Goal: Task Accomplishment & Management: Use online tool/utility

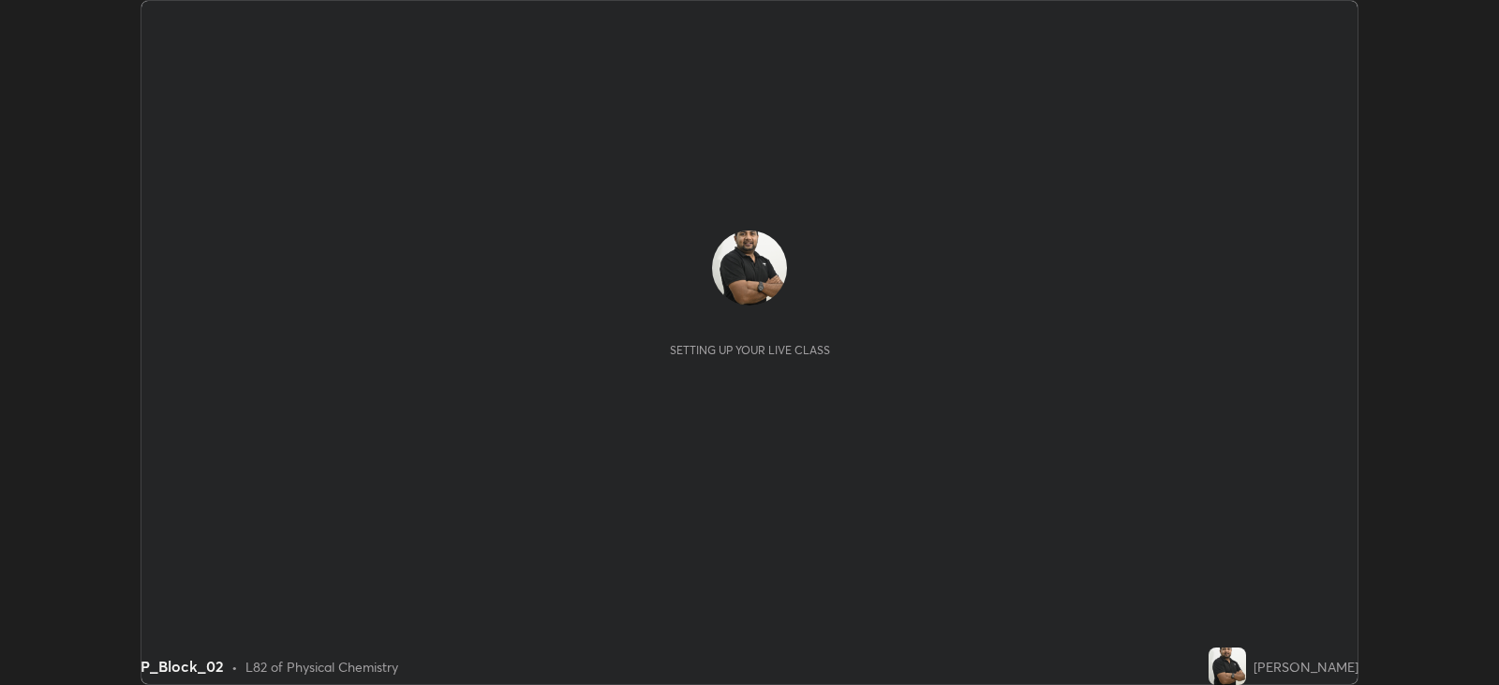
scroll to position [685, 1498]
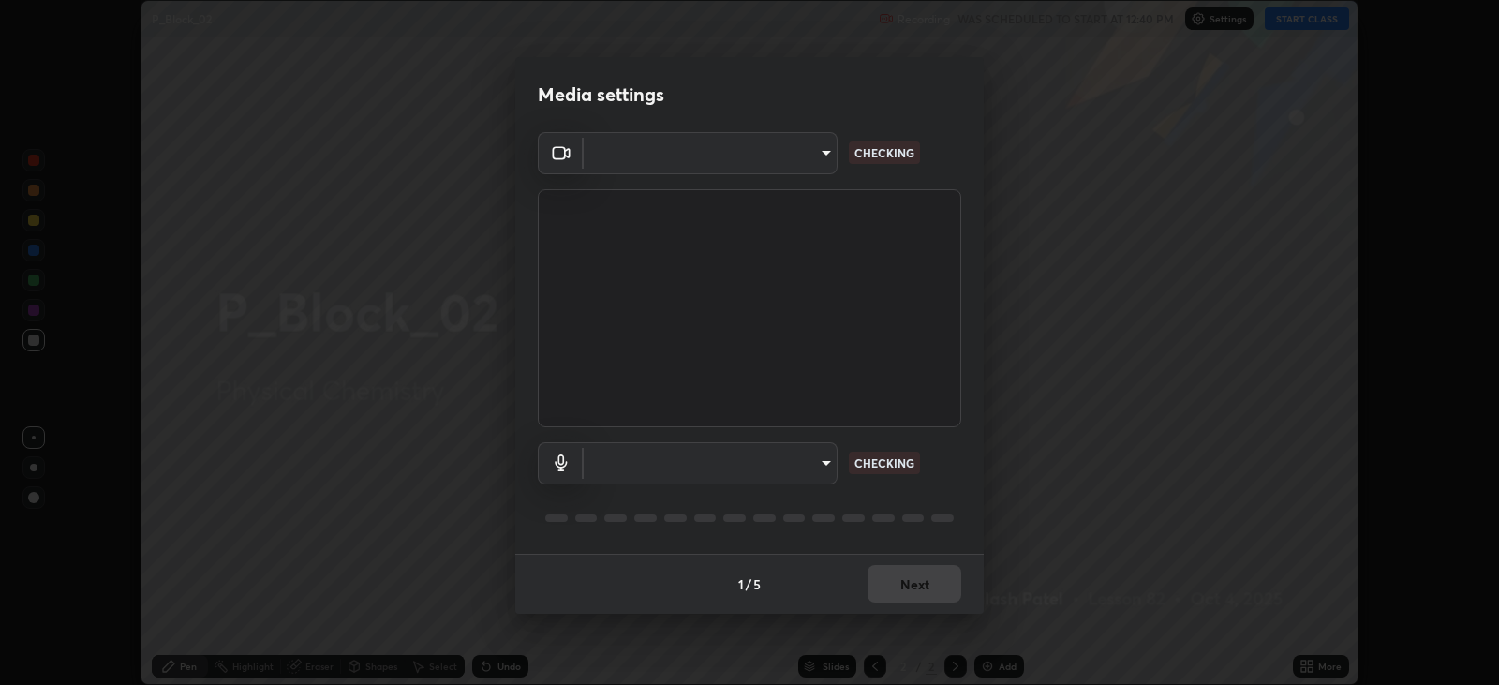
type input "15919b002c994f897e877f79a1e3041ae6d297fb91794428e74d6a9041476f70"
click at [804, 462] on body "Erase all P_Block_02 Recording WAS SCHEDULED TO START AT 12:40 PM Settings STAR…" at bounding box center [749, 342] width 1499 height 685
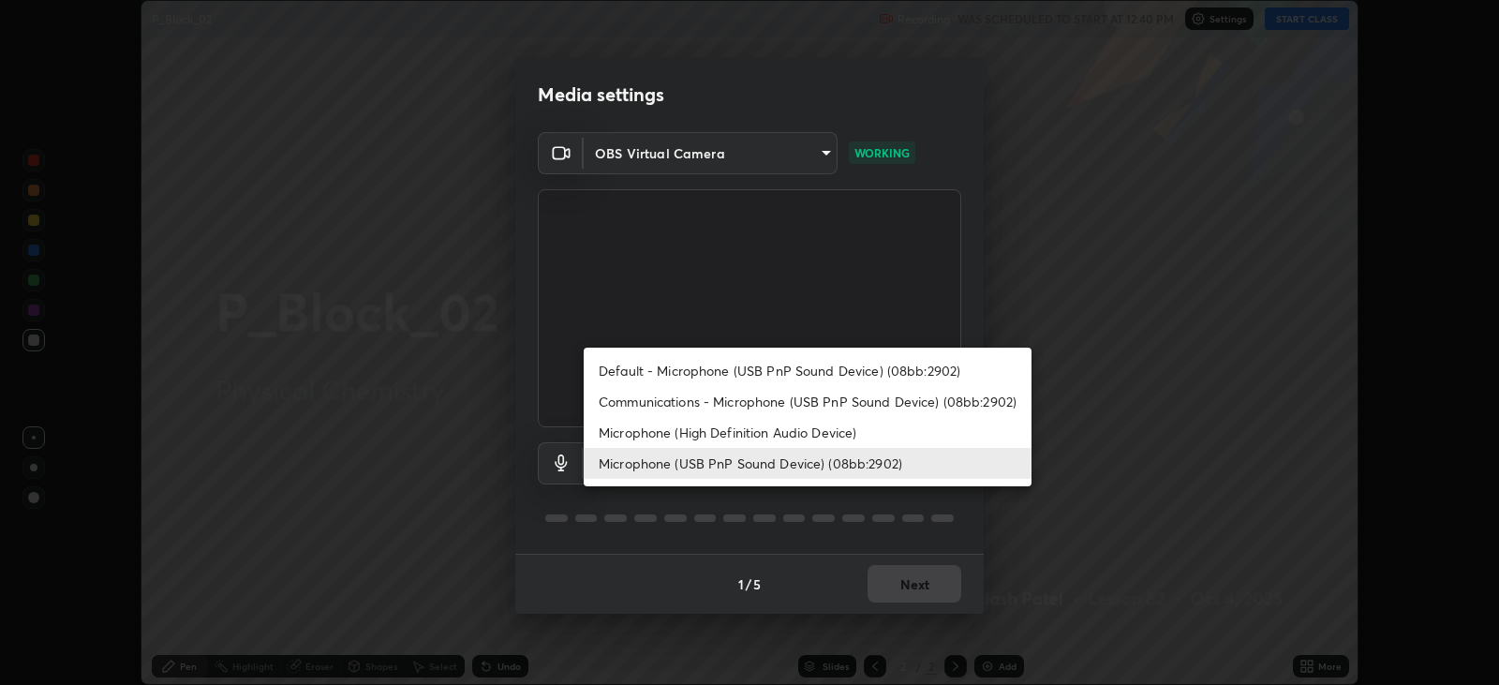
click at [858, 430] on li "Microphone (High Definition Audio Device)" at bounding box center [808, 432] width 448 height 31
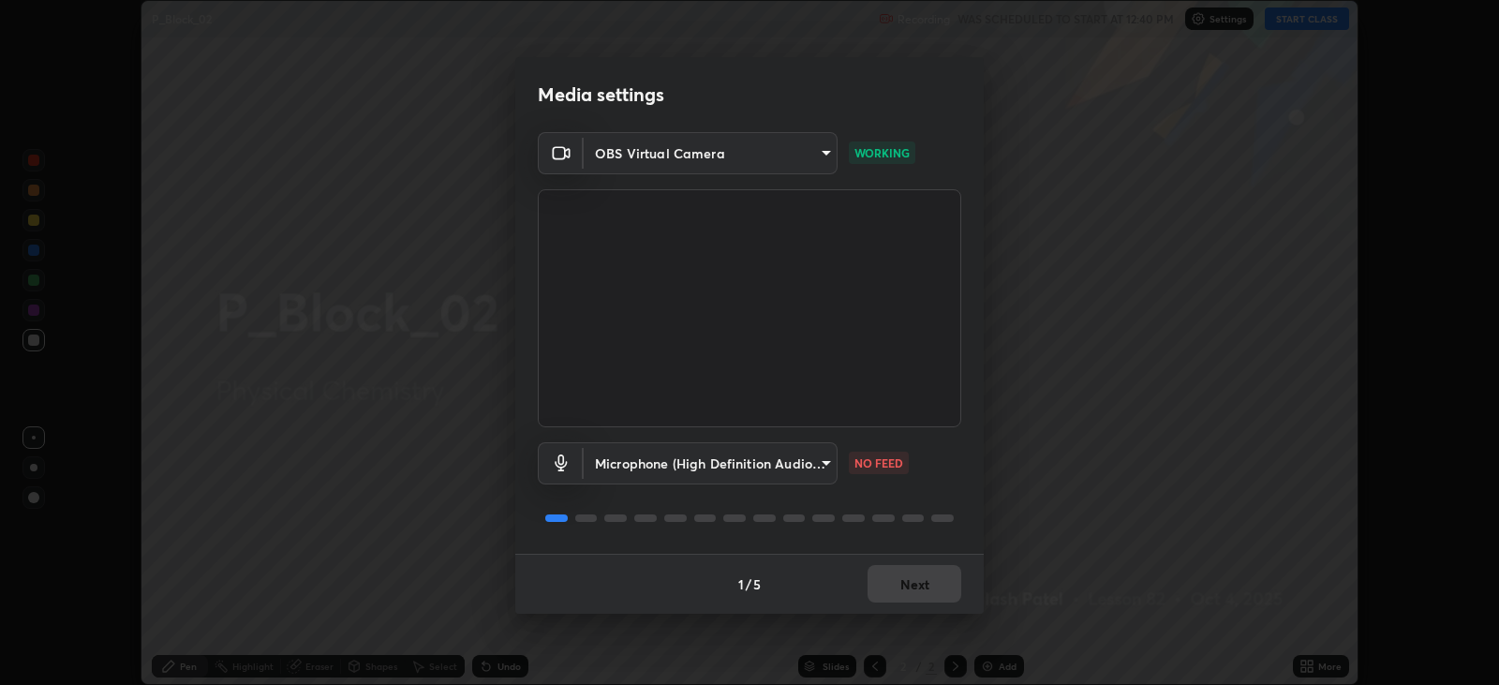
click at [823, 468] on body "Erase all P_Block_02 Recording WAS SCHEDULED TO START AT 12:40 PM Settings STAR…" at bounding box center [749, 342] width 1499 height 685
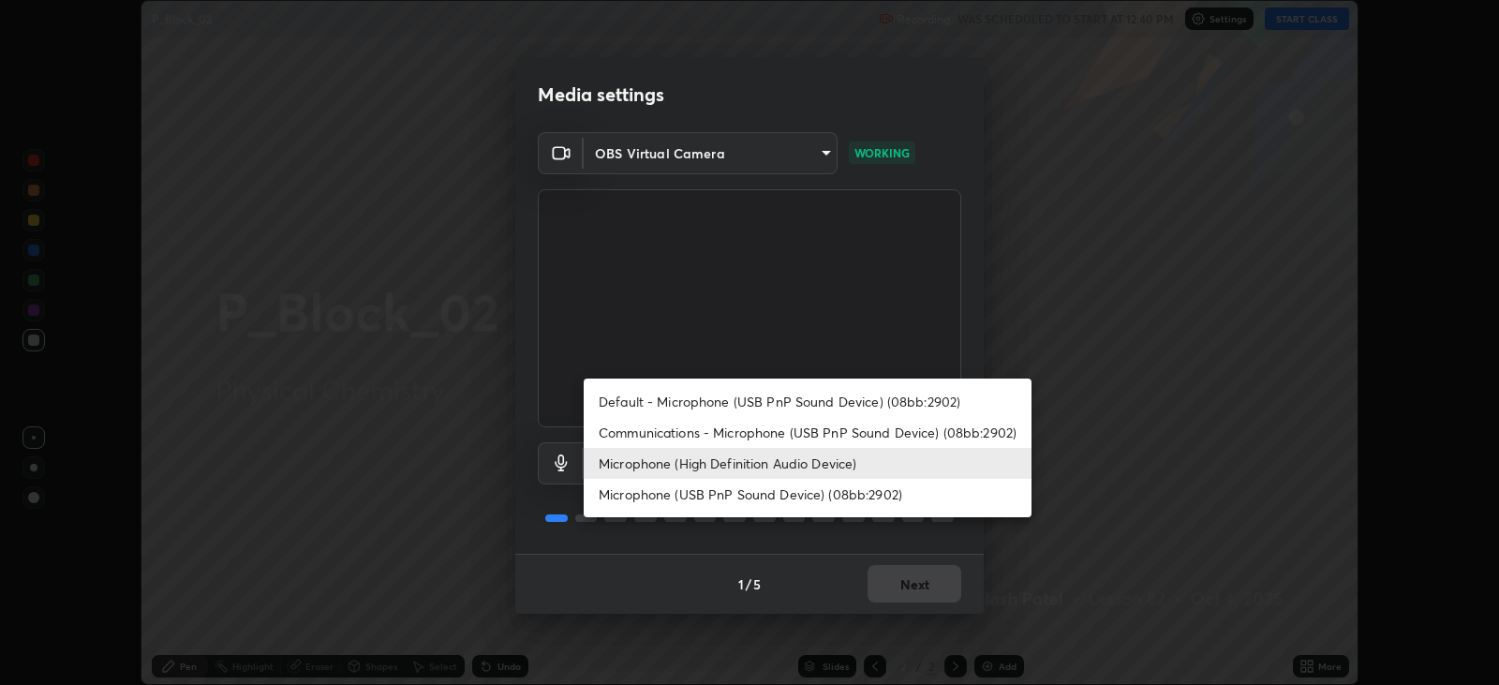
click at [840, 497] on li "Microphone (USB PnP Sound Device) (08bb:2902)" at bounding box center [808, 494] width 448 height 31
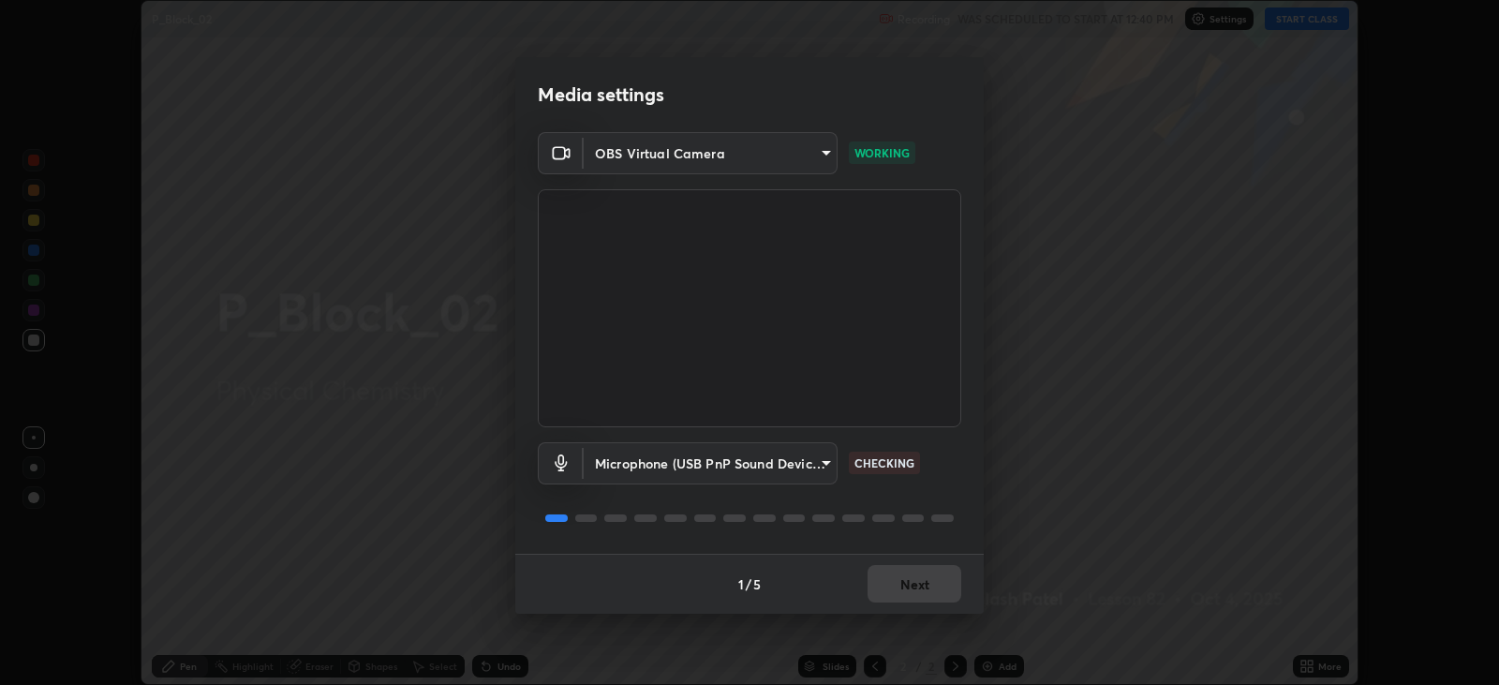
type input "aa41175e1e2db9dc6c905b688f8c35a680d3b20ca6cfded9c9dc214402f5c7a5"
click at [921, 586] on button "Next" at bounding box center [915, 583] width 94 height 37
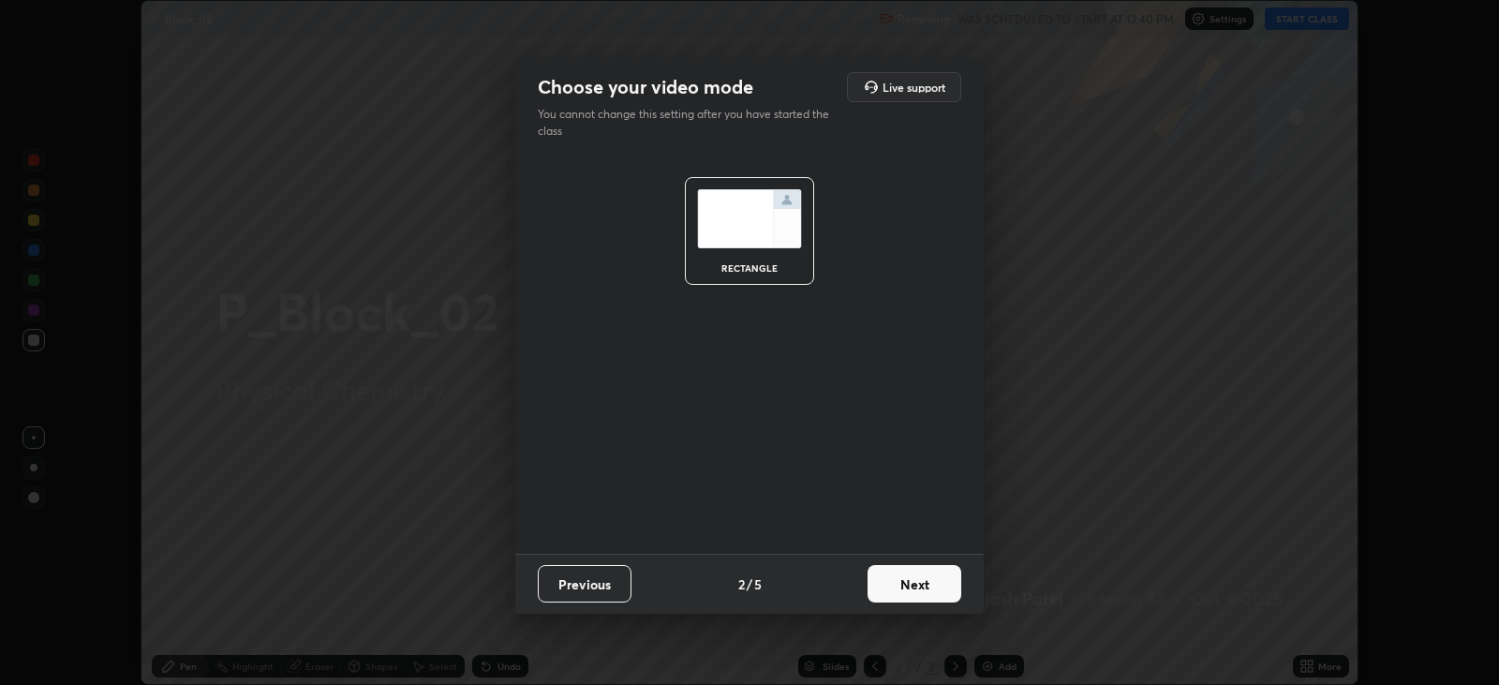
click at [934, 588] on button "Next" at bounding box center [915, 583] width 94 height 37
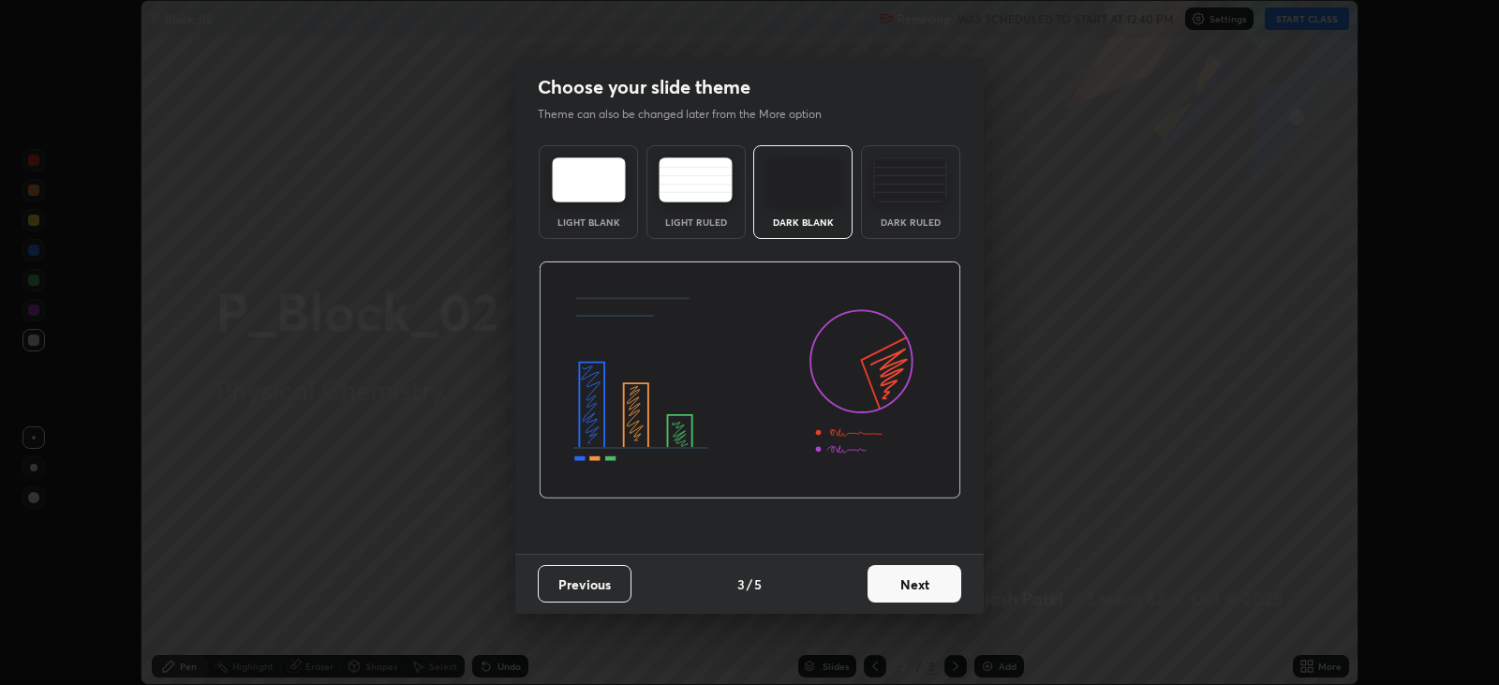
click at [939, 588] on button "Next" at bounding box center [915, 583] width 94 height 37
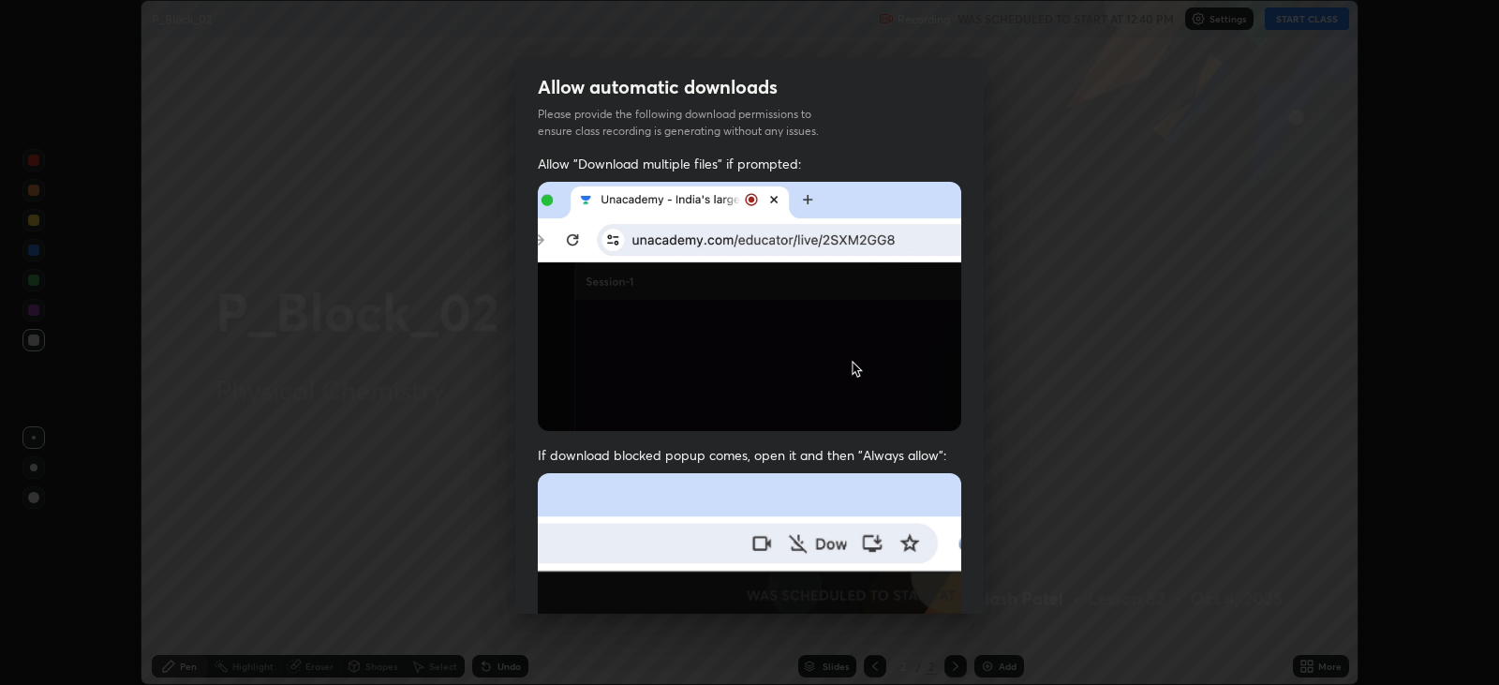
click at [993, 586] on div "Allow automatic downloads Please provide the following download permissions to …" at bounding box center [749, 342] width 1499 height 685
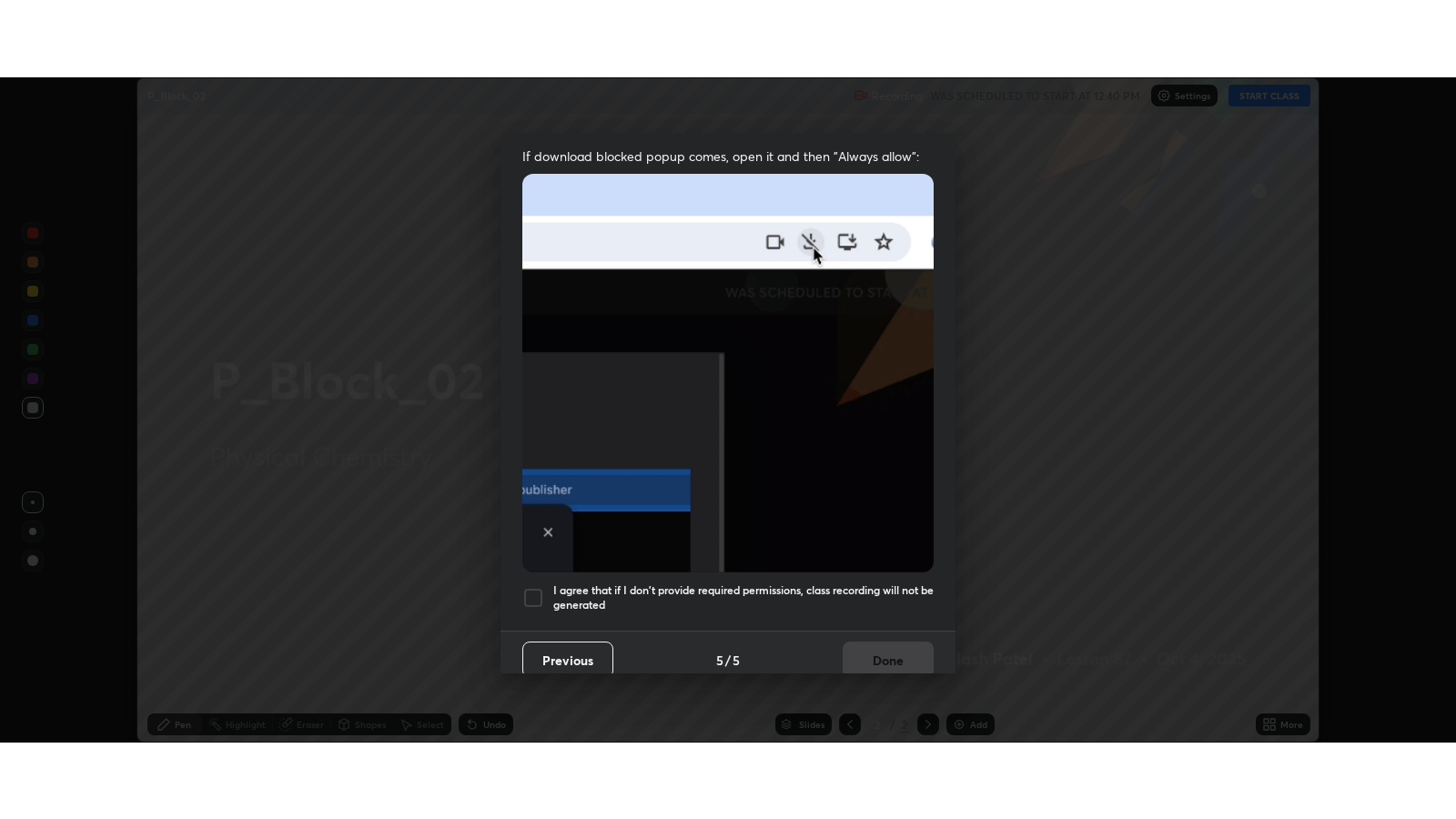
scroll to position [368, 0]
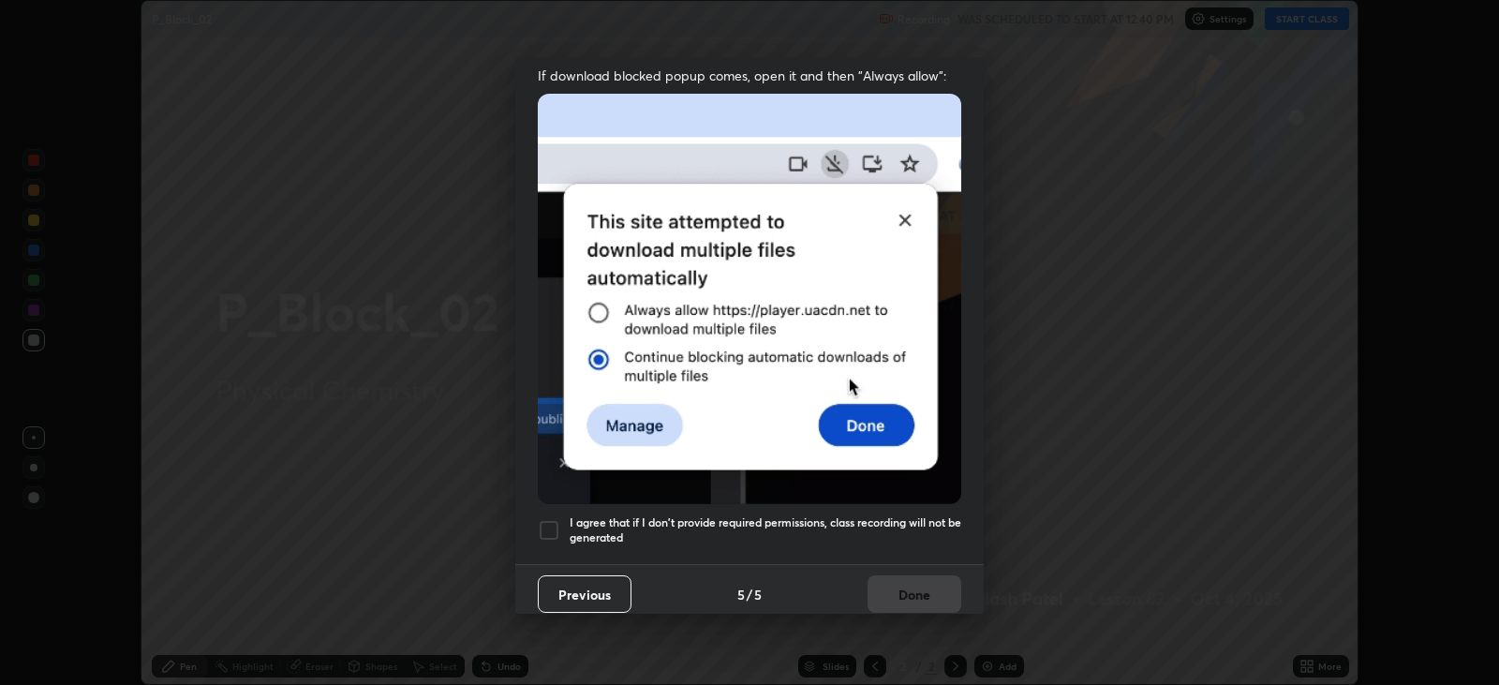
click at [925, 517] on h5 "I agree that if I don't provide required permissions, class recording will not …" at bounding box center [766, 529] width 392 height 29
click at [928, 593] on button "Done" at bounding box center [915, 593] width 94 height 37
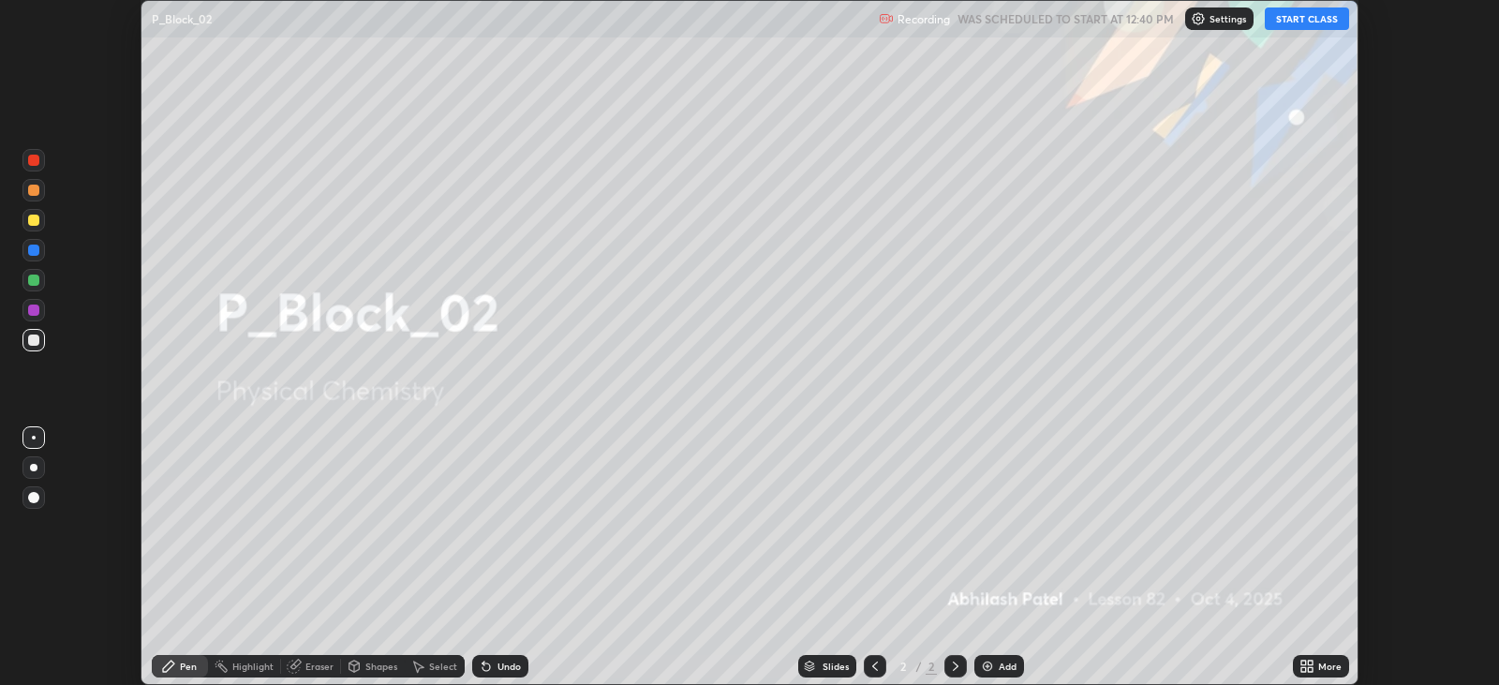
click at [1312, 662] on icon at bounding box center [1310, 663] width 5 height 5
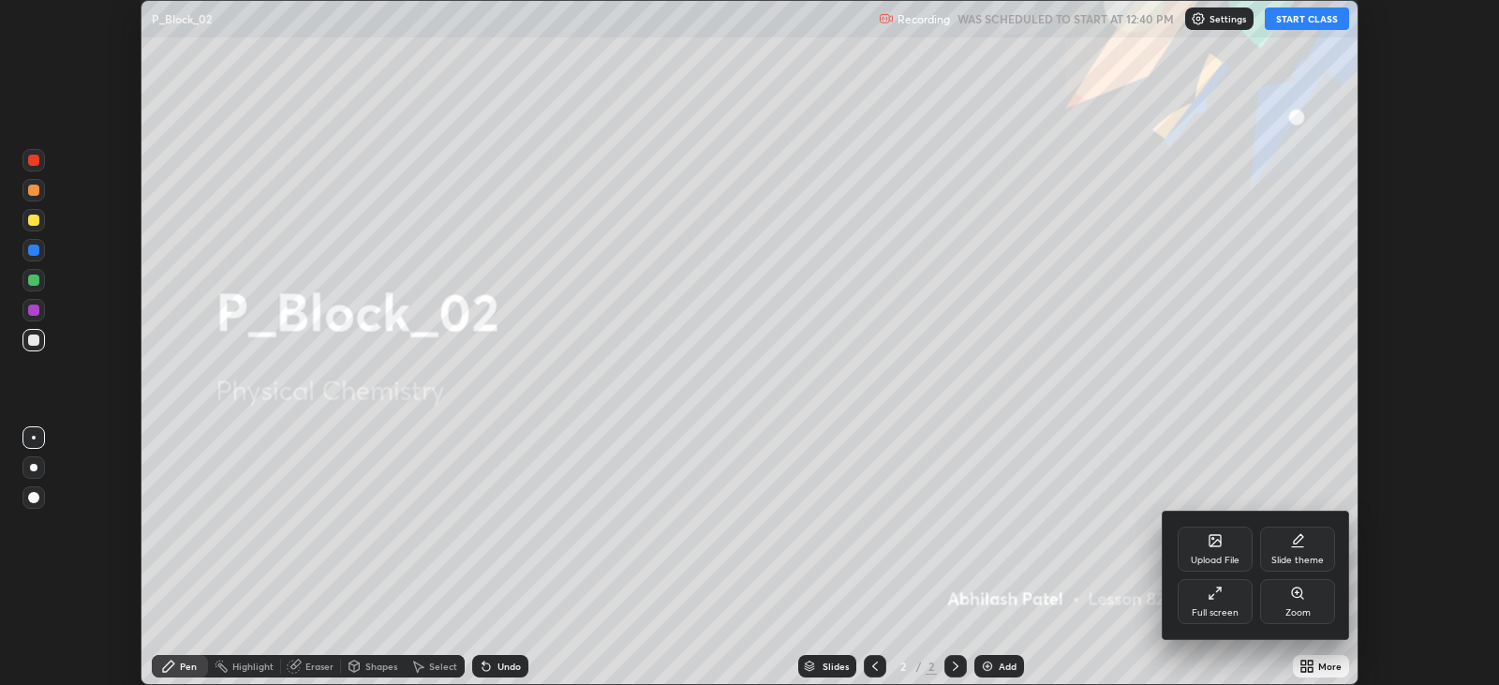
click at [1203, 604] on div "Full screen" at bounding box center [1215, 601] width 75 height 45
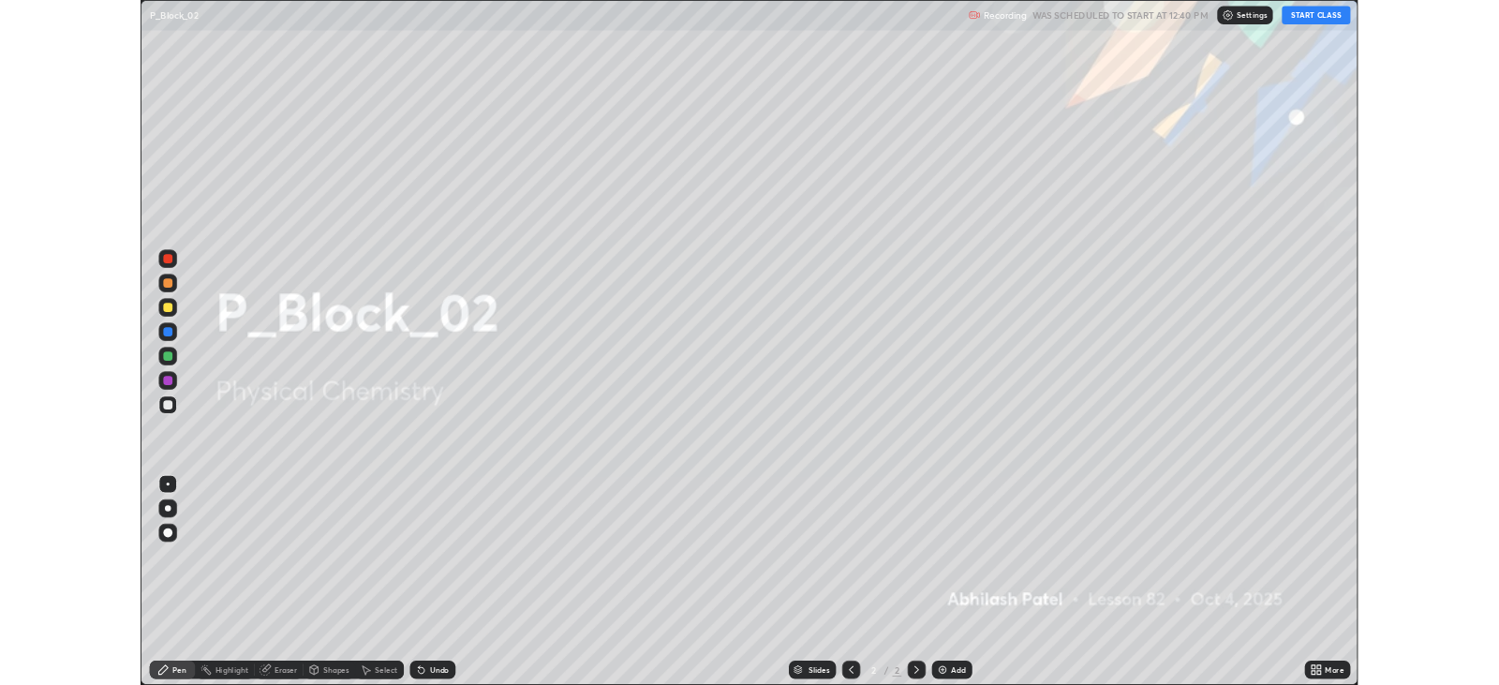
scroll to position [842, 1498]
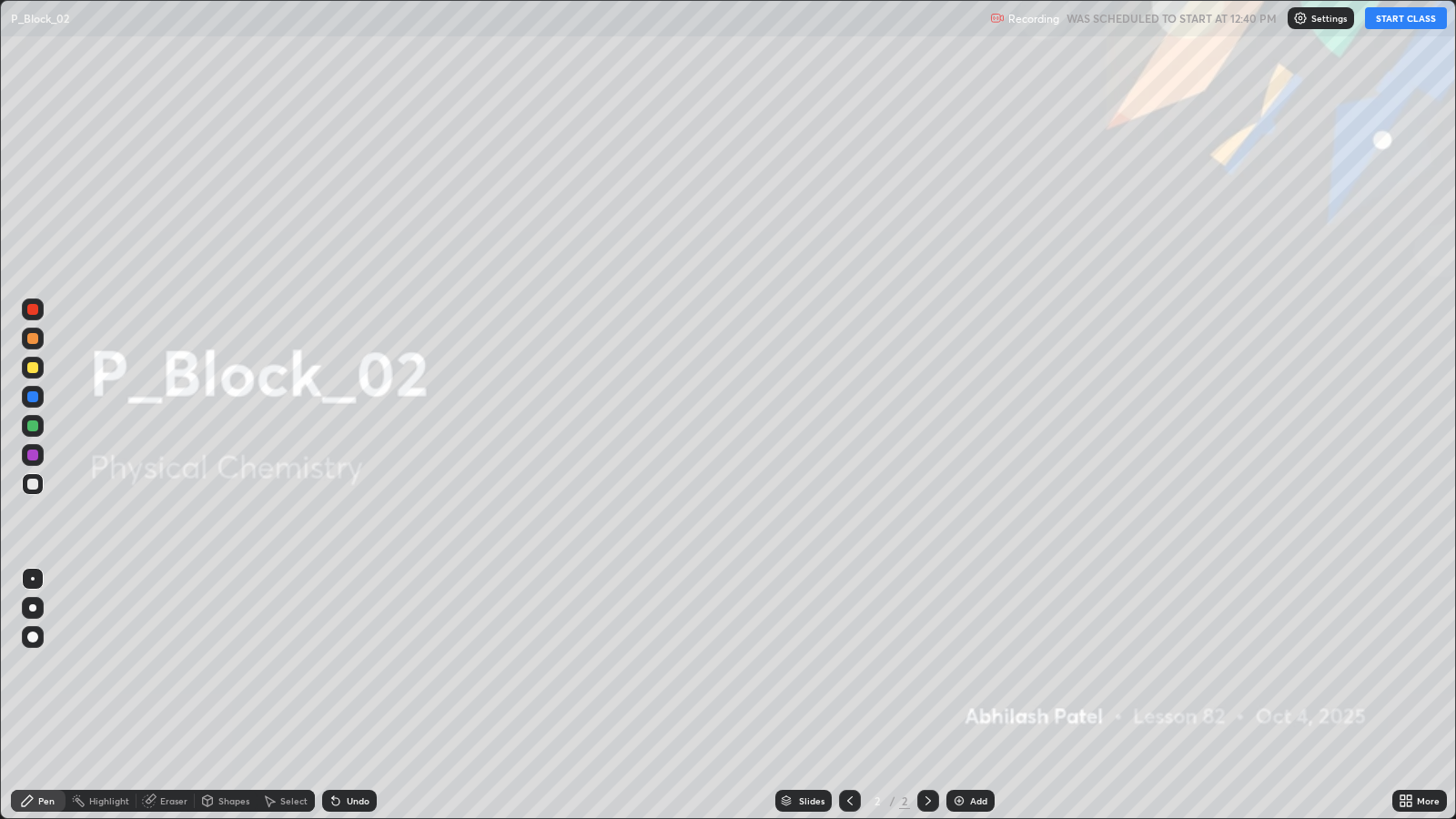
click at [1415, 17] on button "START CLASS" at bounding box center [1405, 17] width 82 height 21
click at [971, 665] on div "Add" at bounding box center [979, 801] width 17 height 9
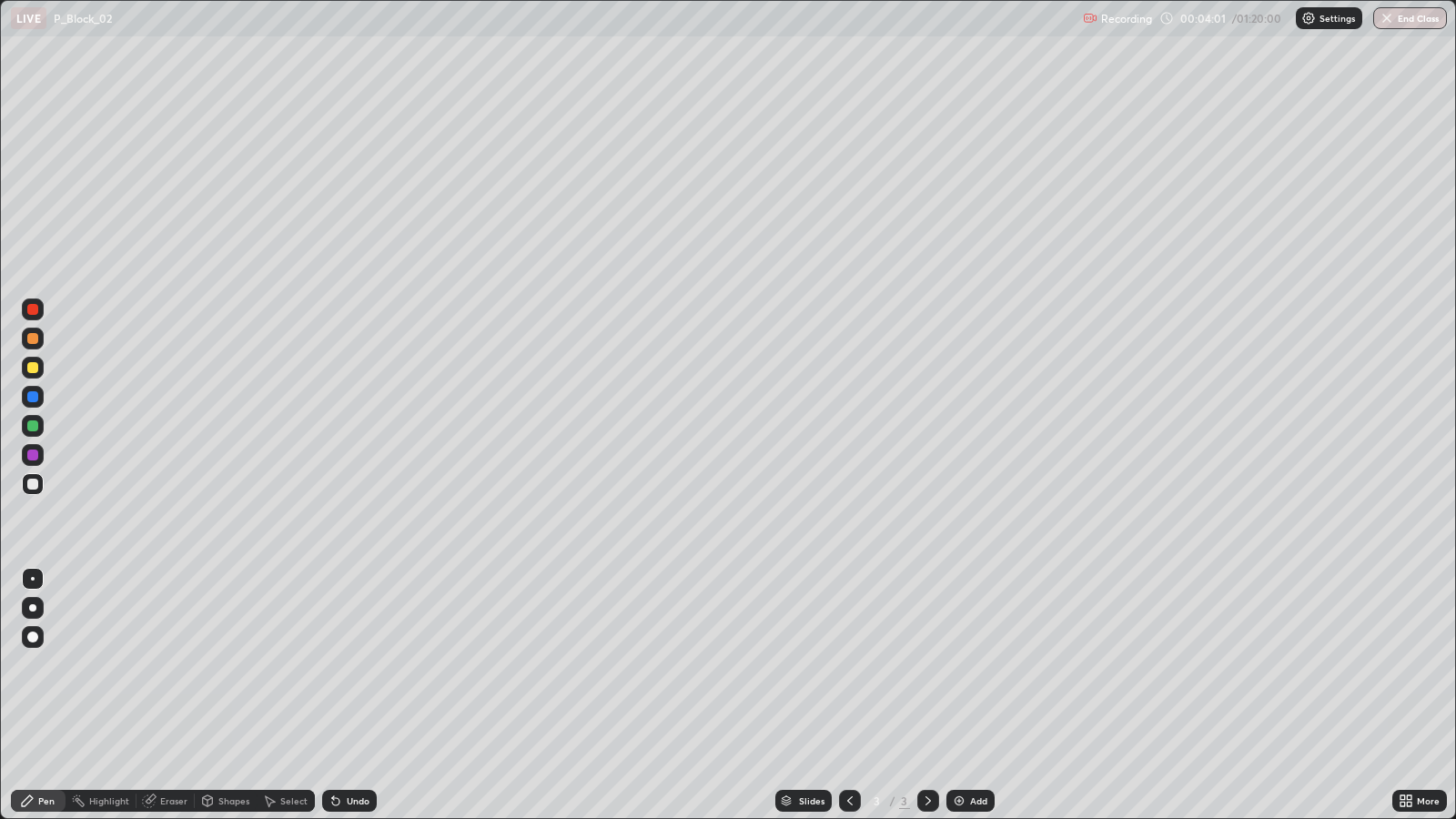
click at [32, 607] on div at bounding box center [32, 607] width 7 height 7
click at [354, 665] on div "Undo" at bounding box center [350, 801] width 54 height 21
click at [355, 665] on div "Undo" at bounding box center [346, 801] width 62 height 36
click at [355, 665] on div "Undo" at bounding box center [357, 801] width 22 height 9
click at [365, 665] on div "Undo" at bounding box center [350, 801] width 54 height 21
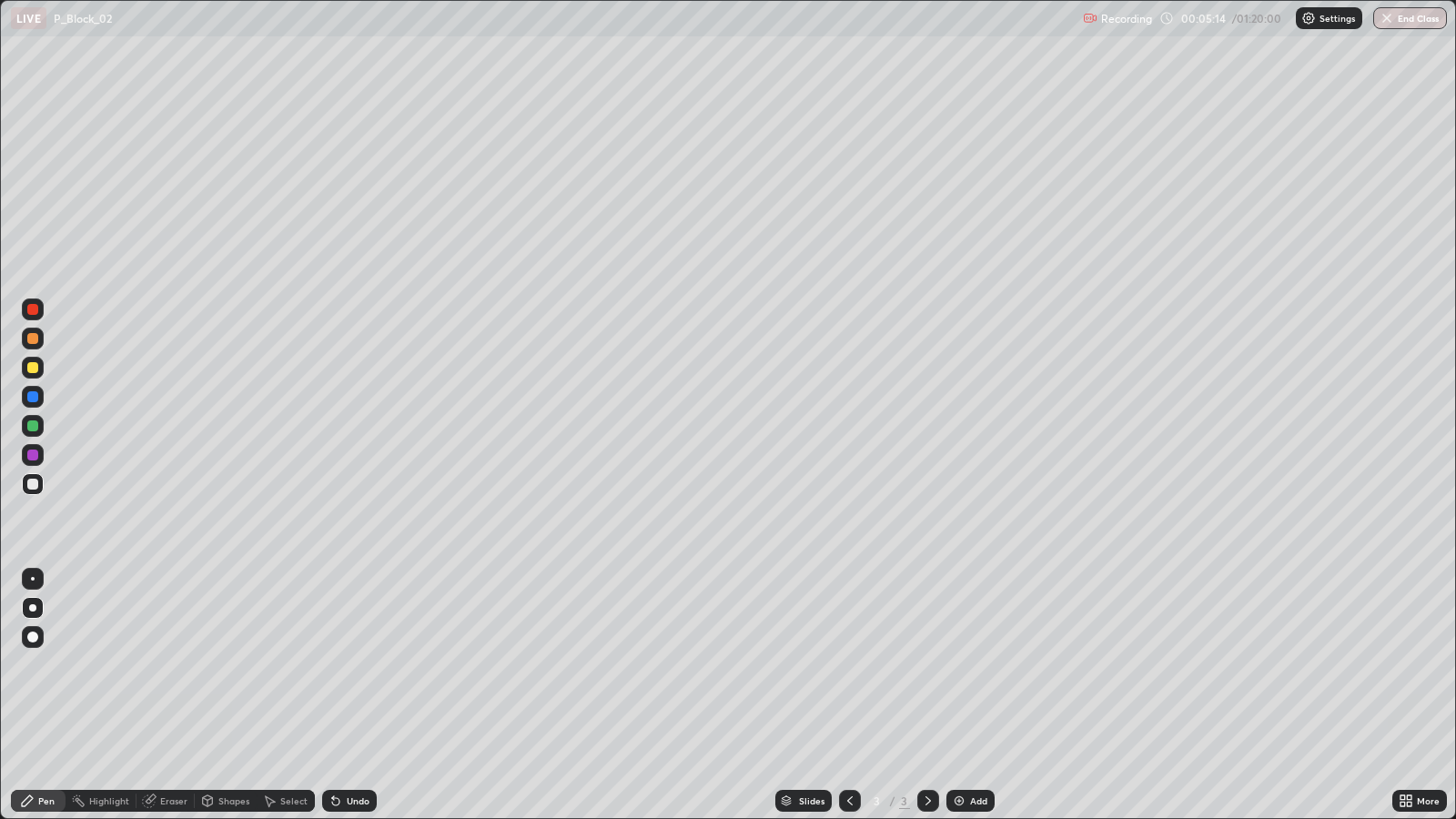
click at [366, 665] on div "Undo" at bounding box center [350, 801] width 54 height 21
click at [359, 665] on div "Undo" at bounding box center [357, 801] width 22 height 9
click at [368, 665] on div "Undo" at bounding box center [350, 801] width 54 height 21
click at [966, 665] on div "Add" at bounding box center [970, 801] width 49 height 21
click at [351, 665] on div "Undo" at bounding box center [357, 801] width 22 height 9
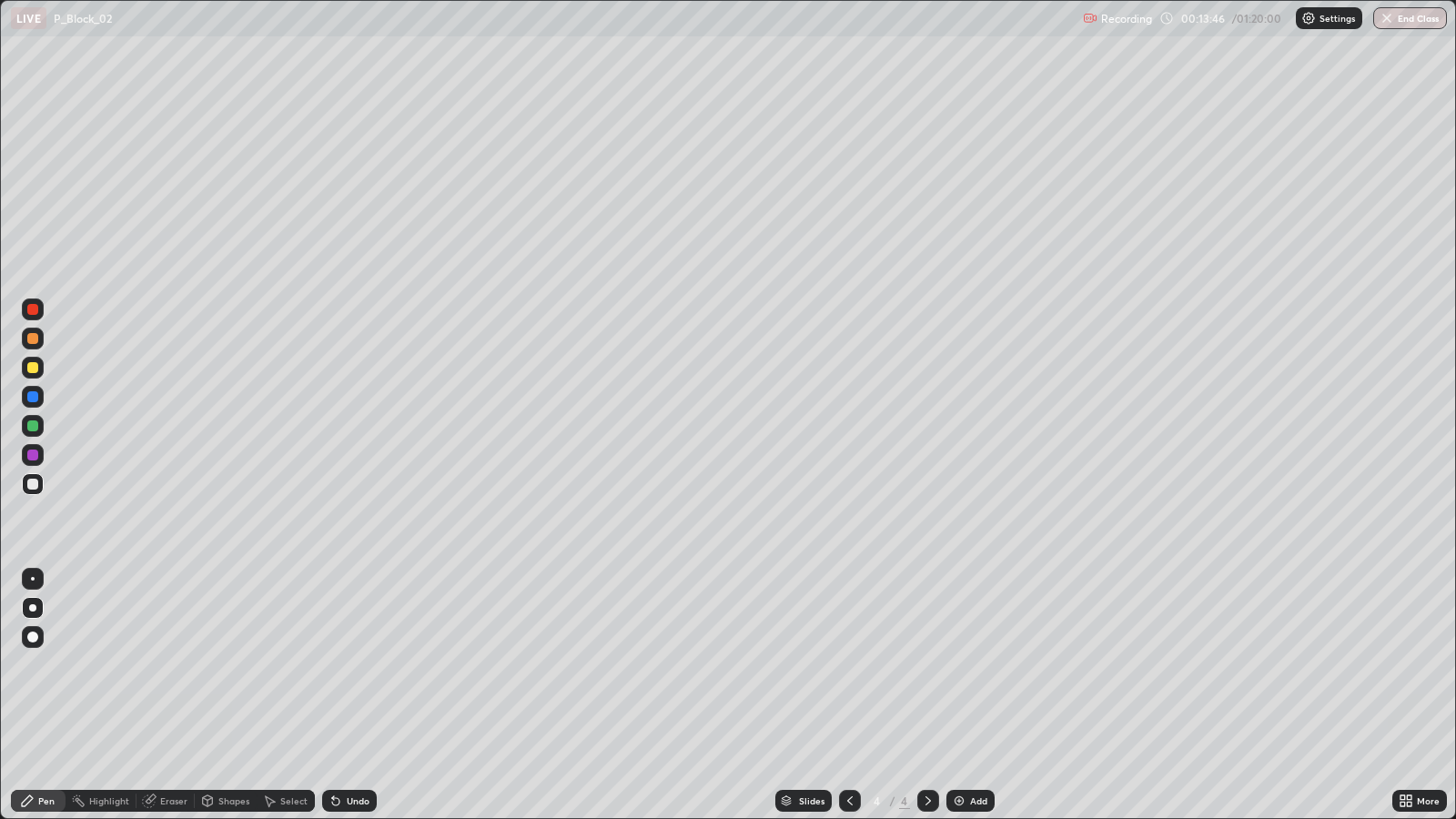
click at [973, 665] on div "Add" at bounding box center [979, 801] width 17 height 9
click at [358, 665] on div "Undo" at bounding box center [350, 801] width 54 height 21
click at [360, 665] on div "Undo" at bounding box center [346, 801] width 62 height 36
click at [300, 665] on div "Select" at bounding box center [294, 801] width 27 height 9
click at [231, 665] on div "Shapes" at bounding box center [226, 801] width 62 height 21
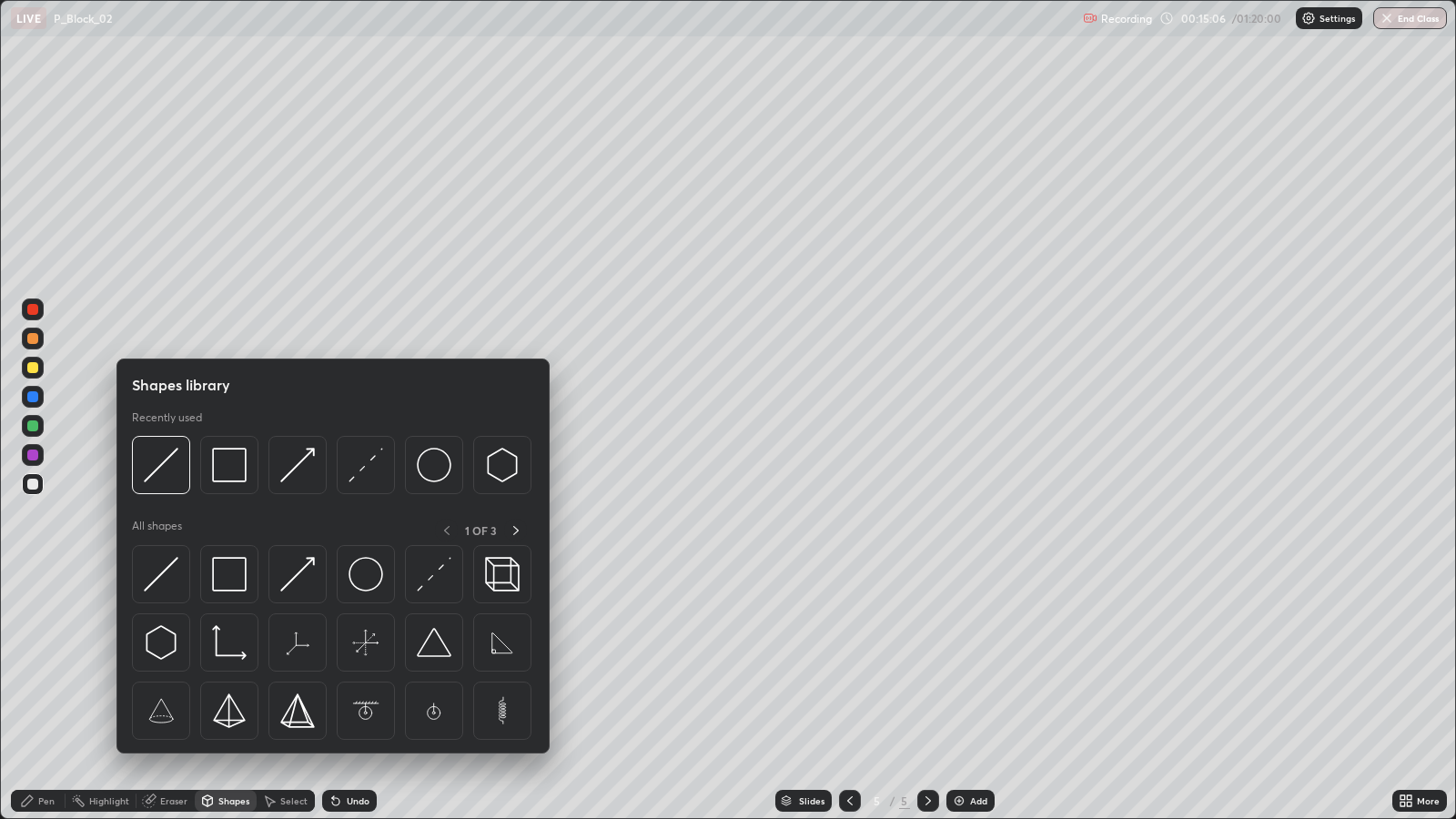
click at [35, 455] on div at bounding box center [32, 455] width 11 height 11
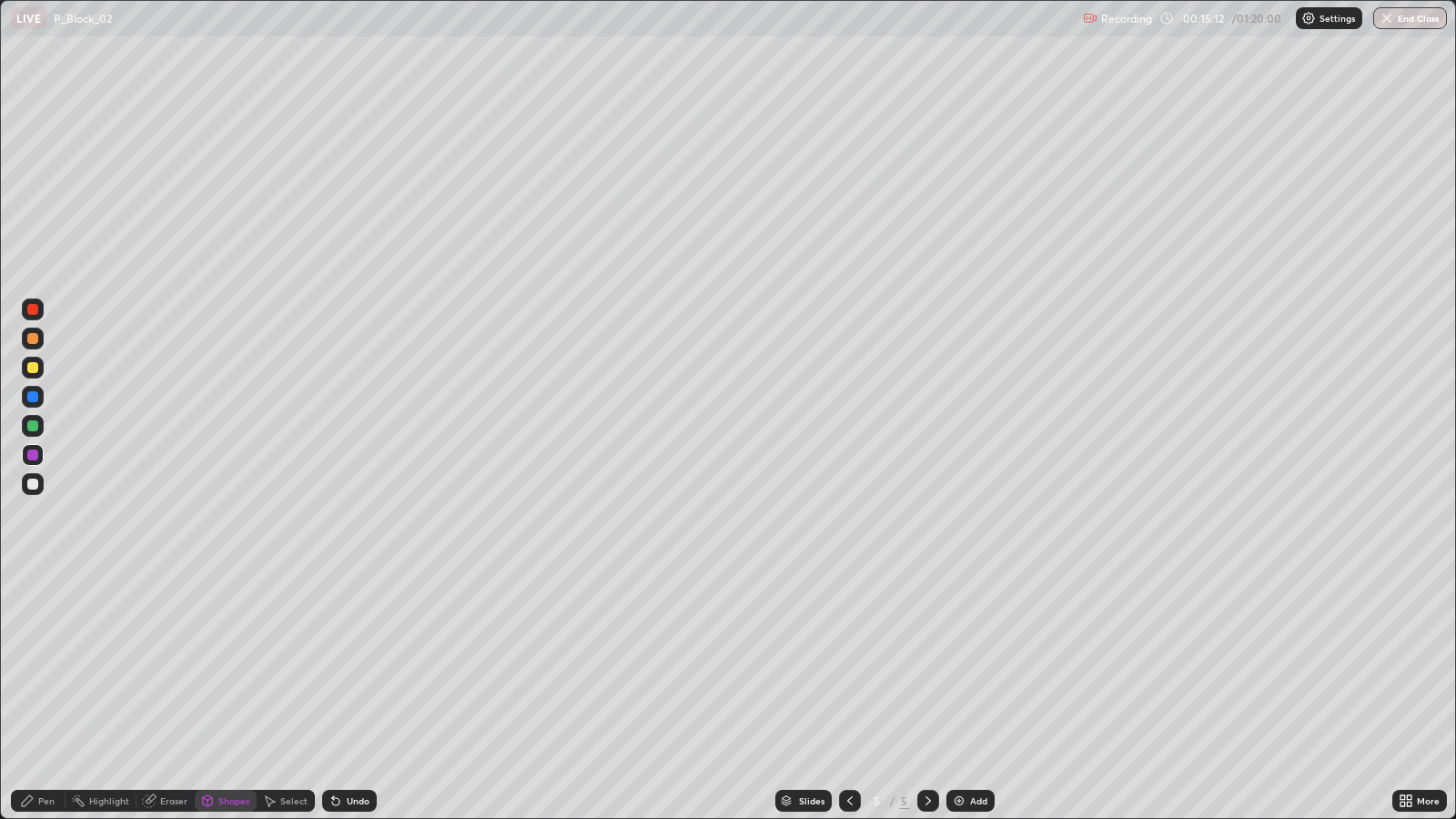
click at [47, 665] on div "Pen" at bounding box center [46, 801] width 17 height 9
click at [35, 339] on div at bounding box center [32, 338] width 11 height 11
click at [364, 665] on div "Undo" at bounding box center [357, 801] width 22 height 9
click at [355, 665] on div "Undo" at bounding box center [357, 801] width 22 height 9
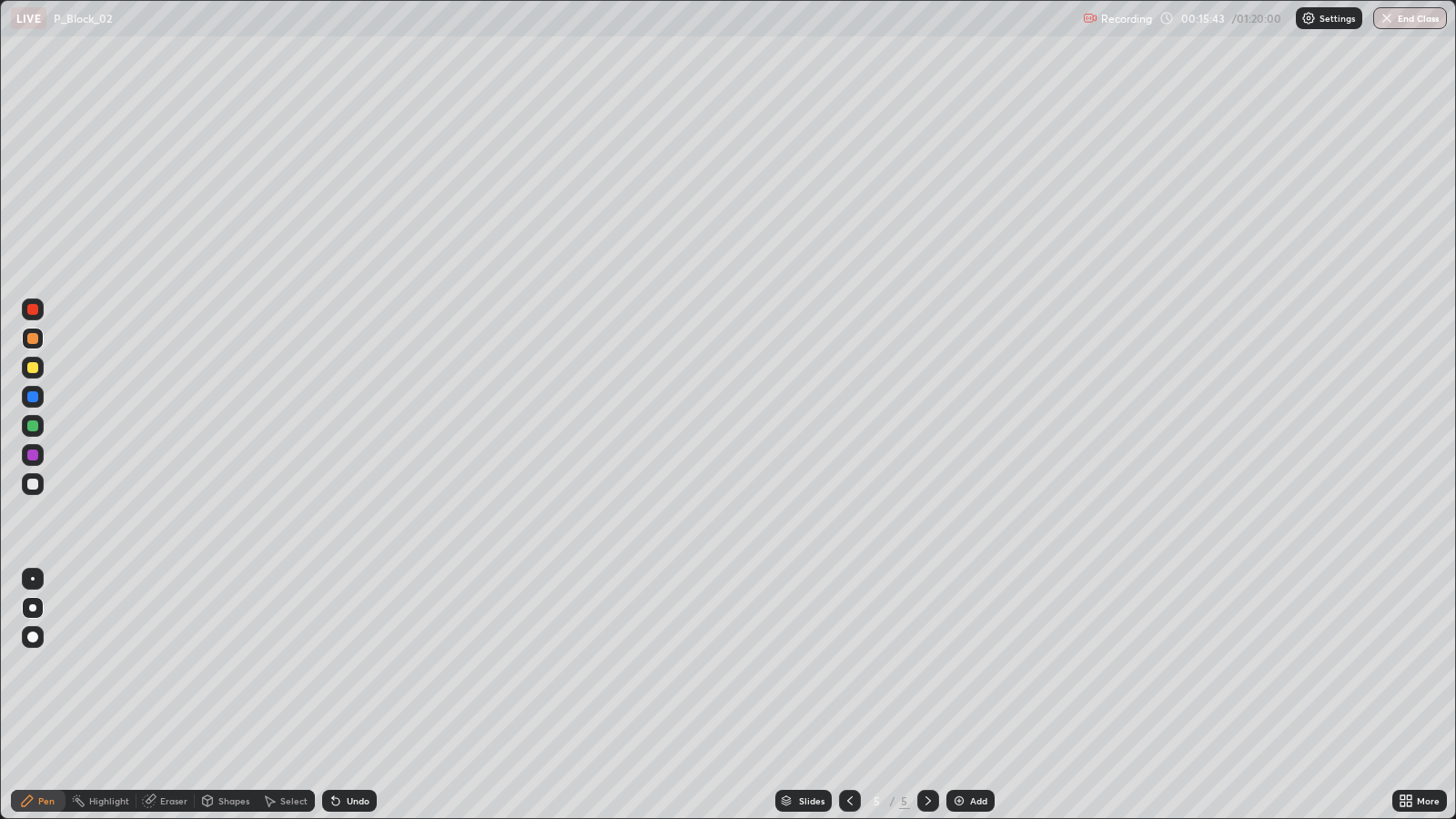
click at [355, 665] on div "Undo" at bounding box center [357, 801] width 22 height 9
click at [361, 665] on div "Undo" at bounding box center [357, 801] width 22 height 9
click at [32, 311] on div at bounding box center [32, 309] width 11 height 11
click at [372, 665] on div "Undo" at bounding box center [350, 801] width 54 height 21
click at [349, 665] on div "Undo" at bounding box center [357, 801] width 22 height 9
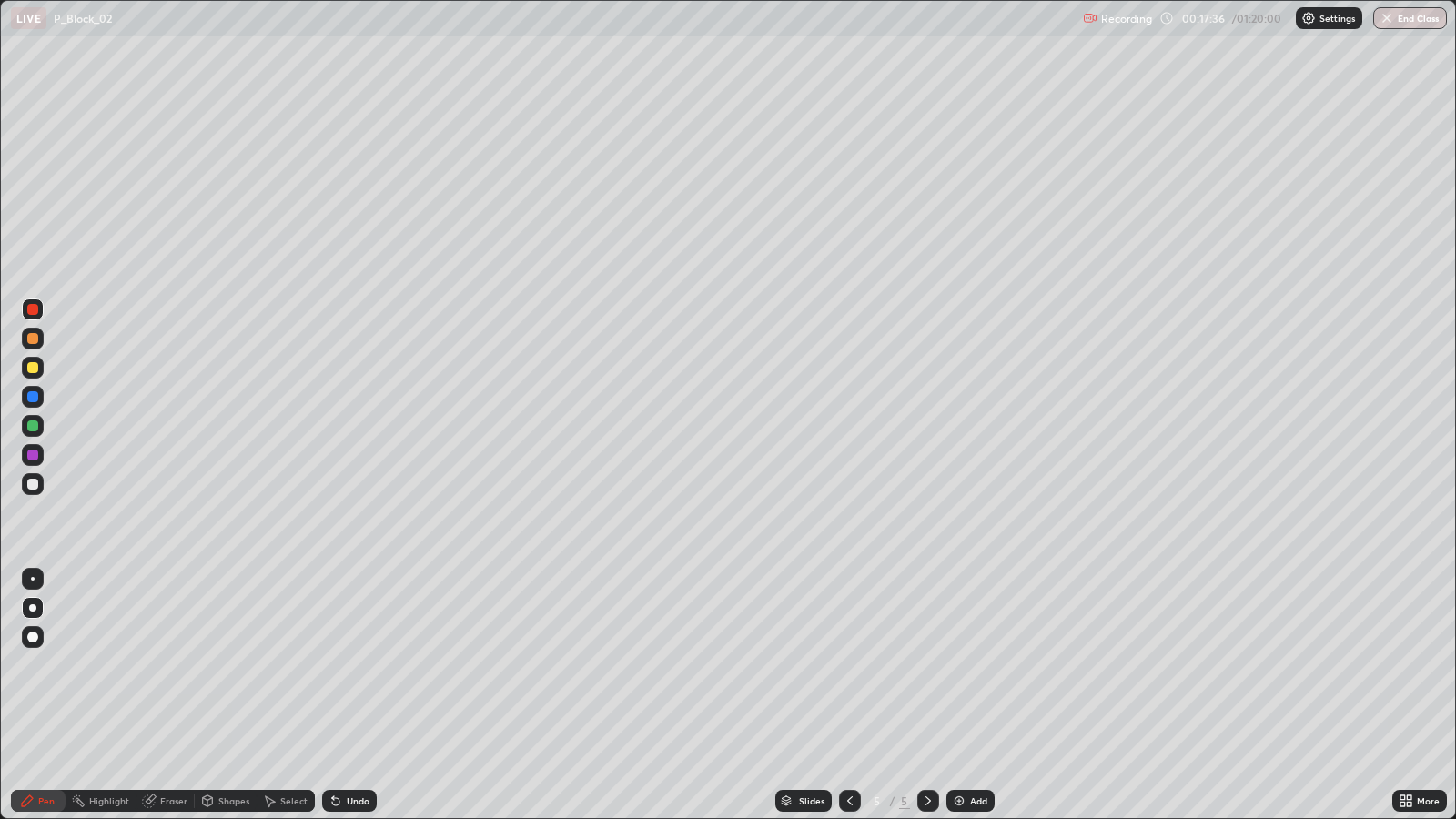
click at [354, 665] on div "Undo" at bounding box center [357, 801] width 22 height 9
click at [353, 665] on div "Undo" at bounding box center [357, 801] width 22 height 9
click at [42, 428] on div at bounding box center [32, 426] width 21 height 21
click at [352, 665] on div "Undo" at bounding box center [350, 801] width 54 height 21
click at [356, 665] on div "Undo" at bounding box center [357, 801] width 22 height 9
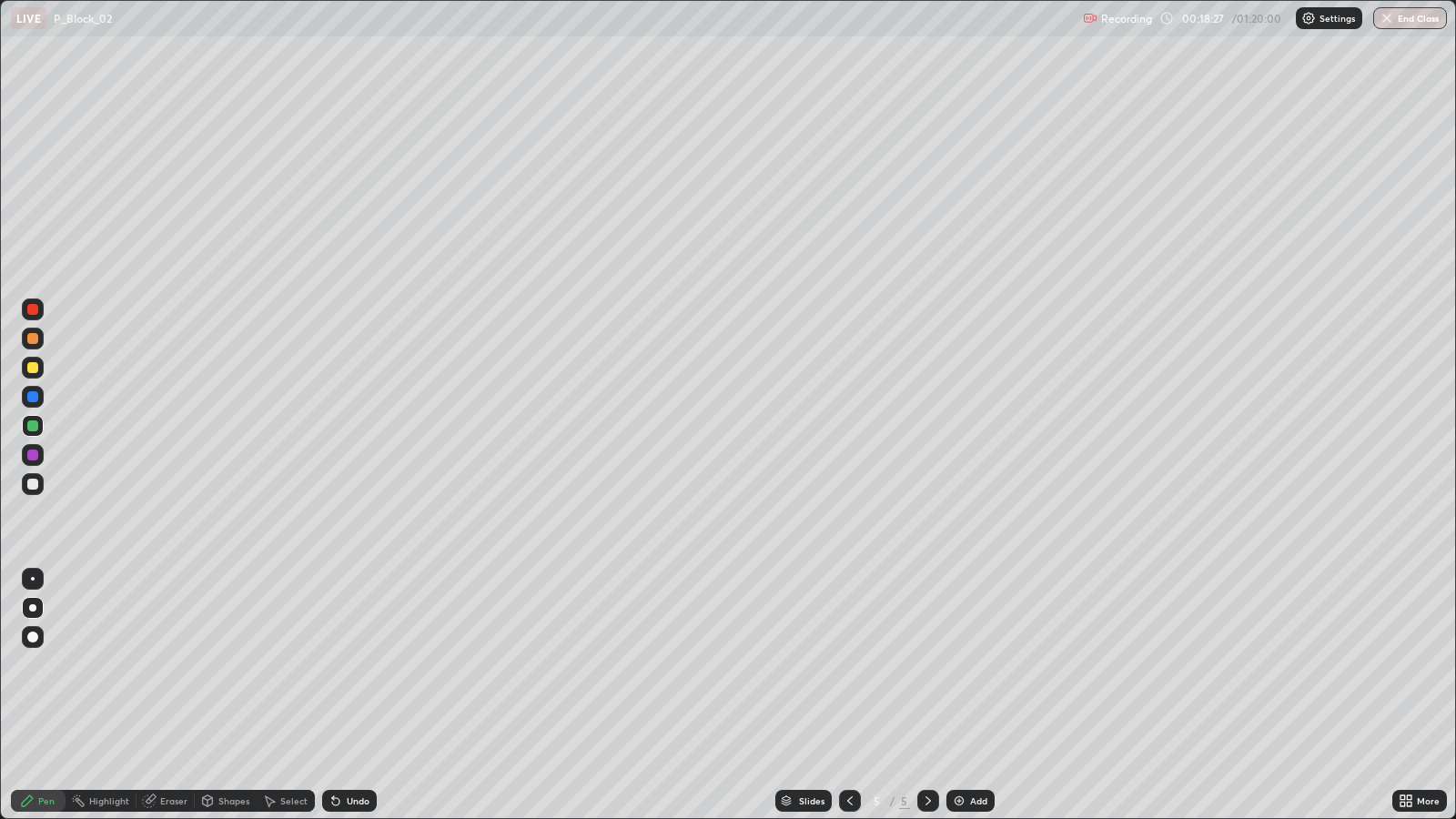
click at [357, 665] on div "Undo" at bounding box center [357, 801] width 22 height 9
click at [358, 665] on div "Undo" at bounding box center [357, 801] width 22 height 9
click at [364, 665] on div "Undo" at bounding box center [357, 801] width 22 height 9
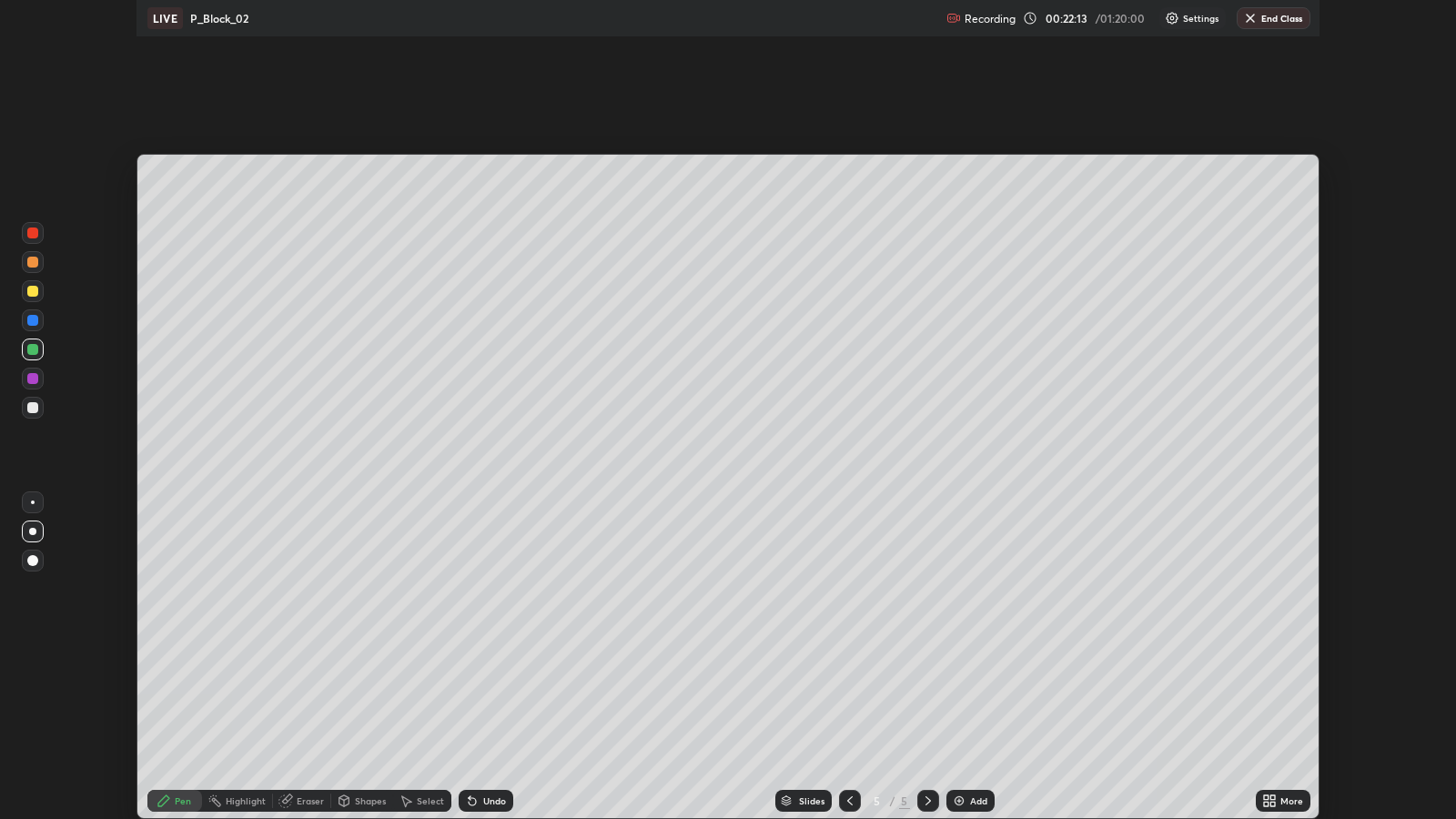
scroll to position [90361, 89550]
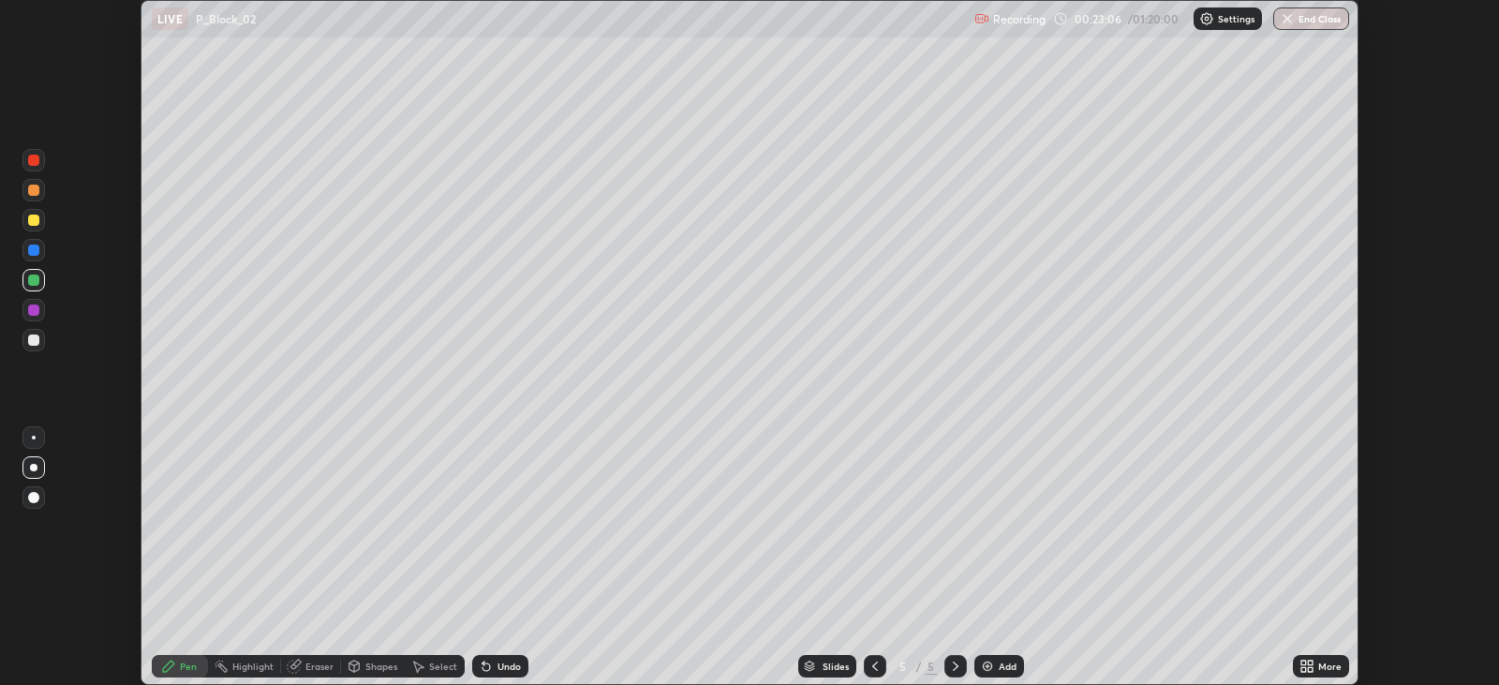
click at [1310, 662] on icon at bounding box center [1310, 663] width 5 height 5
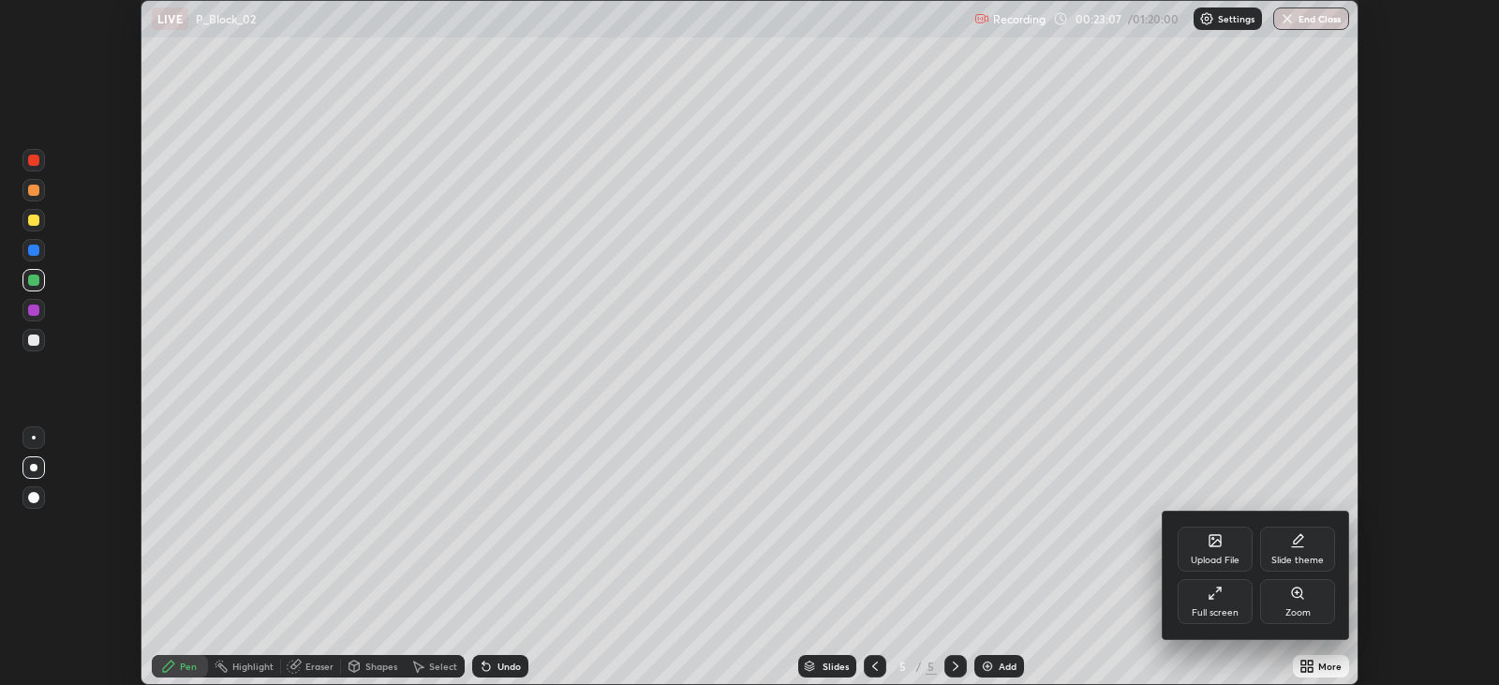
click at [1225, 608] on div "Full screen" at bounding box center [1215, 612] width 47 height 9
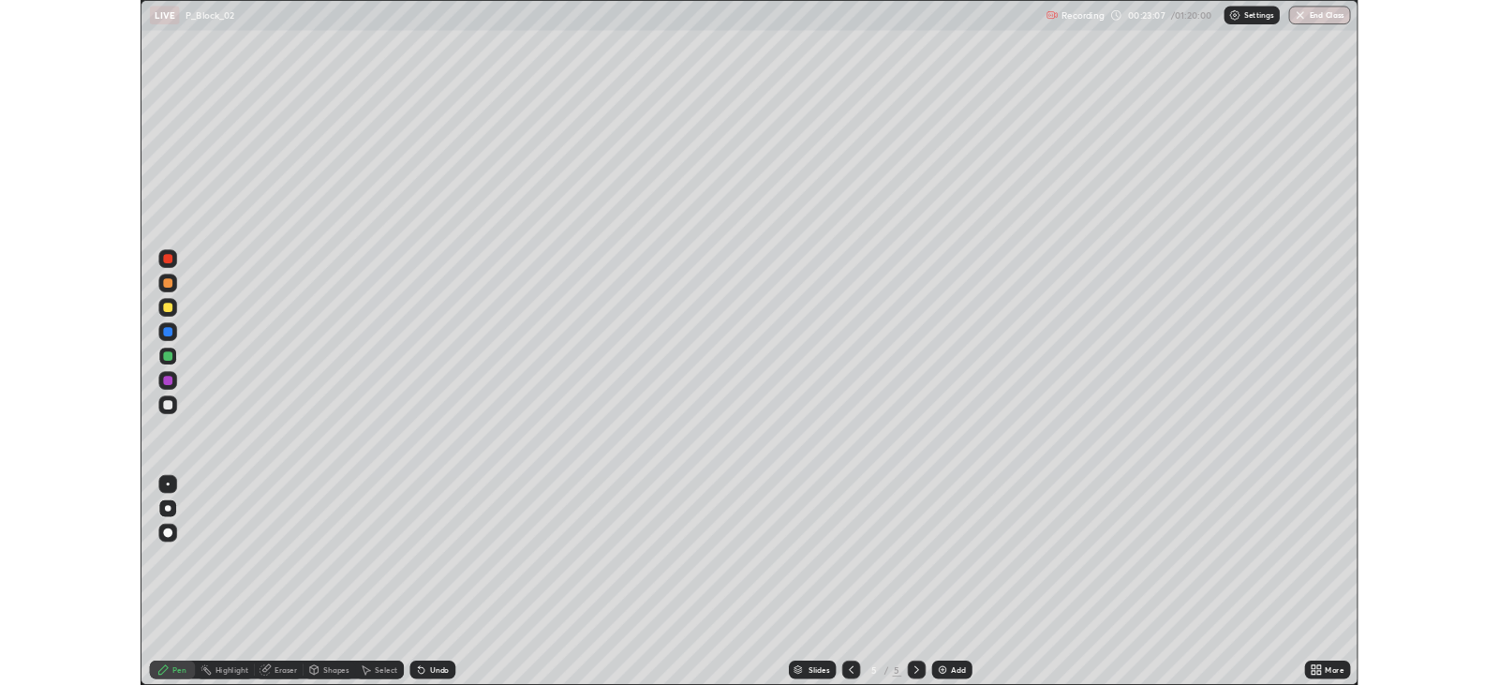
scroll to position [842, 1498]
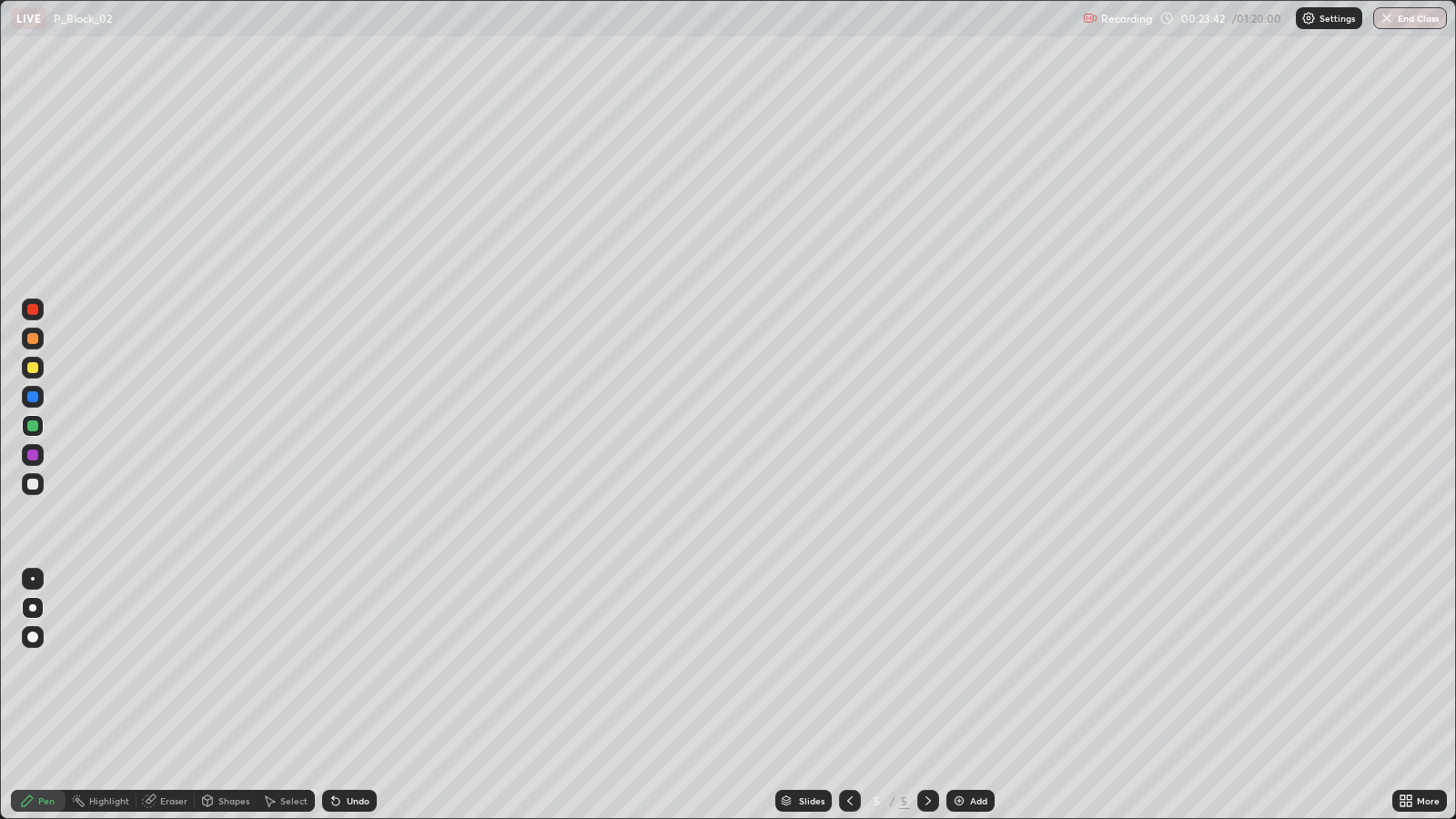
click at [966, 665] on div "Add" at bounding box center [970, 801] width 49 height 21
click at [36, 339] on div at bounding box center [32, 338] width 11 height 11
click at [171, 665] on div "Eraser" at bounding box center [174, 801] width 27 height 9
click at [57, 665] on div "Pen" at bounding box center [38, 801] width 54 height 21
click at [354, 665] on div "Undo" at bounding box center [357, 801] width 22 height 9
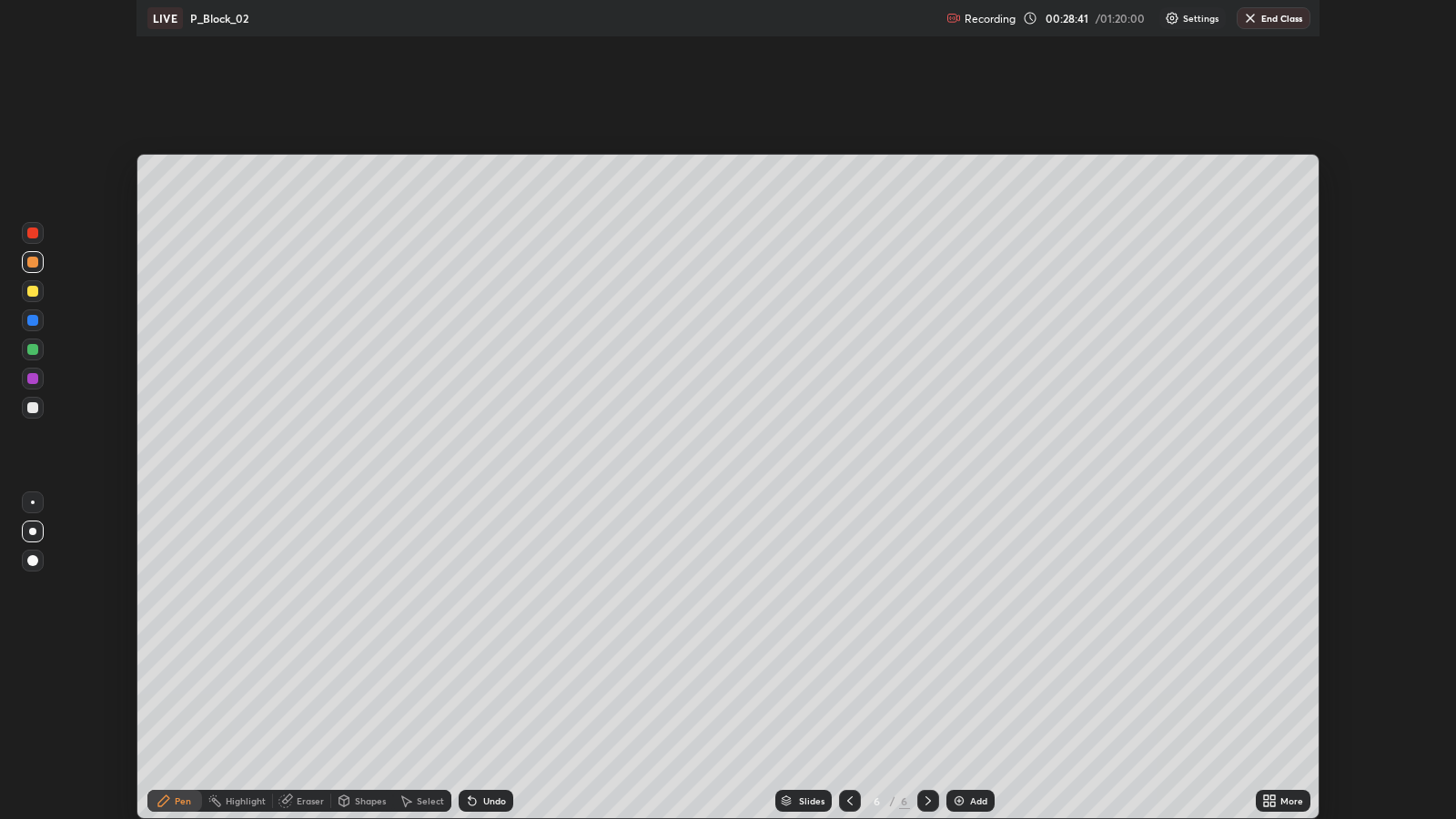
scroll to position [90361, 89550]
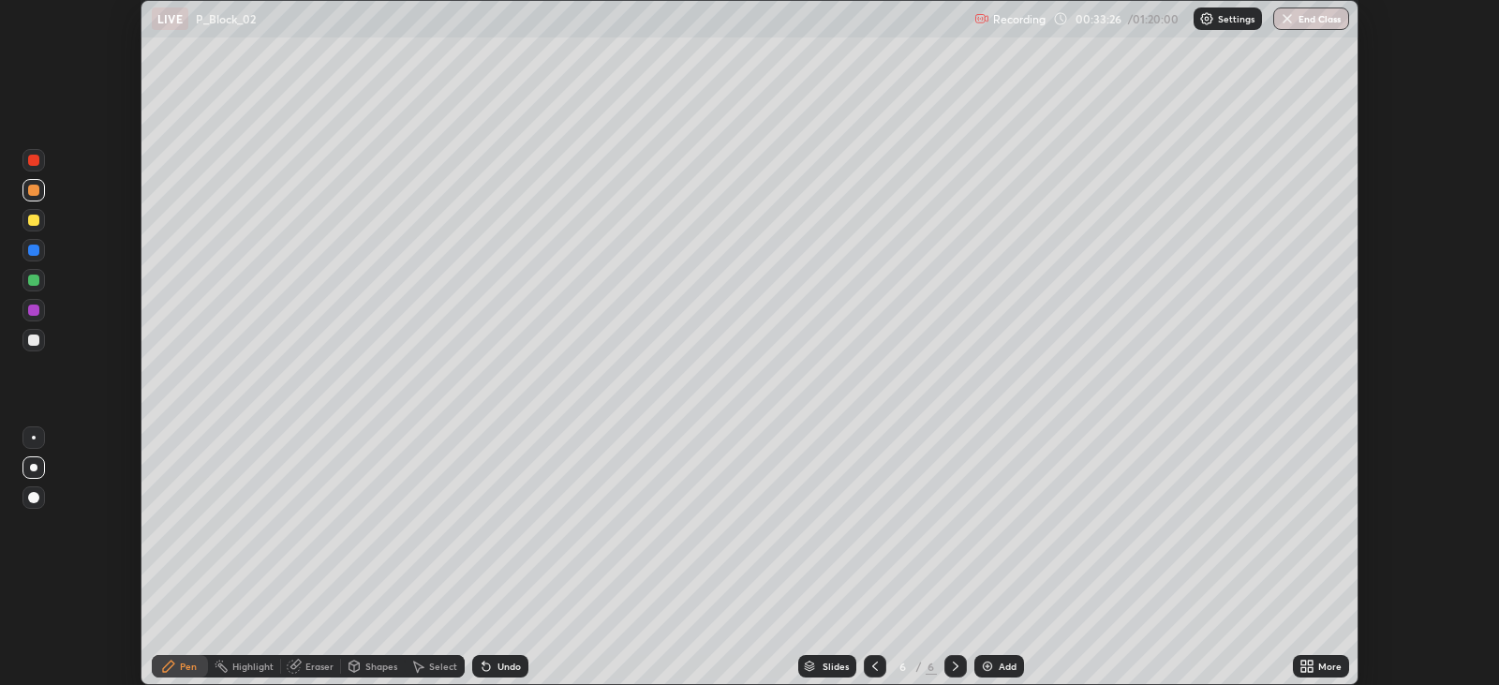
click at [1310, 662] on icon at bounding box center [1310, 663] width 5 height 5
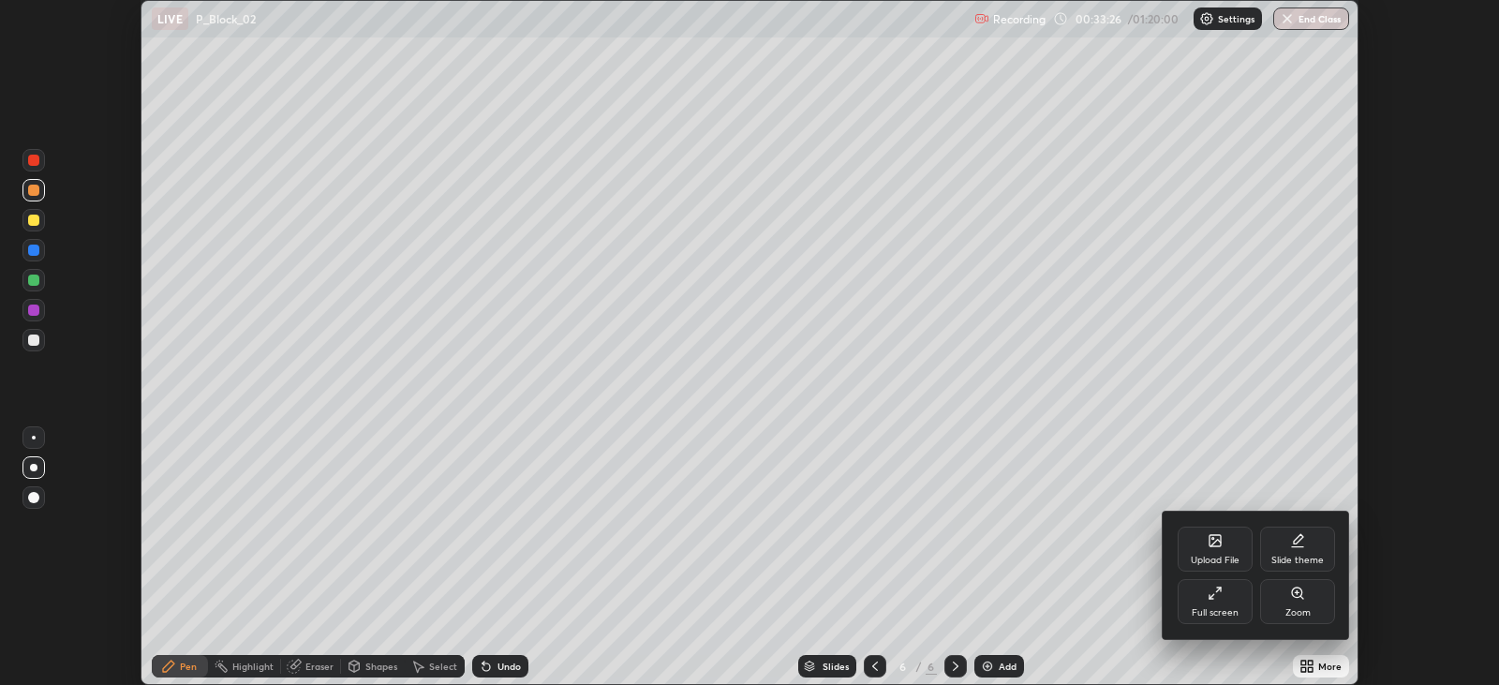
click at [1219, 610] on div "Full screen" at bounding box center [1215, 612] width 47 height 9
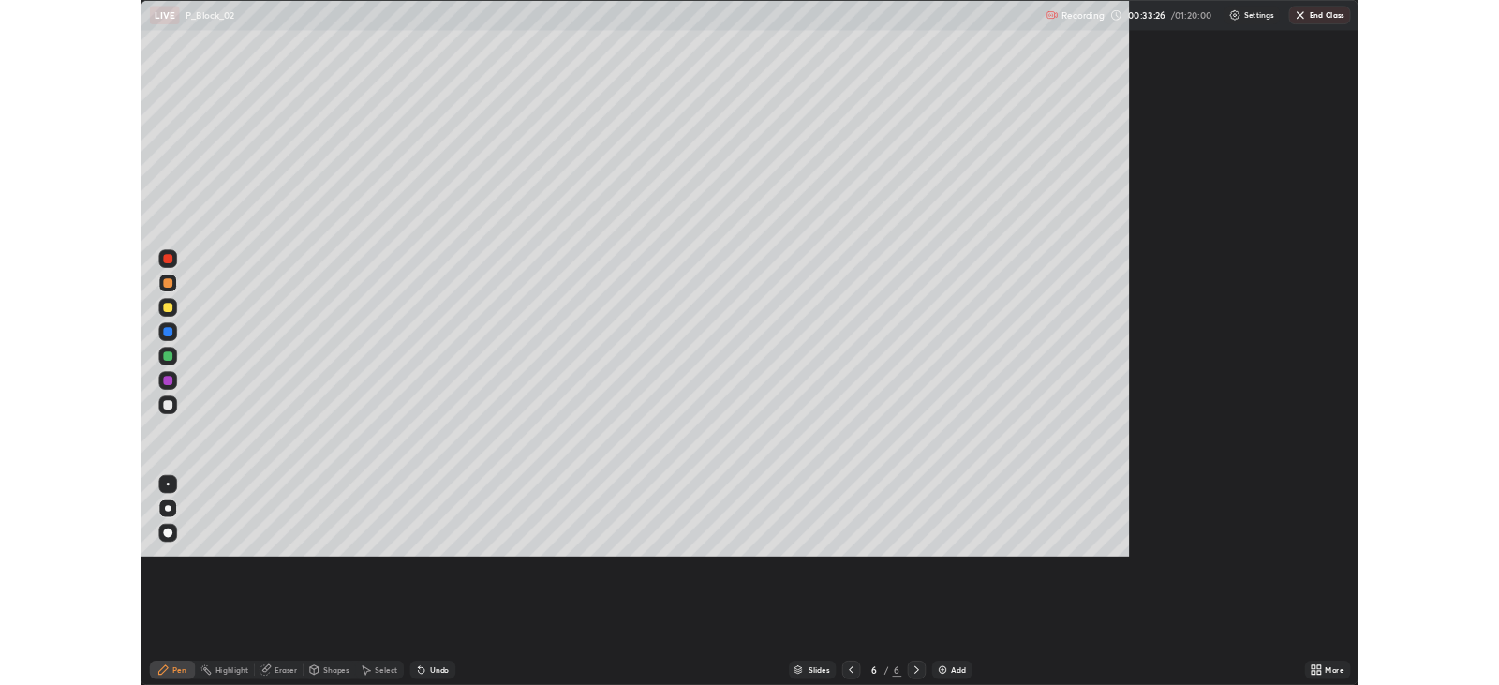
scroll to position [842, 1498]
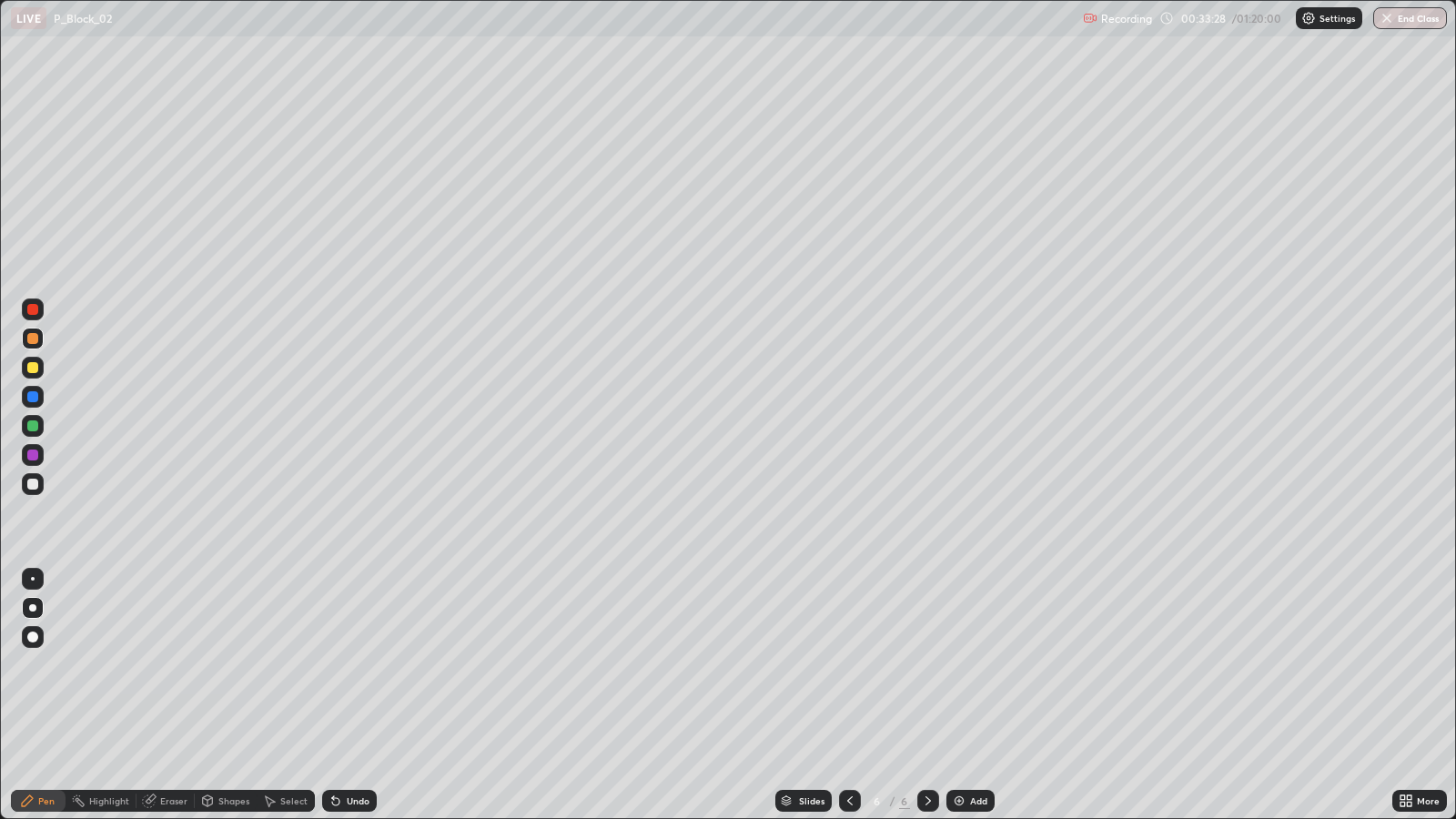
click at [988, 665] on div "Add" at bounding box center [970, 801] width 49 height 21
click at [34, 485] on div at bounding box center [32, 484] width 11 height 11
click at [29, 341] on div at bounding box center [32, 338] width 11 height 11
click at [241, 665] on div "Shapes" at bounding box center [234, 801] width 31 height 9
click at [294, 665] on div "Select" at bounding box center [294, 801] width 27 height 9
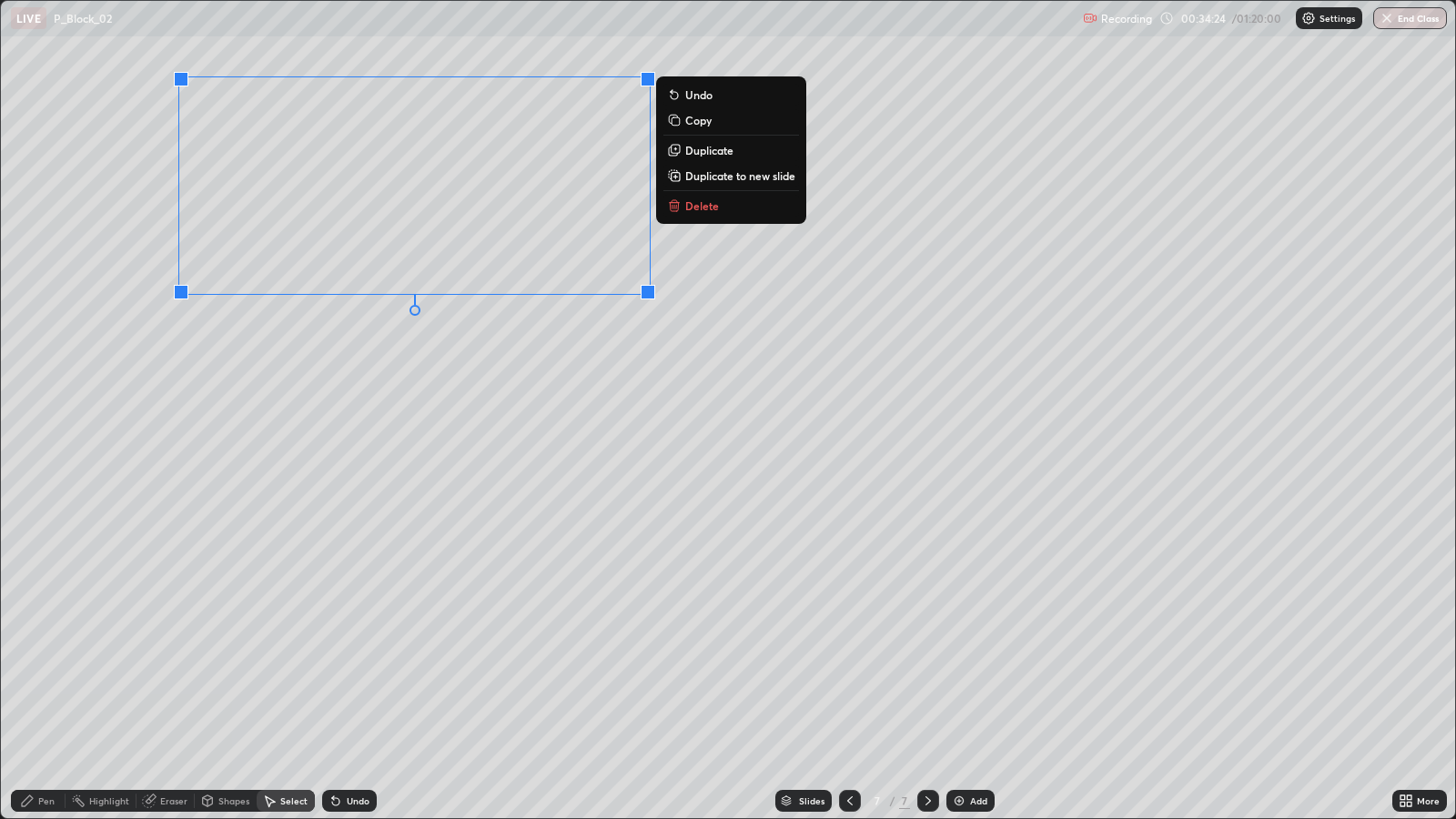
click at [735, 148] on button "Duplicate" at bounding box center [731, 150] width 136 height 21
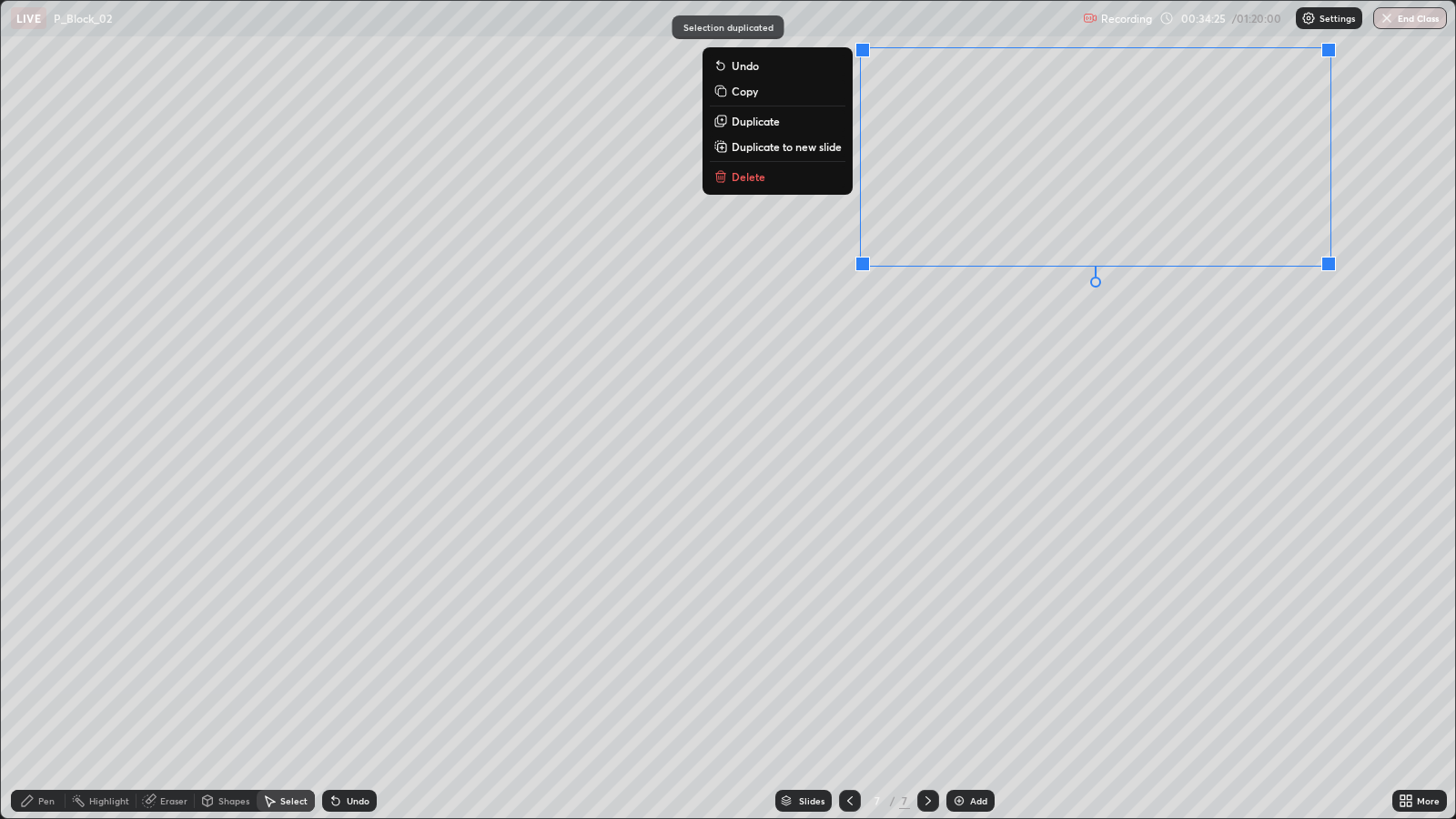
click at [1097, 390] on div "0 ° Undo Copy Duplicate Duplicate to new slide Delete" at bounding box center [728, 409] width 1454 height 817
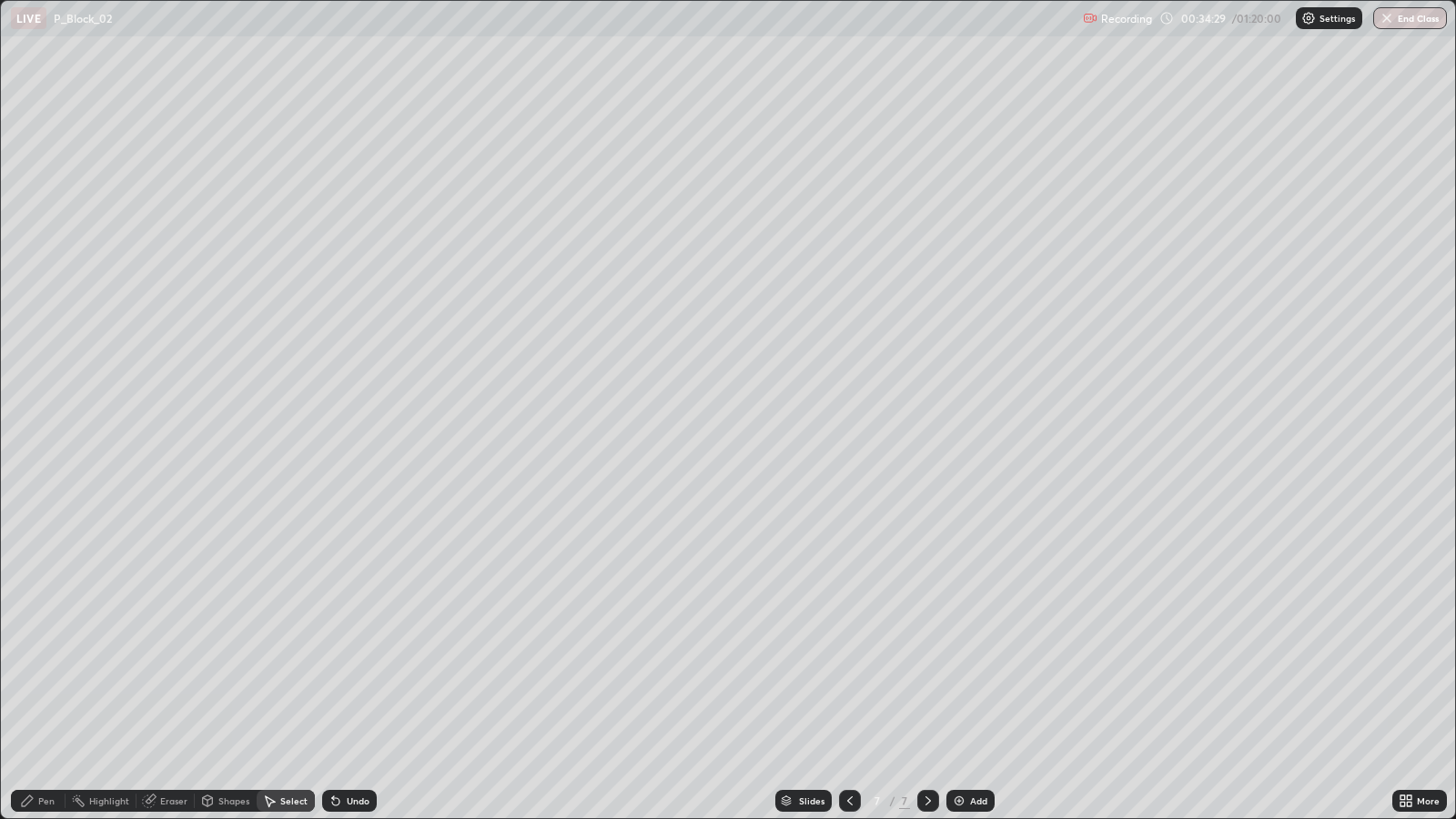
click at [230, 665] on div "Shapes" at bounding box center [234, 801] width 31 height 9
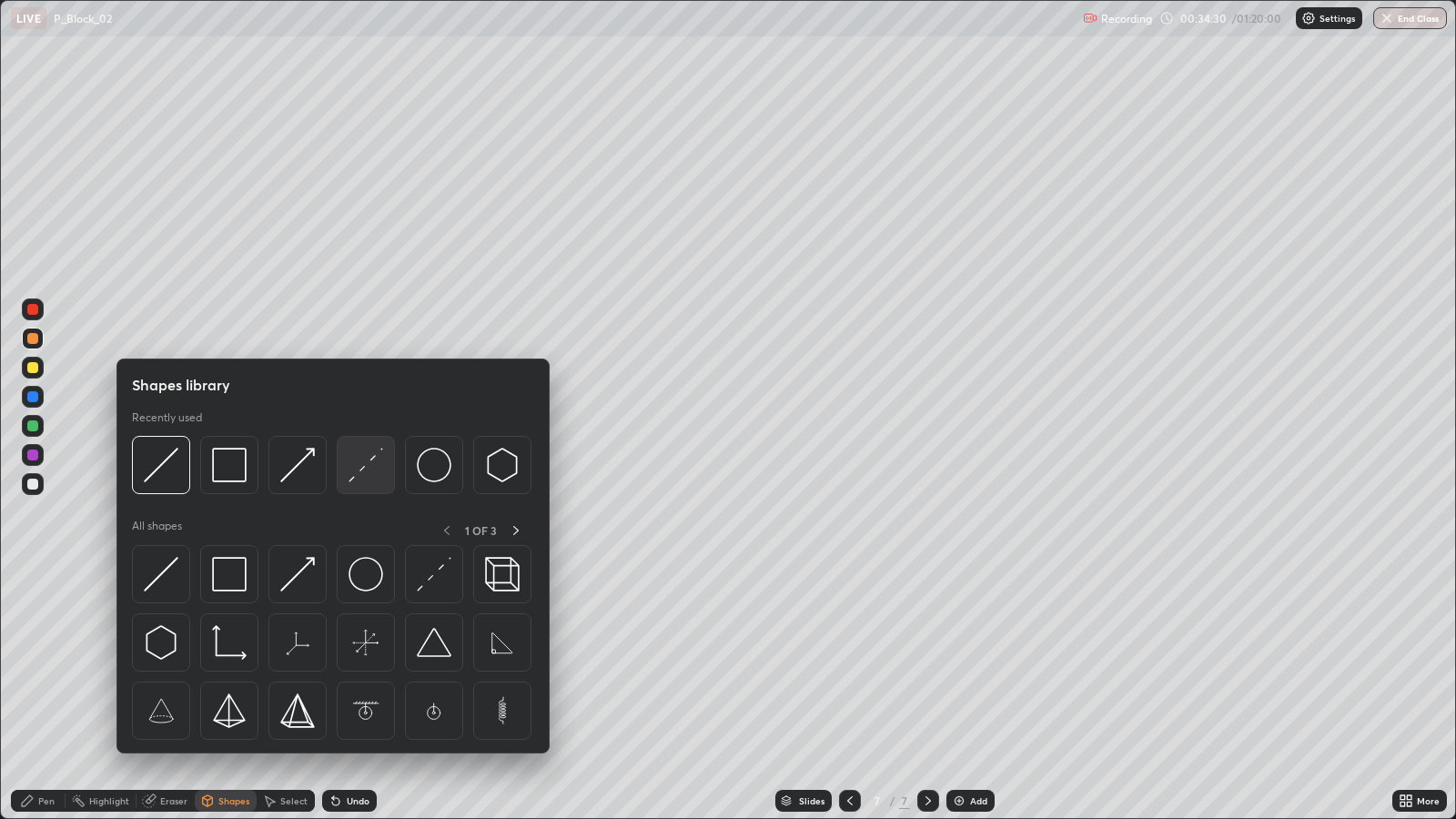
click at [371, 480] on img at bounding box center [366, 465] width 35 height 35
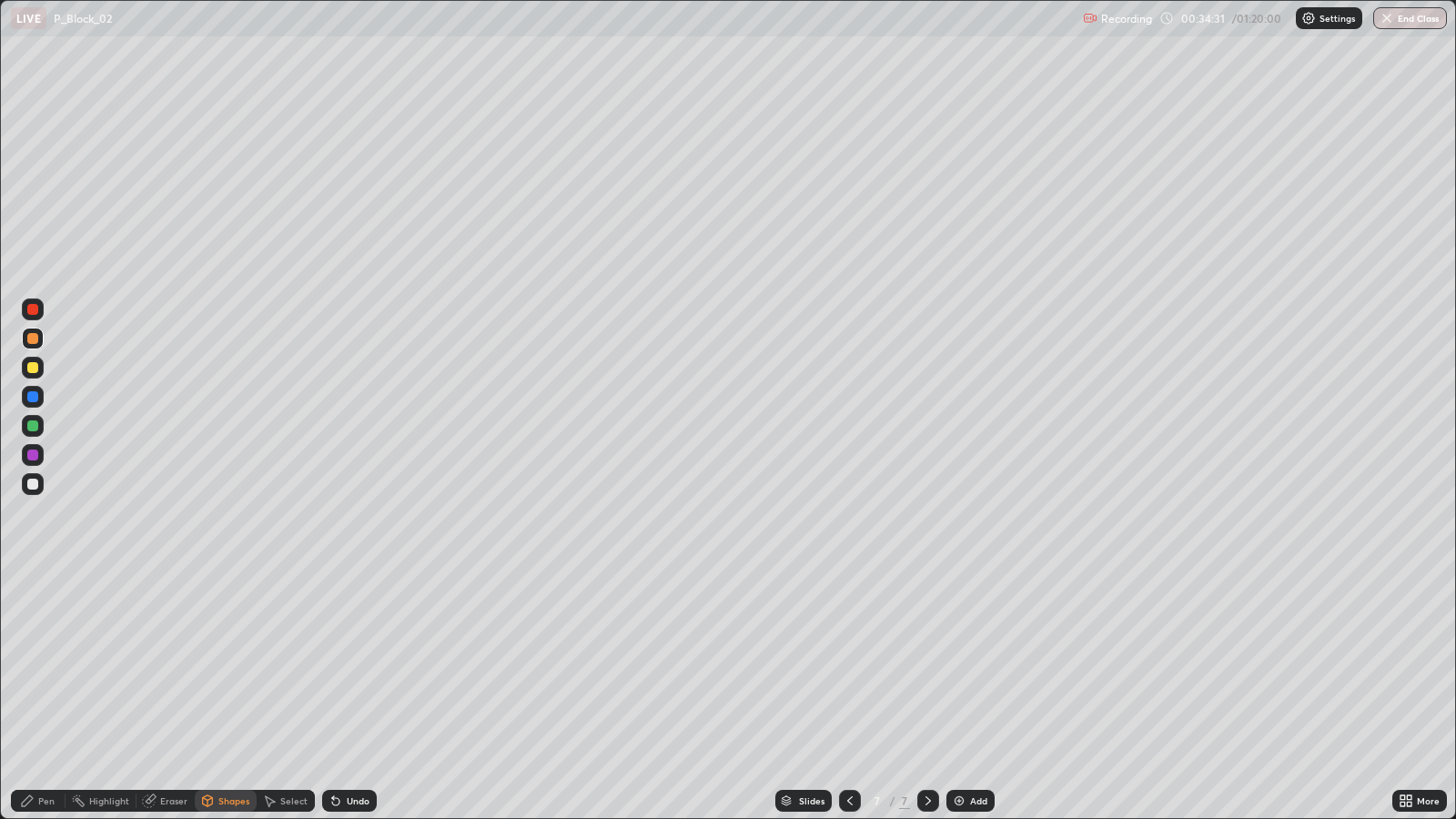
click at [37, 416] on div at bounding box center [32, 426] width 21 height 21
click at [33, 455] on div at bounding box center [32, 455] width 11 height 11
click at [43, 424] on div at bounding box center [32, 426] width 21 height 21
click at [354, 665] on div "Undo" at bounding box center [357, 801] width 22 height 9
click at [43, 665] on div "Pen" at bounding box center [46, 801] width 17 height 9
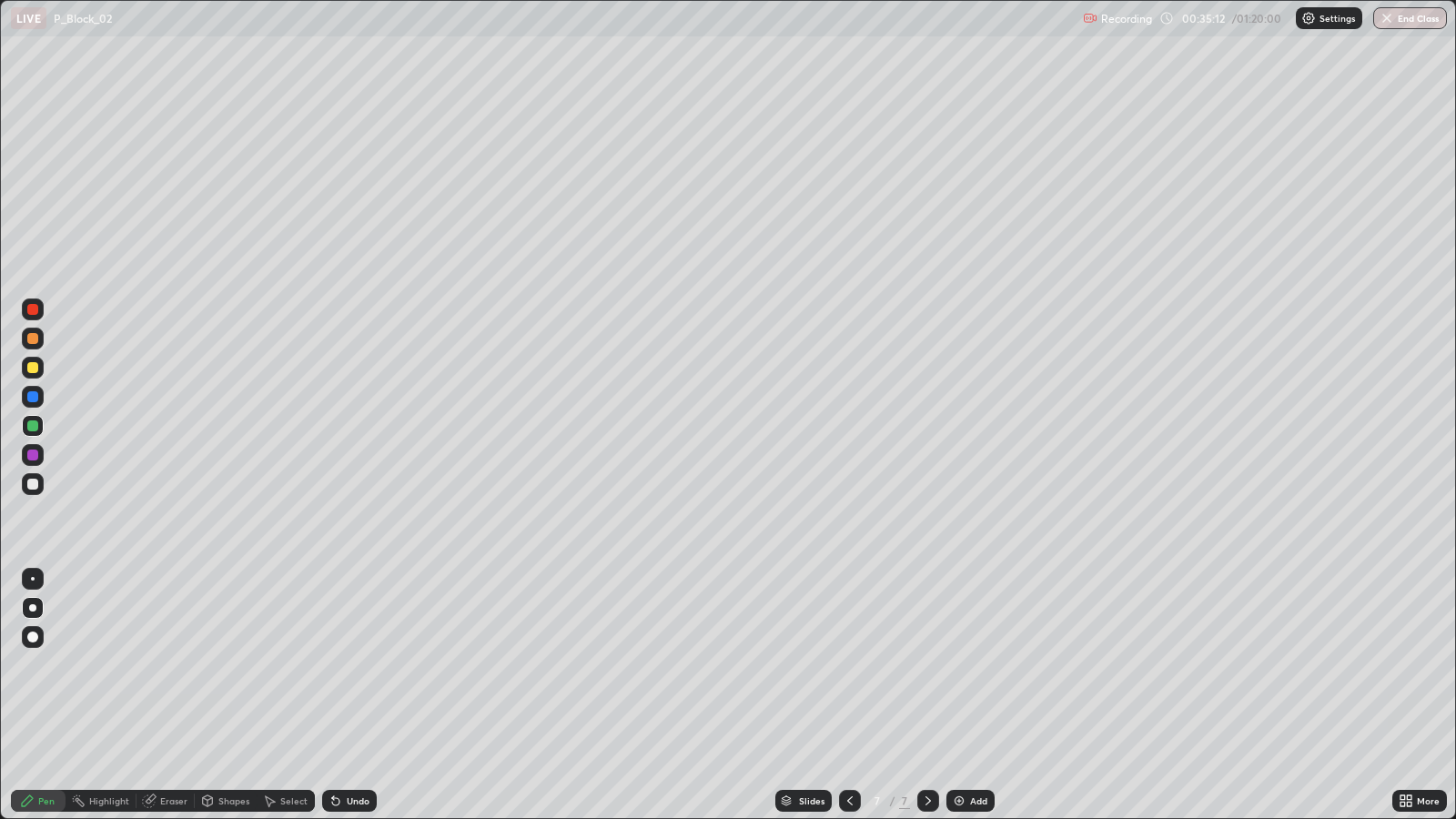
click at [368, 665] on div "Undo" at bounding box center [350, 801] width 54 height 21
click at [362, 665] on div "Undo" at bounding box center [357, 801] width 22 height 9
click at [366, 665] on div "Undo" at bounding box center [357, 801] width 22 height 9
click at [858, 665] on div at bounding box center [850, 801] width 21 height 36
click at [926, 665] on icon at bounding box center [928, 801] width 15 height 15
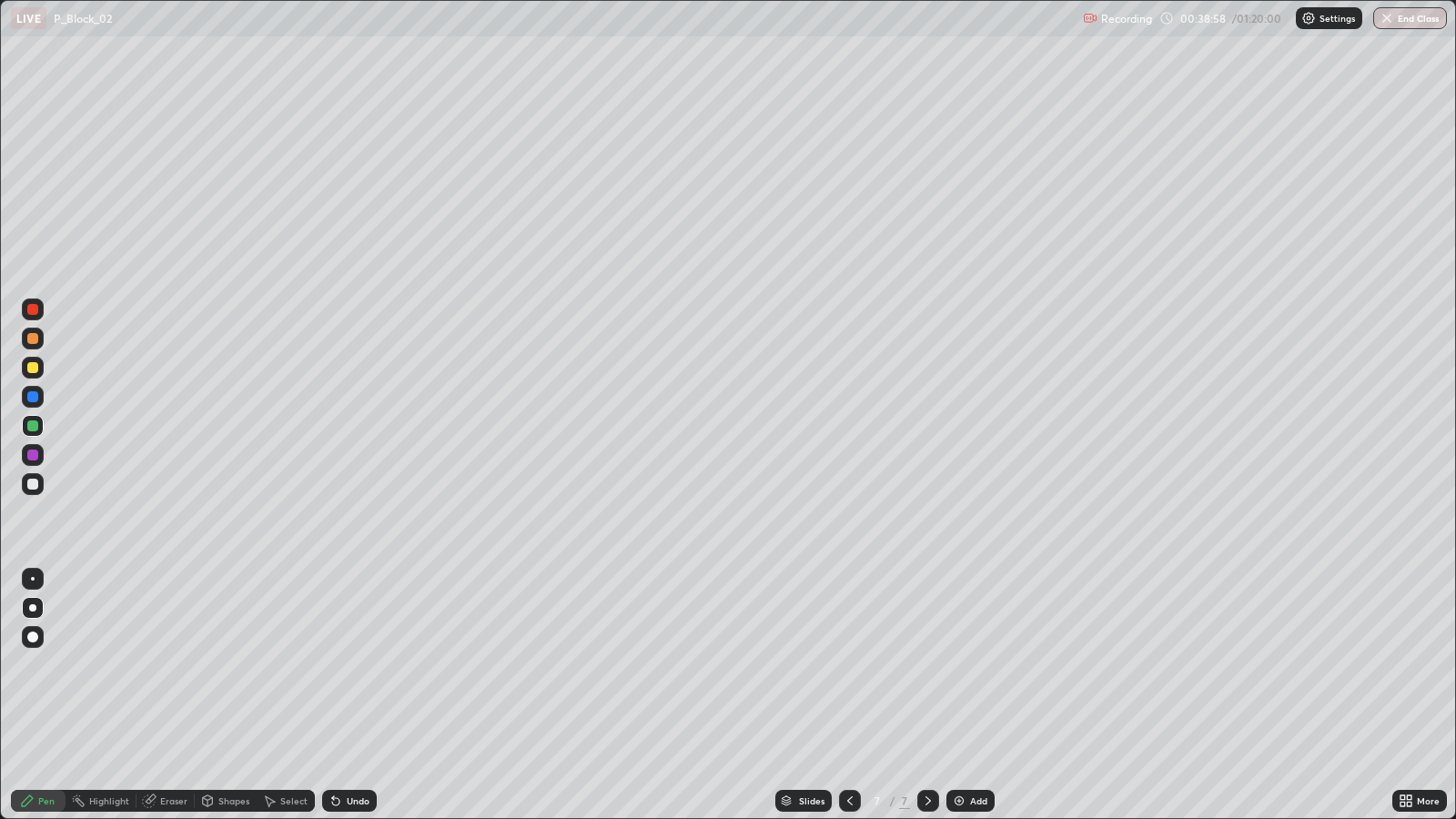
click at [965, 665] on img at bounding box center [959, 801] width 15 height 15
click at [356, 665] on div "Undo" at bounding box center [357, 801] width 22 height 9
click at [351, 665] on div "Undo" at bounding box center [357, 801] width 22 height 9
click at [369, 665] on div "Undo" at bounding box center [350, 801] width 54 height 21
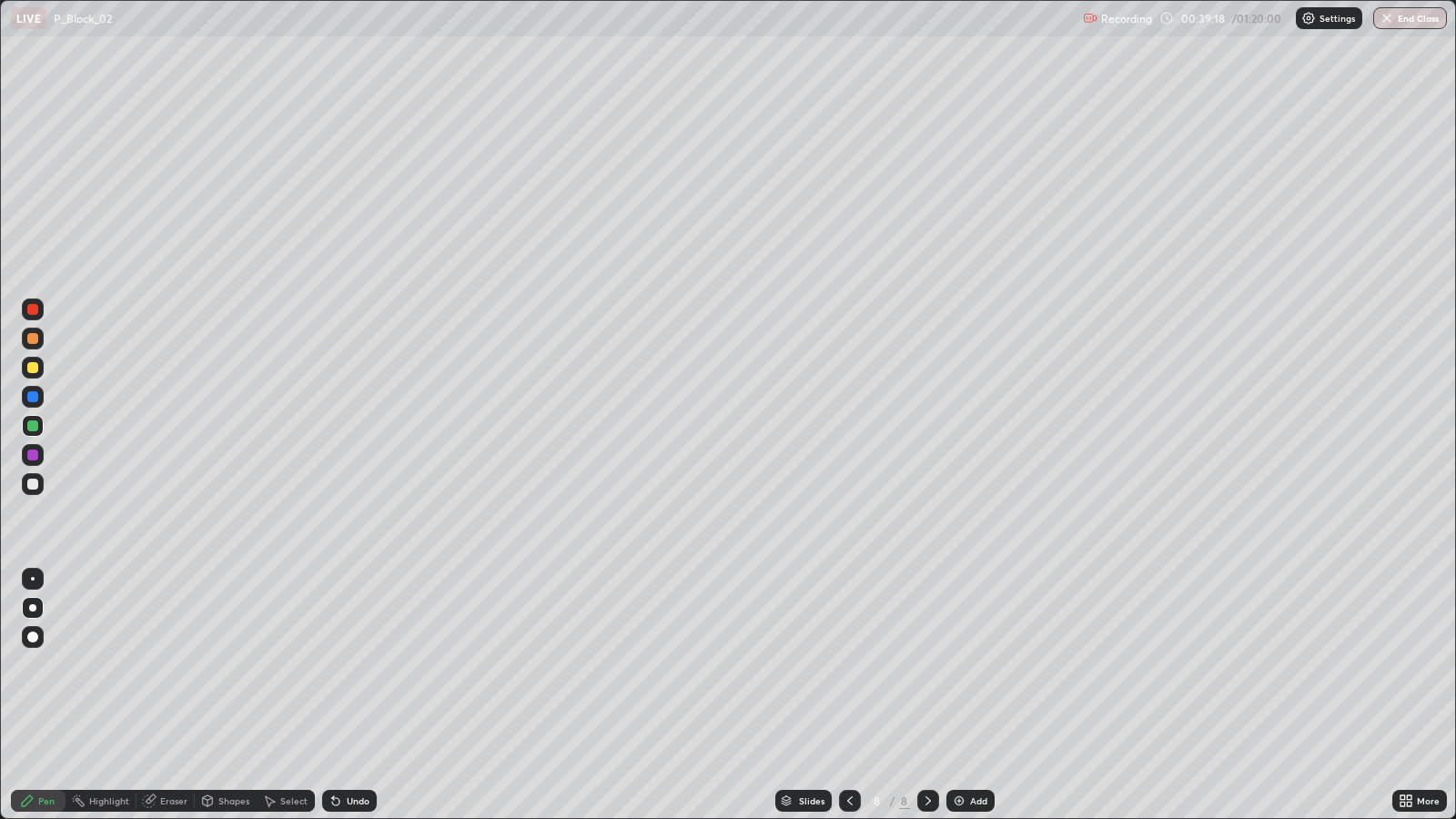
click at [368, 665] on div "Undo" at bounding box center [350, 801] width 54 height 21
click at [356, 665] on div "Undo" at bounding box center [346, 801] width 62 height 36
click at [36, 455] on div at bounding box center [32, 455] width 11 height 11
click at [32, 394] on div at bounding box center [32, 396] width 11 height 11
click at [34, 344] on div at bounding box center [32, 338] width 21 height 21
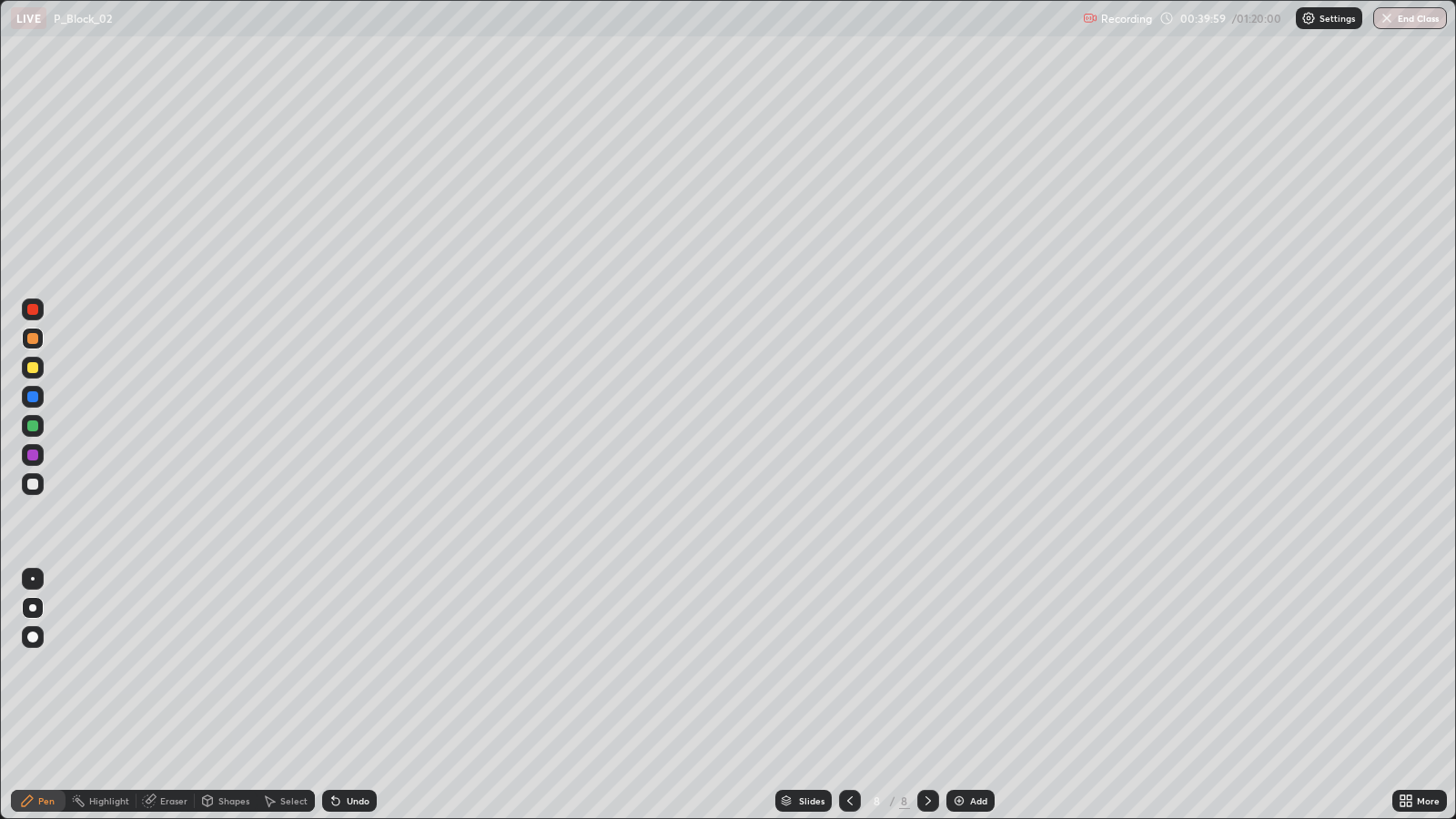
click at [33, 371] on div at bounding box center [32, 367] width 11 height 11
click at [979, 665] on div "Add" at bounding box center [979, 801] width 17 height 9
click at [848, 665] on icon at bounding box center [850, 801] width 15 height 15
click at [847, 665] on icon at bounding box center [850, 801] width 15 height 15
click at [929, 665] on div at bounding box center [928, 801] width 21 height 21
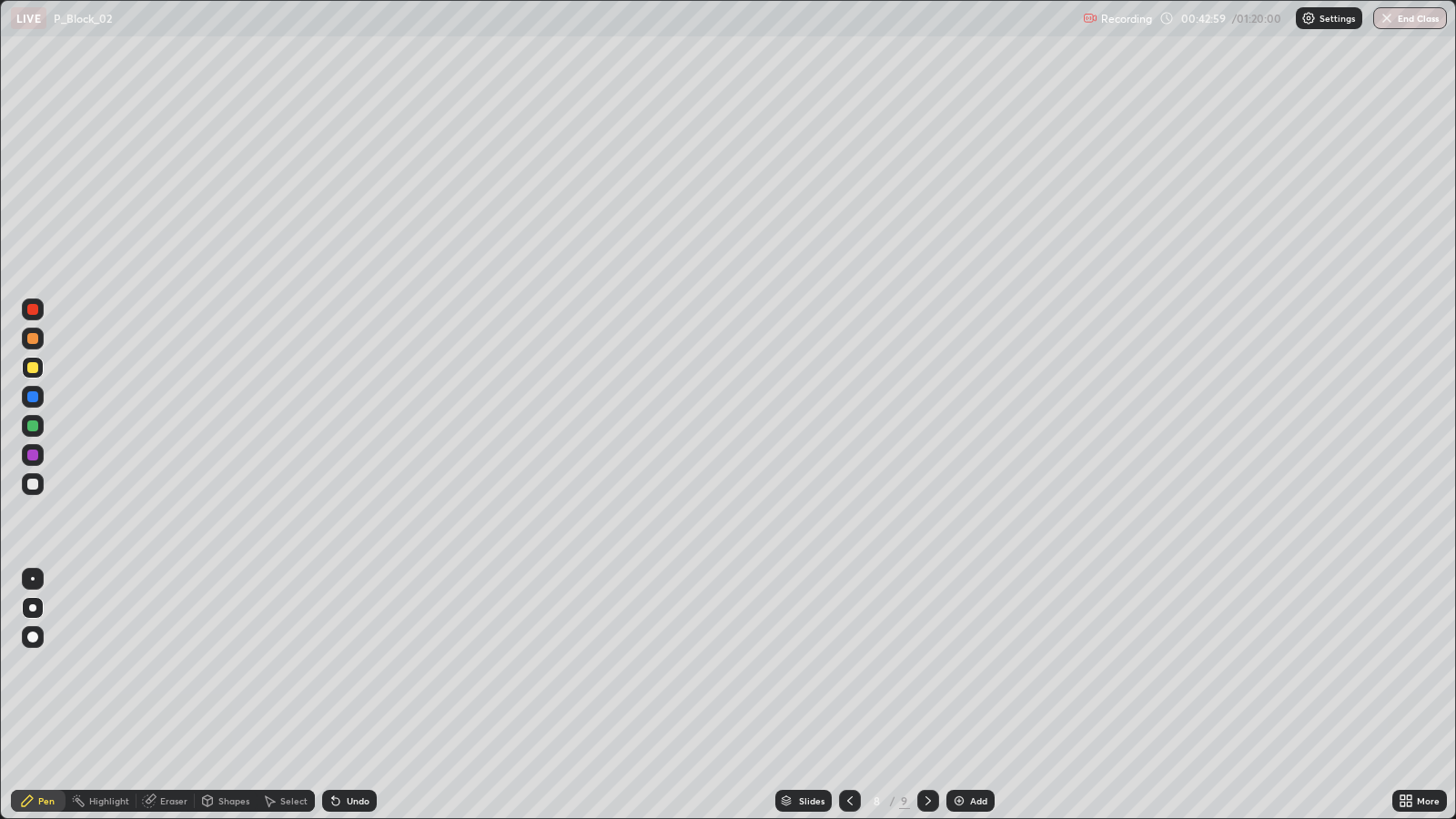
click at [926, 665] on icon at bounding box center [928, 801] width 15 height 15
click at [924, 665] on div at bounding box center [928, 801] width 21 height 21
click at [917, 665] on div at bounding box center [928, 801] width 21 height 36
click at [840, 665] on div at bounding box center [850, 801] width 21 height 21
click at [922, 665] on icon at bounding box center [928, 801] width 15 height 15
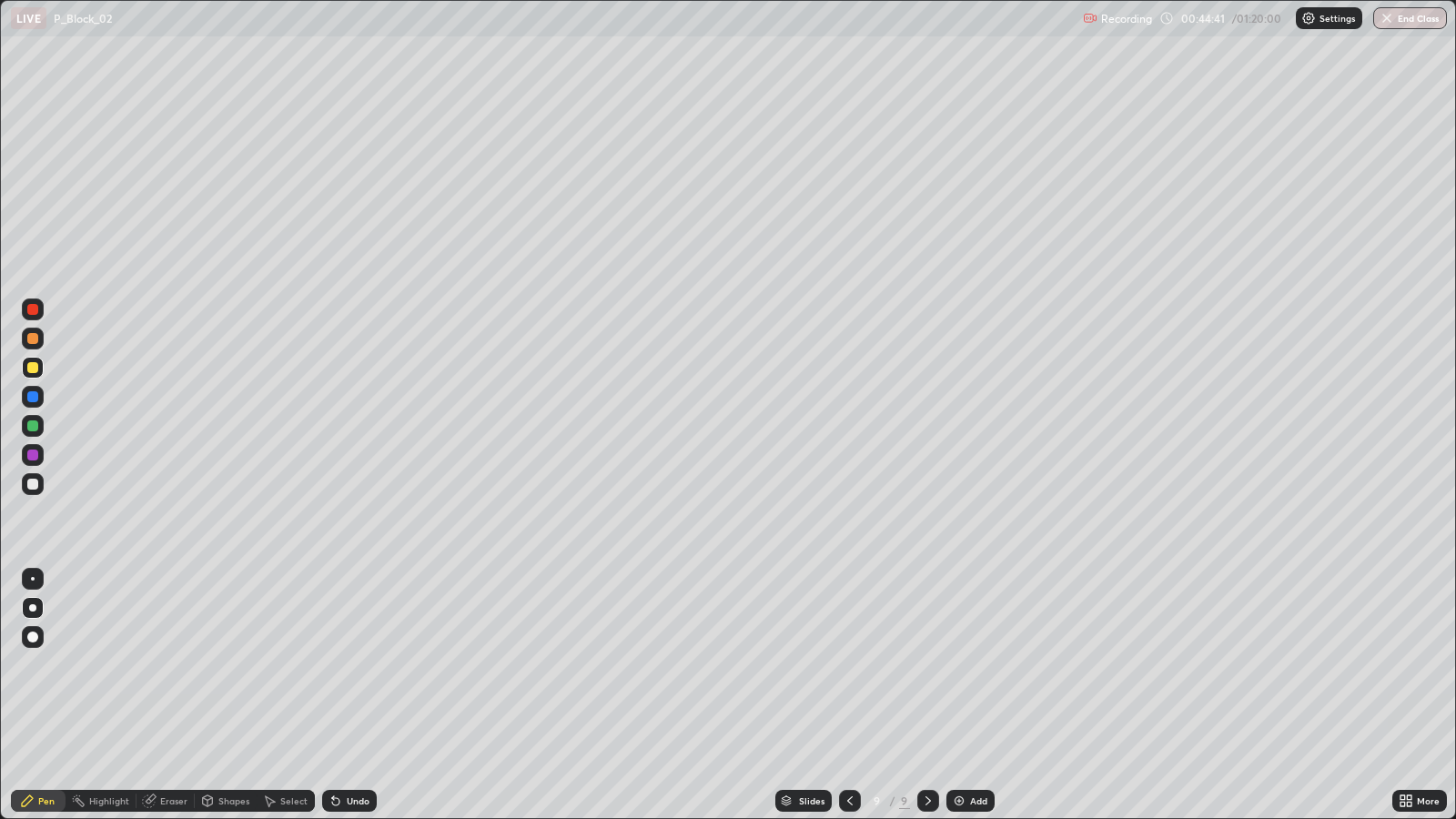
click at [354, 665] on div "Undo" at bounding box center [350, 801] width 54 height 21
click at [347, 665] on div "Undo" at bounding box center [357, 801] width 22 height 9
click at [337, 665] on icon at bounding box center [335, 801] width 15 height 15
click at [332, 665] on icon at bounding box center [335, 802] width 7 height 7
click at [333, 665] on icon at bounding box center [335, 802] width 7 height 7
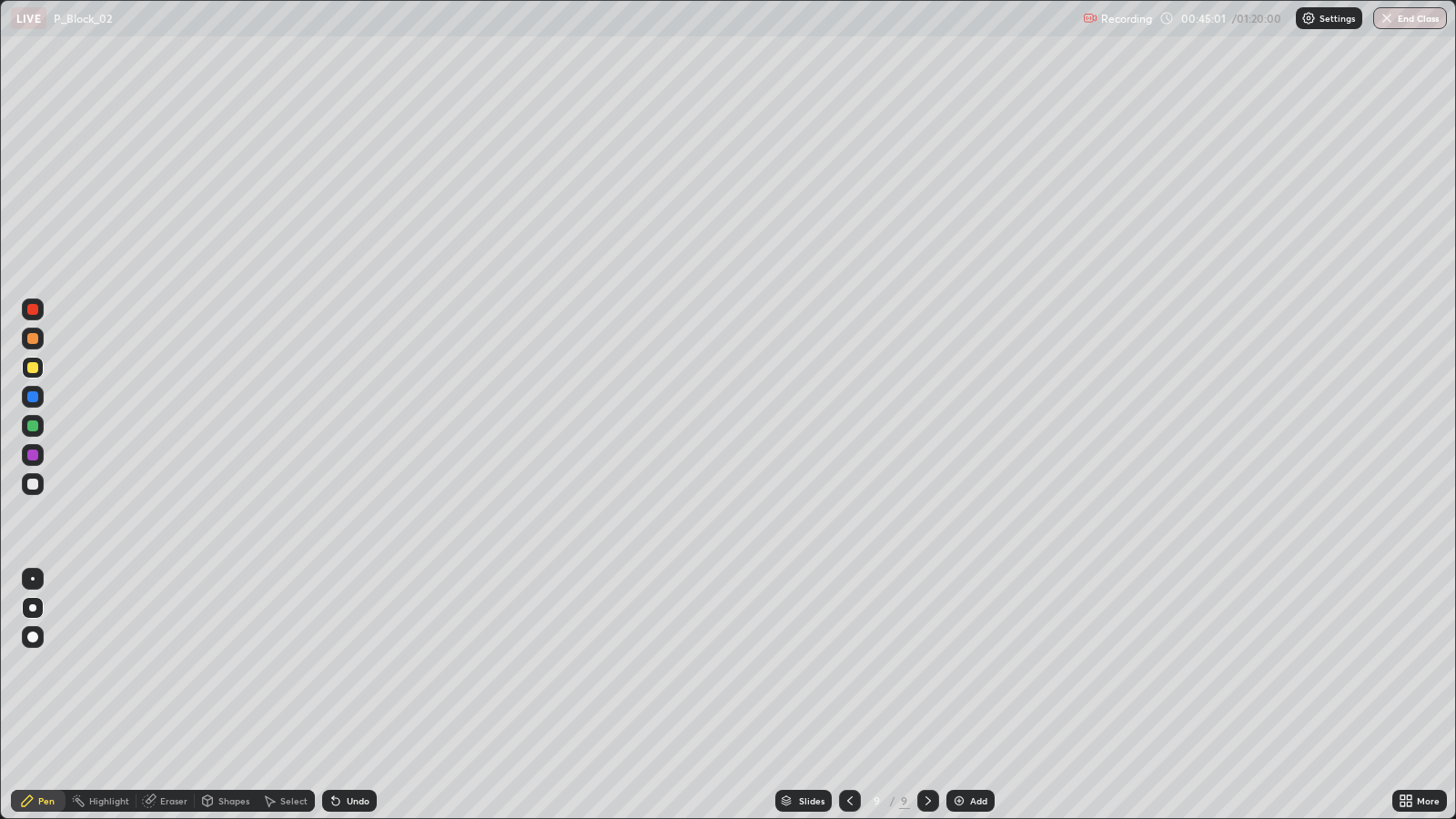
click at [336, 665] on icon at bounding box center [335, 802] width 7 height 7
click at [336, 665] on icon at bounding box center [335, 801] width 15 height 15
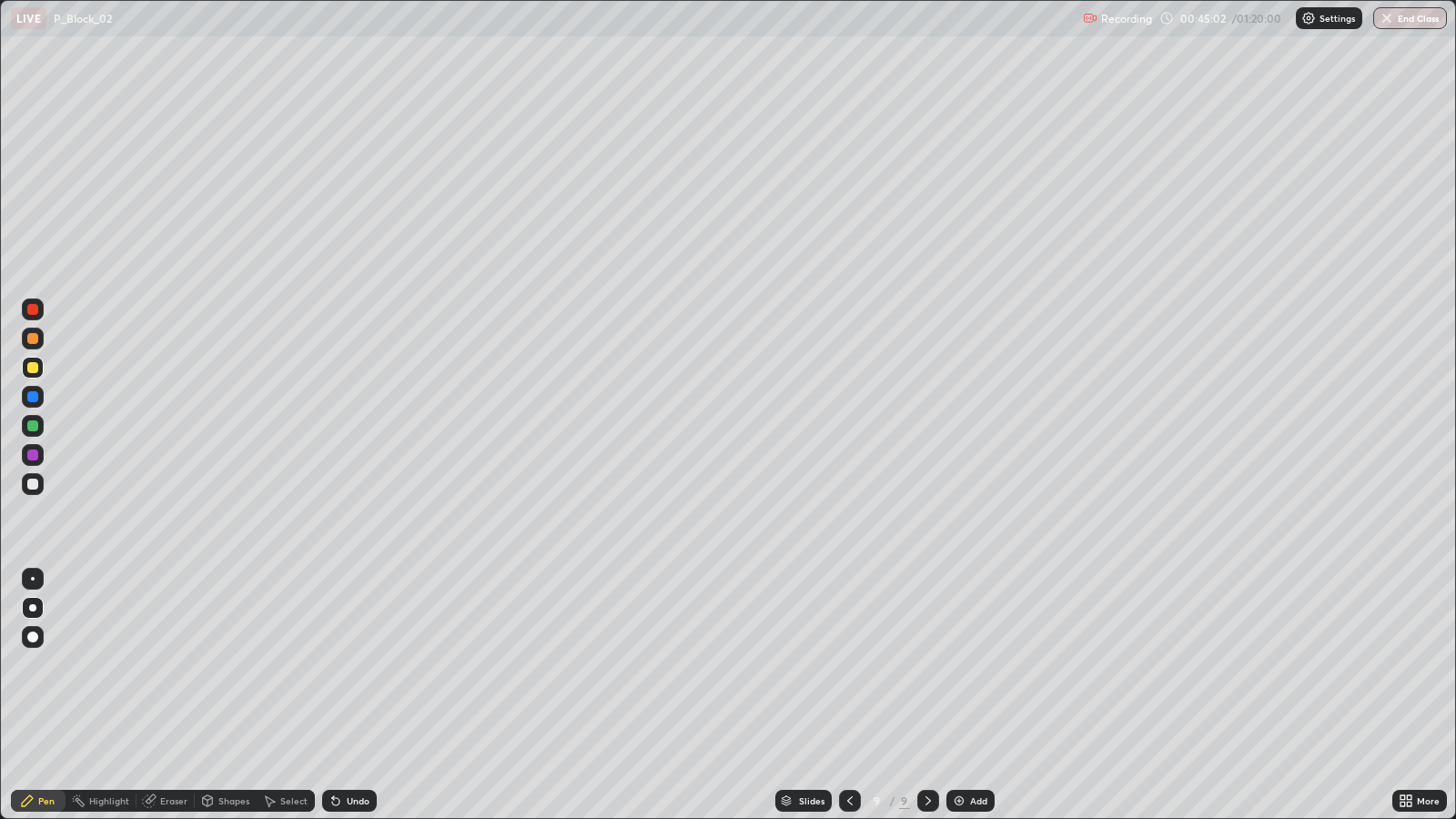
click at [332, 665] on div "Undo" at bounding box center [350, 801] width 54 height 21
click at [334, 665] on icon at bounding box center [335, 801] width 15 height 15
click at [332, 665] on div "Undo" at bounding box center [350, 801] width 54 height 21
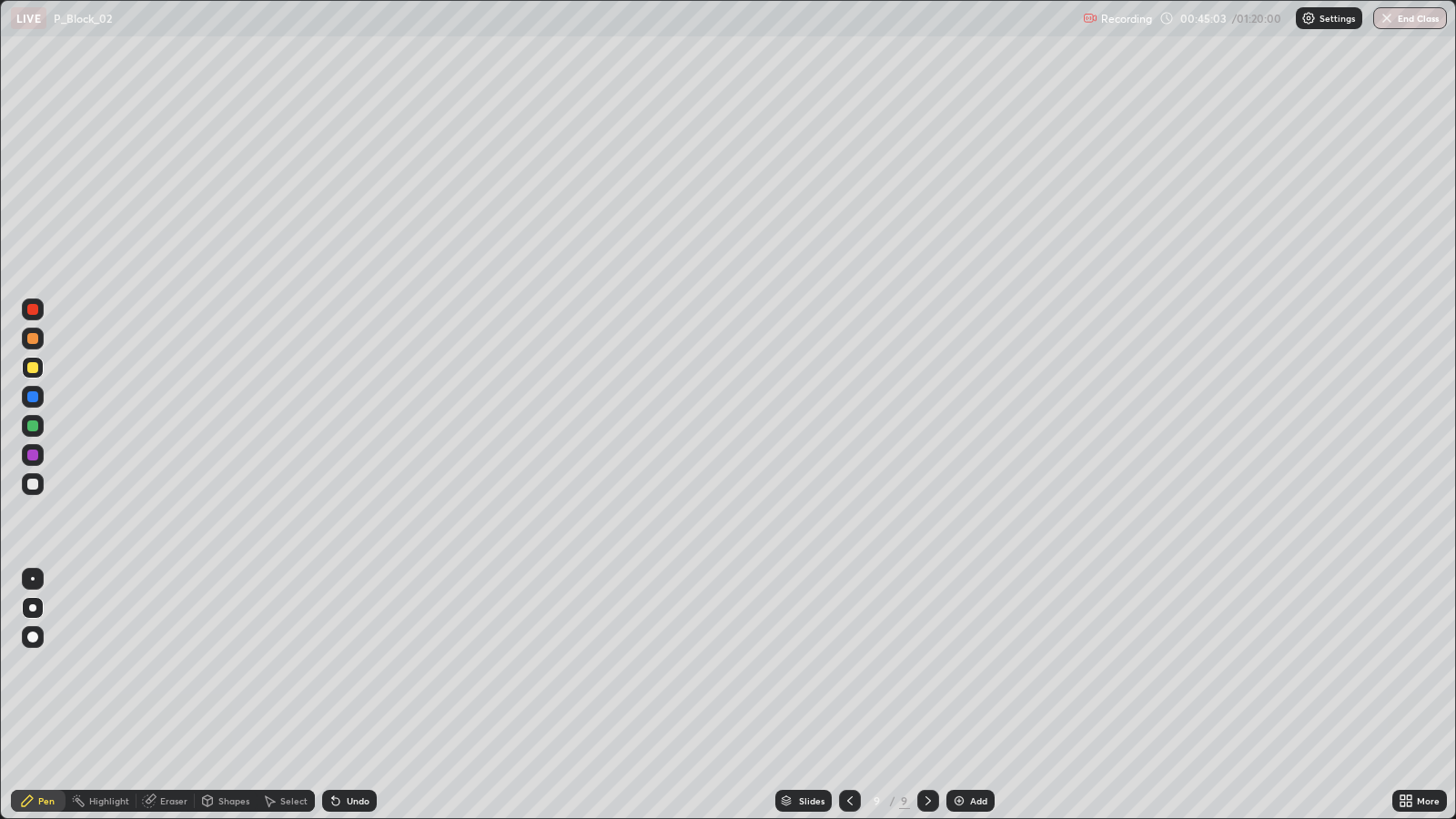
click at [350, 665] on div "Undo" at bounding box center [357, 801] width 22 height 9
click at [347, 665] on div "Undo" at bounding box center [357, 801] width 22 height 9
click at [333, 665] on icon at bounding box center [335, 802] width 7 height 7
click at [975, 665] on div "Add" at bounding box center [979, 801] width 17 height 9
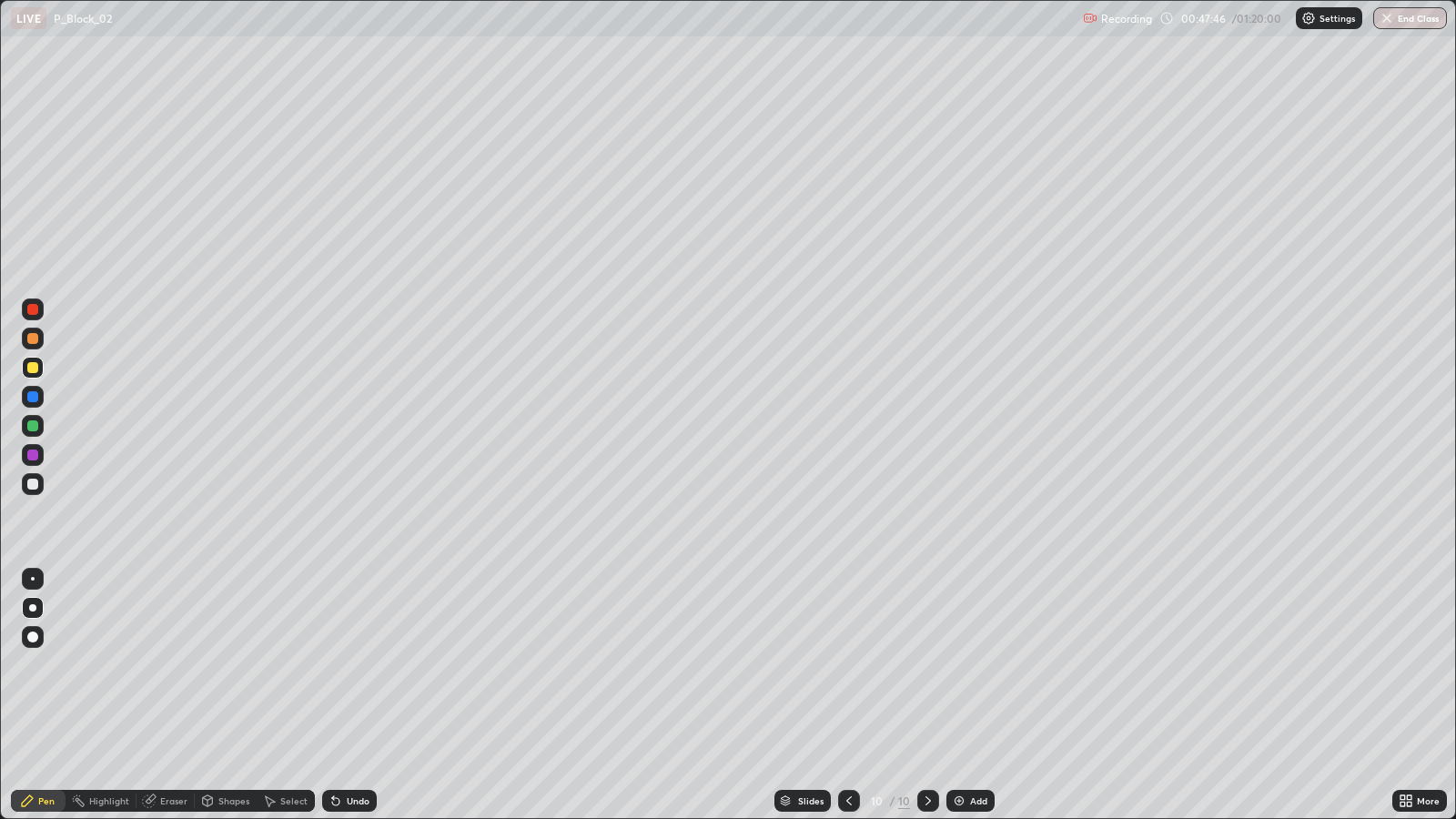
click at [977, 665] on div "Add" at bounding box center [979, 801] width 17 height 9
click at [32, 339] on div at bounding box center [32, 338] width 11 height 11
click at [34, 426] on div at bounding box center [32, 426] width 11 height 11
click at [958, 665] on img at bounding box center [959, 801] width 15 height 15
click at [354, 665] on div "Undo" at bounding box center [357, 801] width 22 height 9
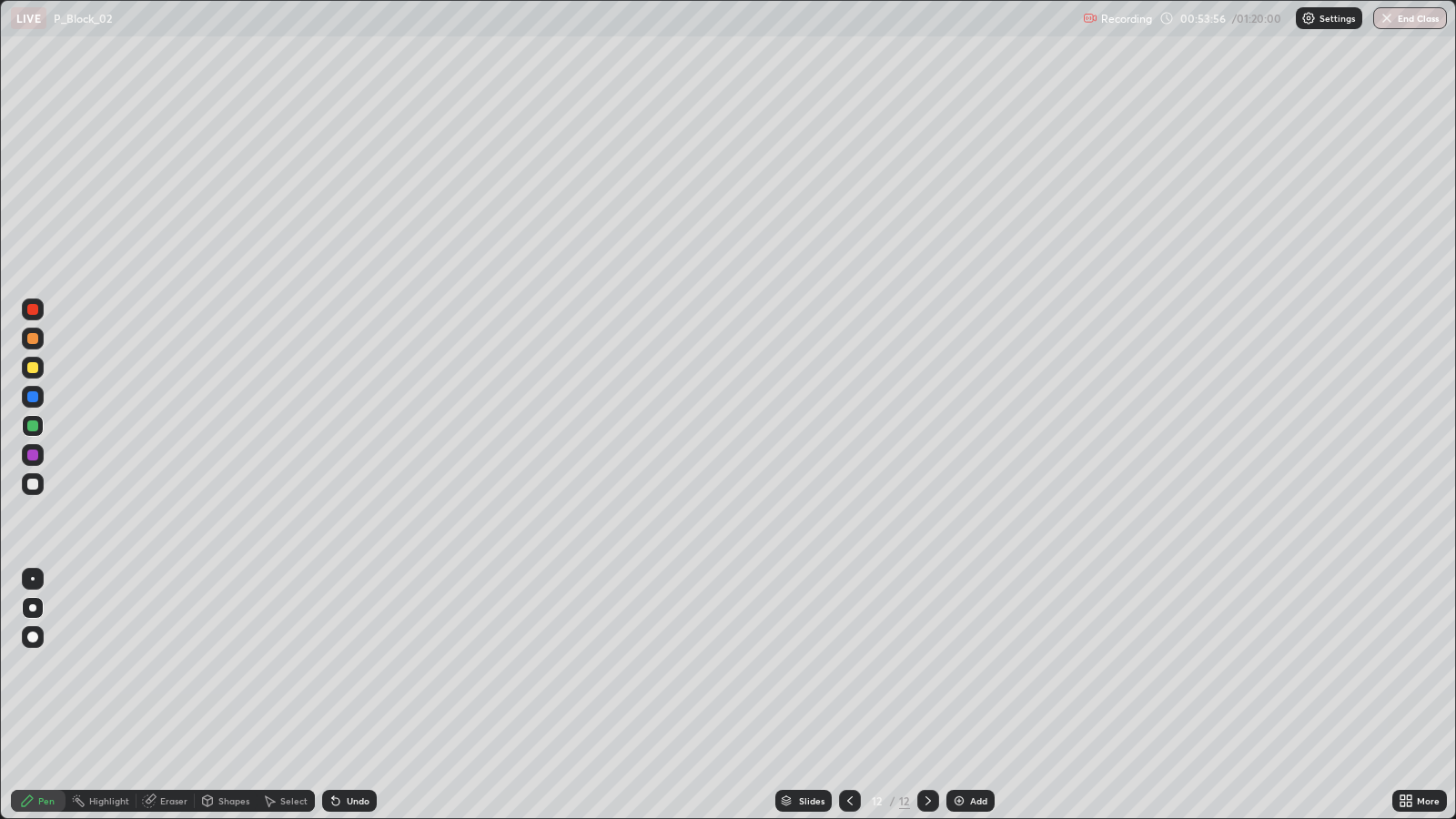
click at [356, 665] on div "Undo" at bounding box center [357, 801] width 22 height 9
click at [353, 665] on div "Undo" at bounding box center [357, 801] width 22 height 9
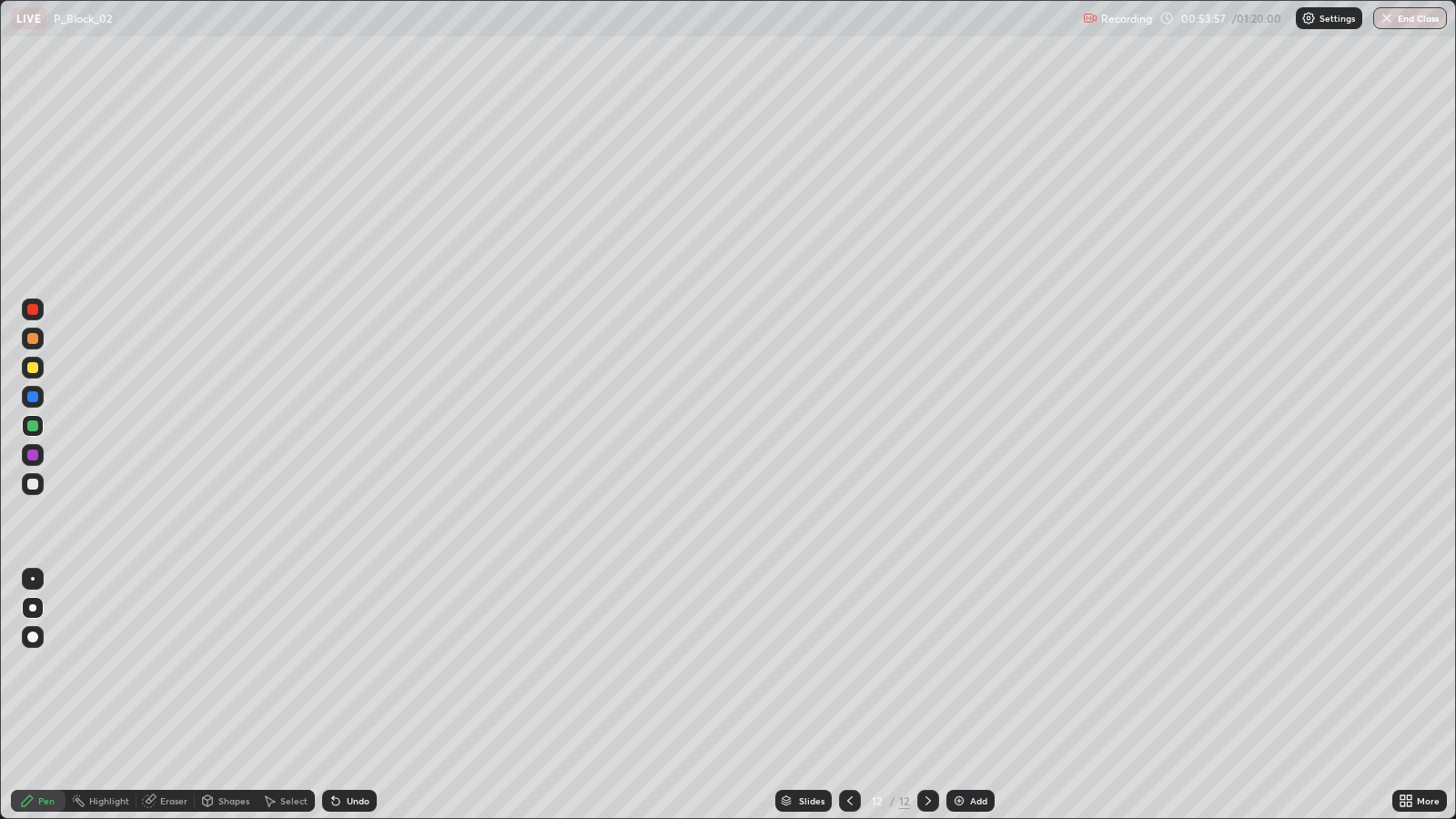
click at [353, 665] on div "Undo" at bounding box center [357, 801] width 22 height 9
click at [356, 665] on div "Undo" at bounding box center [357, 801] width 22 height 9
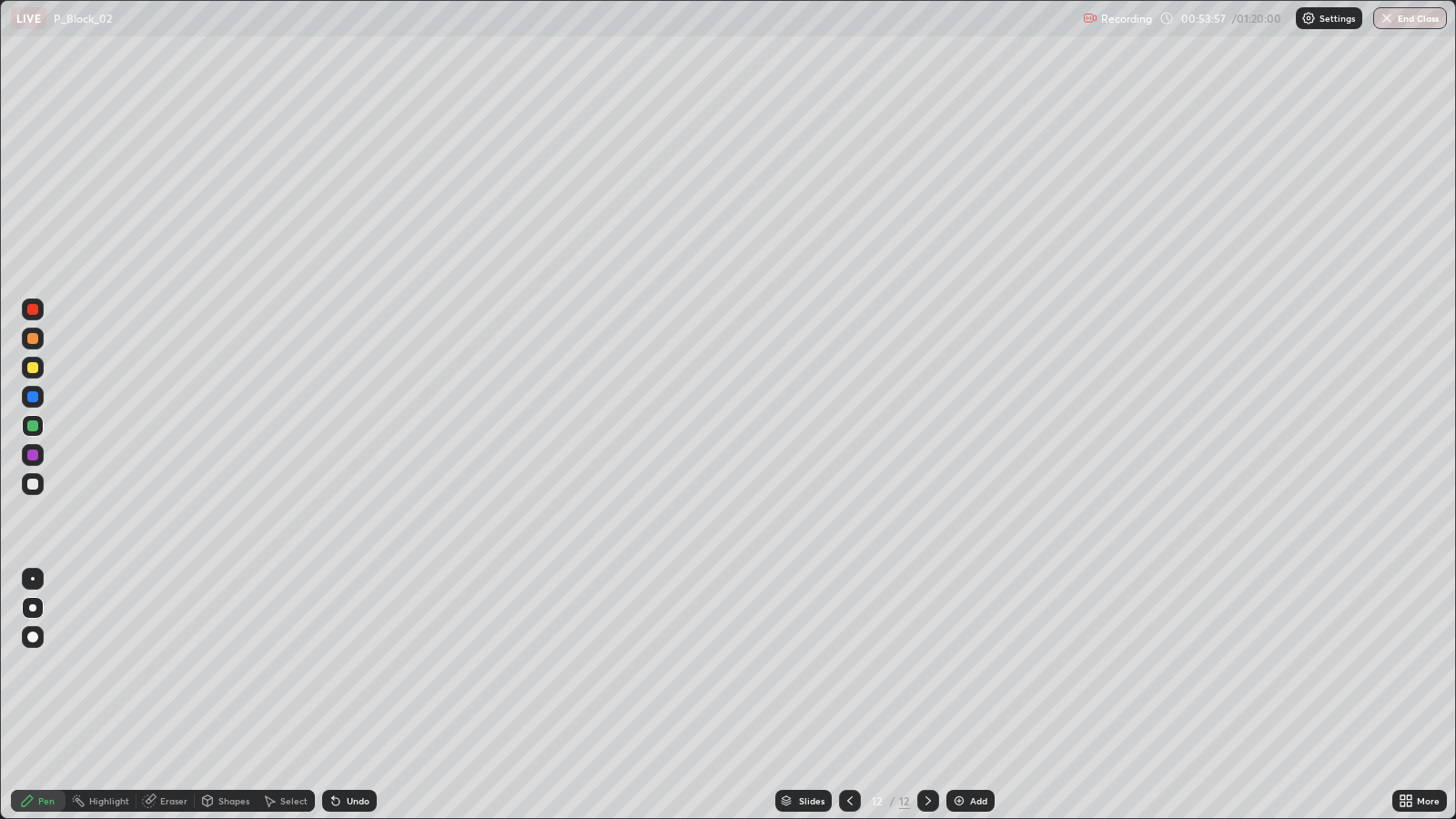
click at [356, 665] on div "Undo" at bounding box center [357, 801] width 22 height 9
click at [978, 665] on div "Add" at bounding box center [979, 801] width 17 height 9
click at [848, 665] on icon at bounding box center [850, 801] width 15 height 15
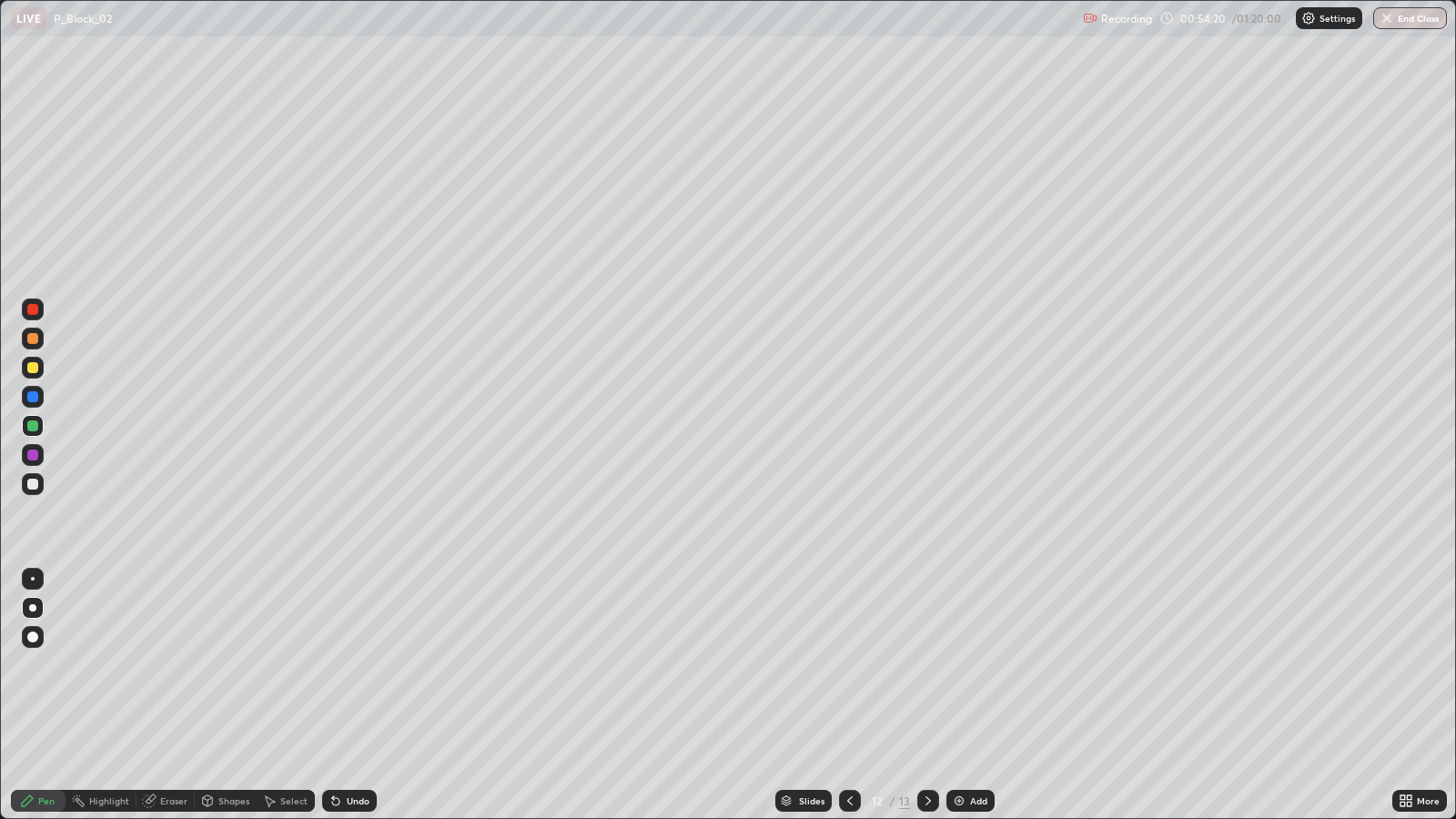
click at [929, 665] on icon at bounding box center [928, 801] width 15 height 15
click at [356, 665] on div "Undo" at bounding box center [357, 801] width 22 height 9
click at [965, 665] on div "Add" at bounding box center [970, 801] width 49 height 21
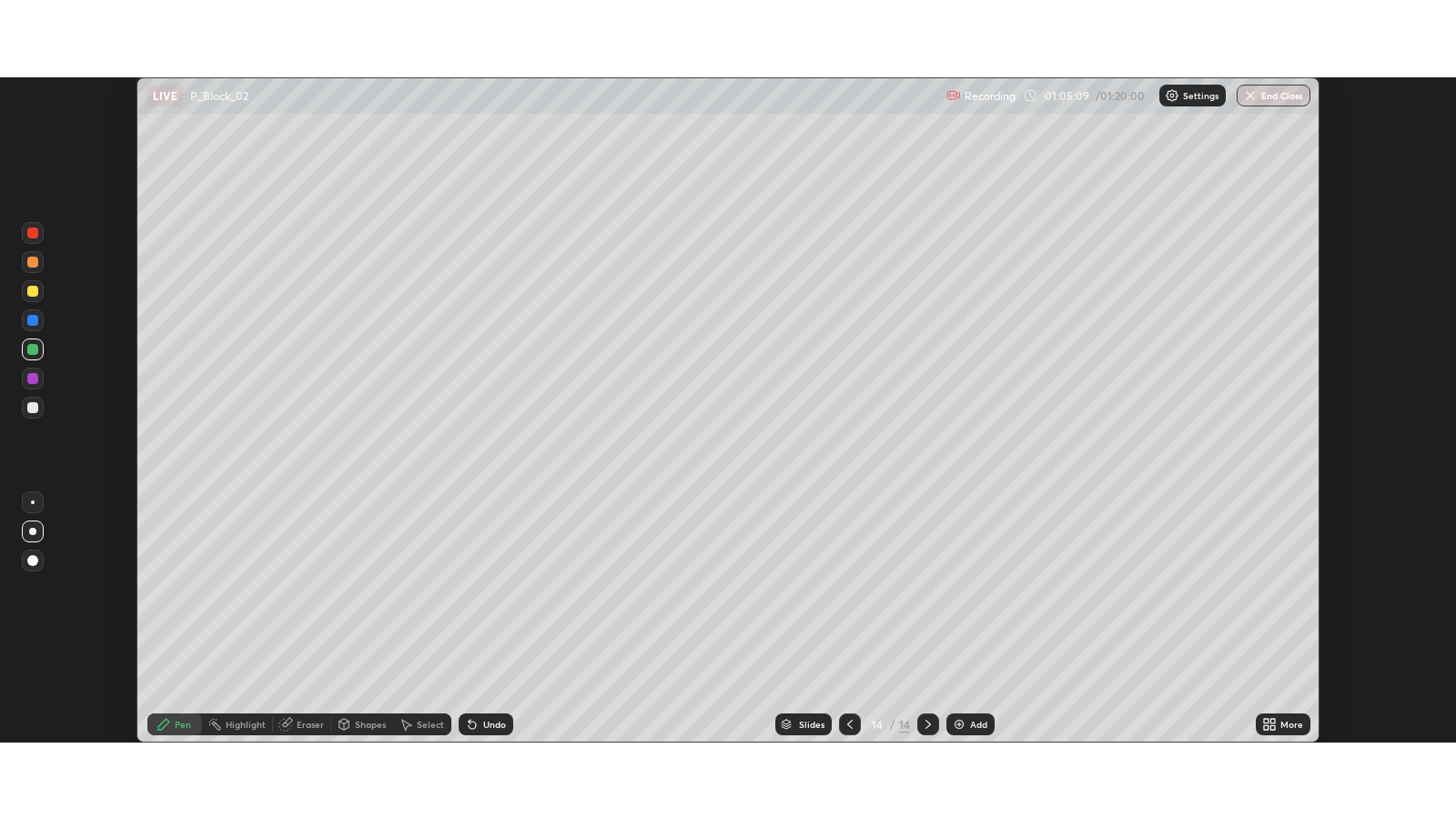
scroll to position [90361, 89550]
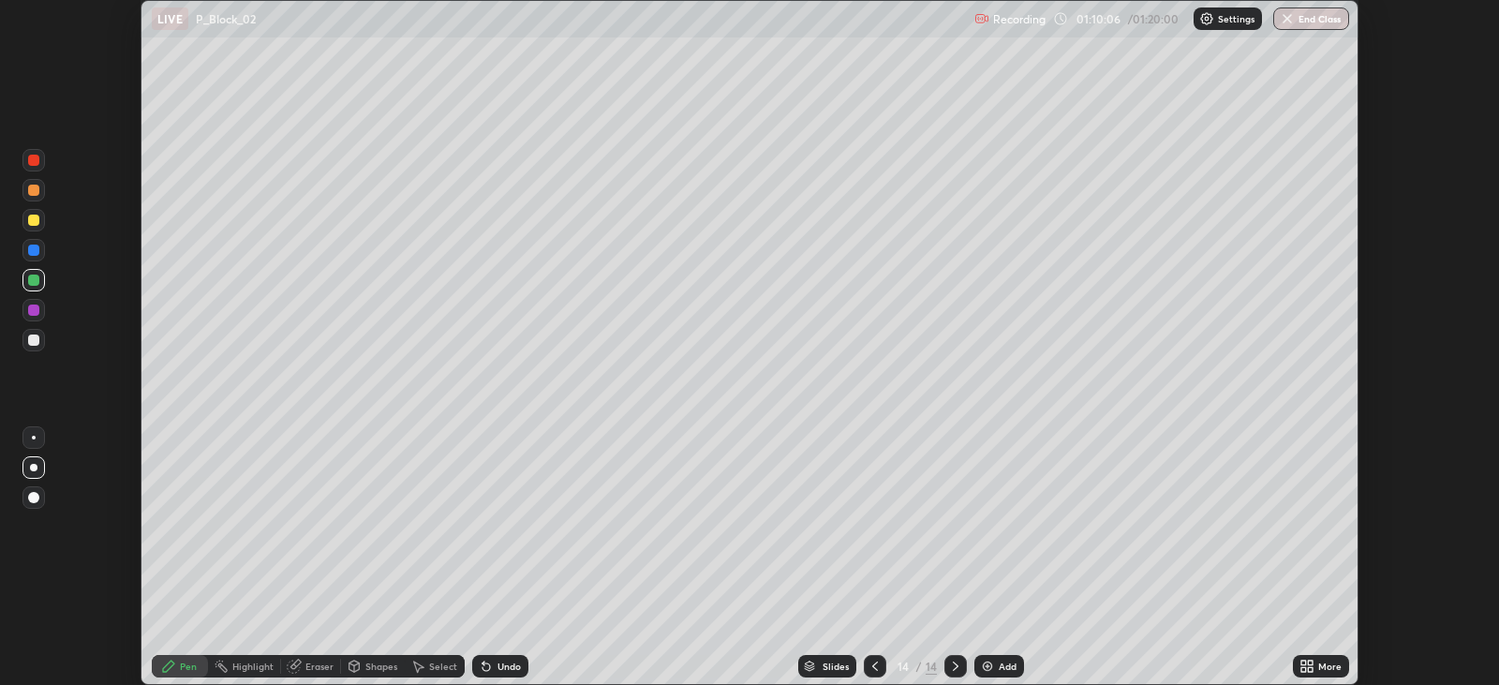
click at [1310, 662] on icon at bounding box center [1310, 663] width 5 height 5
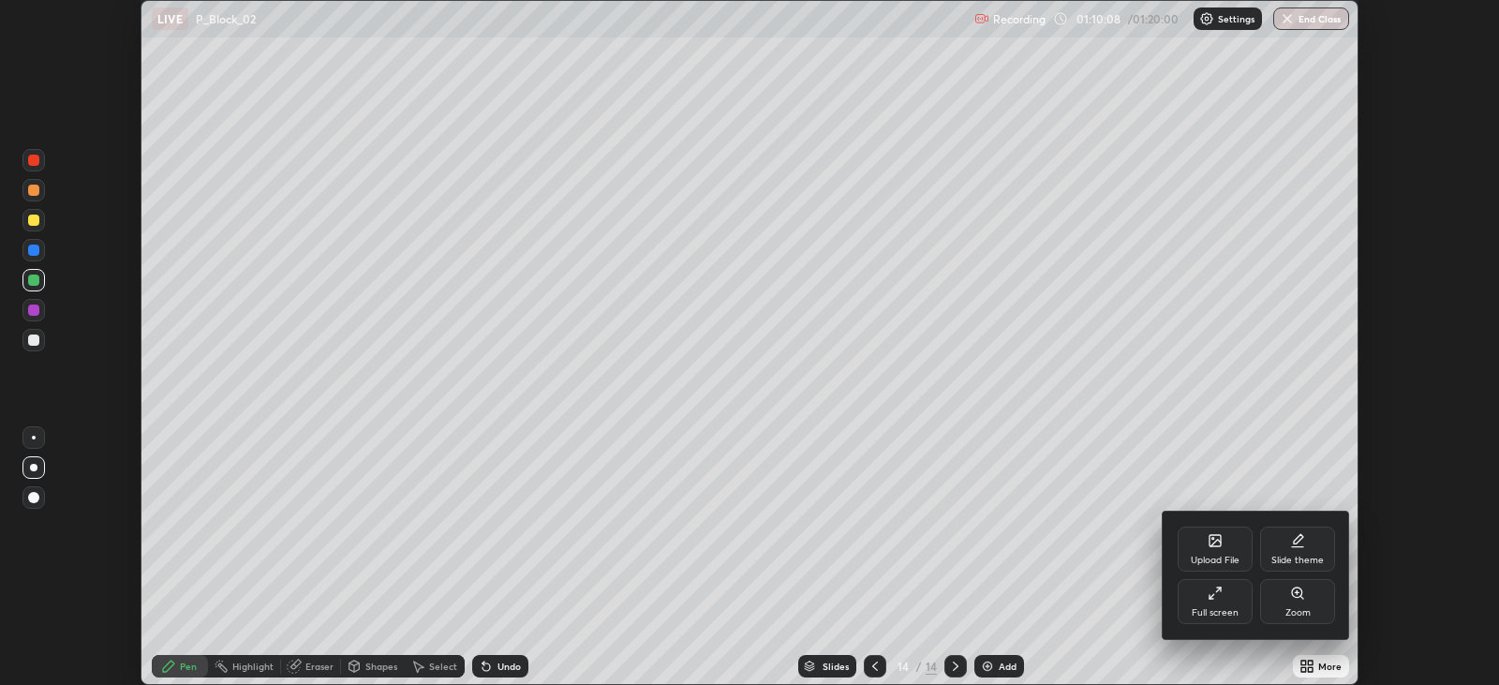
click at [1225, 609] on div "Full screen" at bounding box center [1215, 612] width 47 height 9
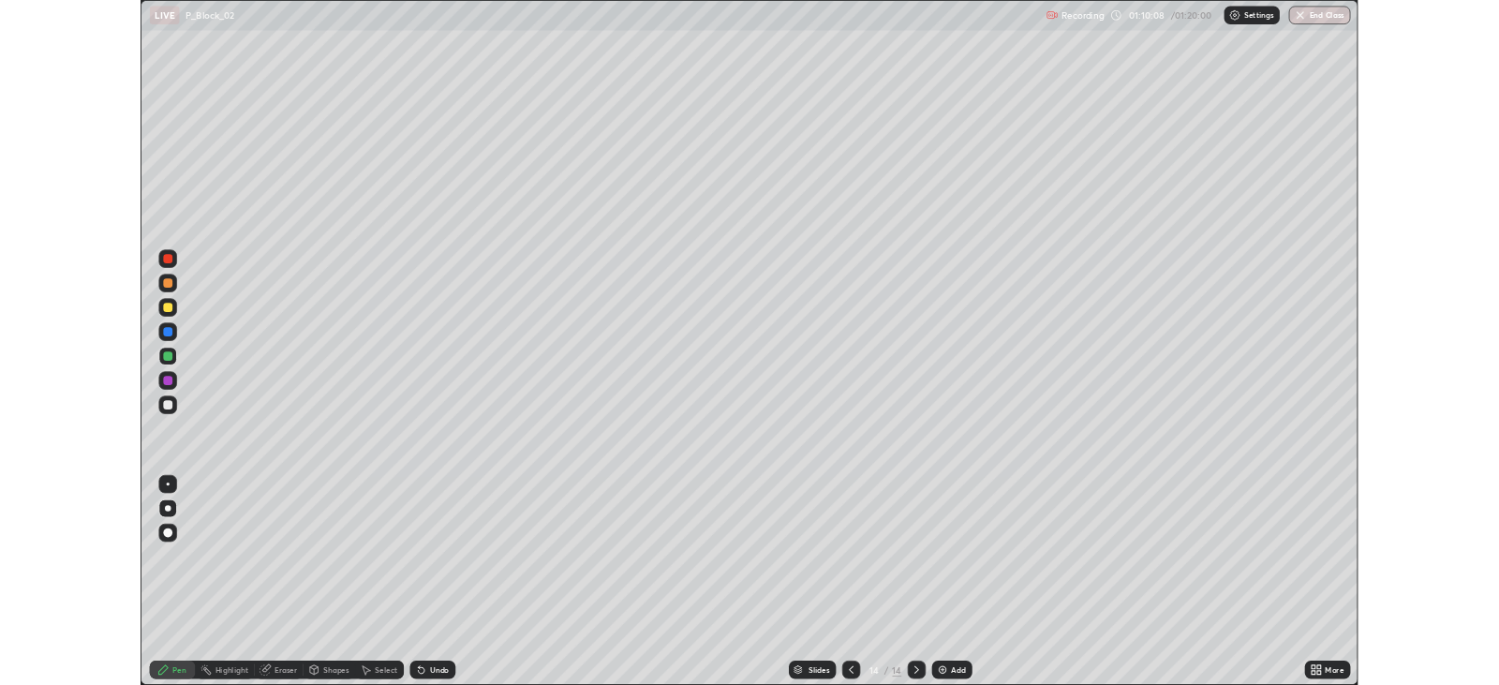
scroll to position [842, 1498]
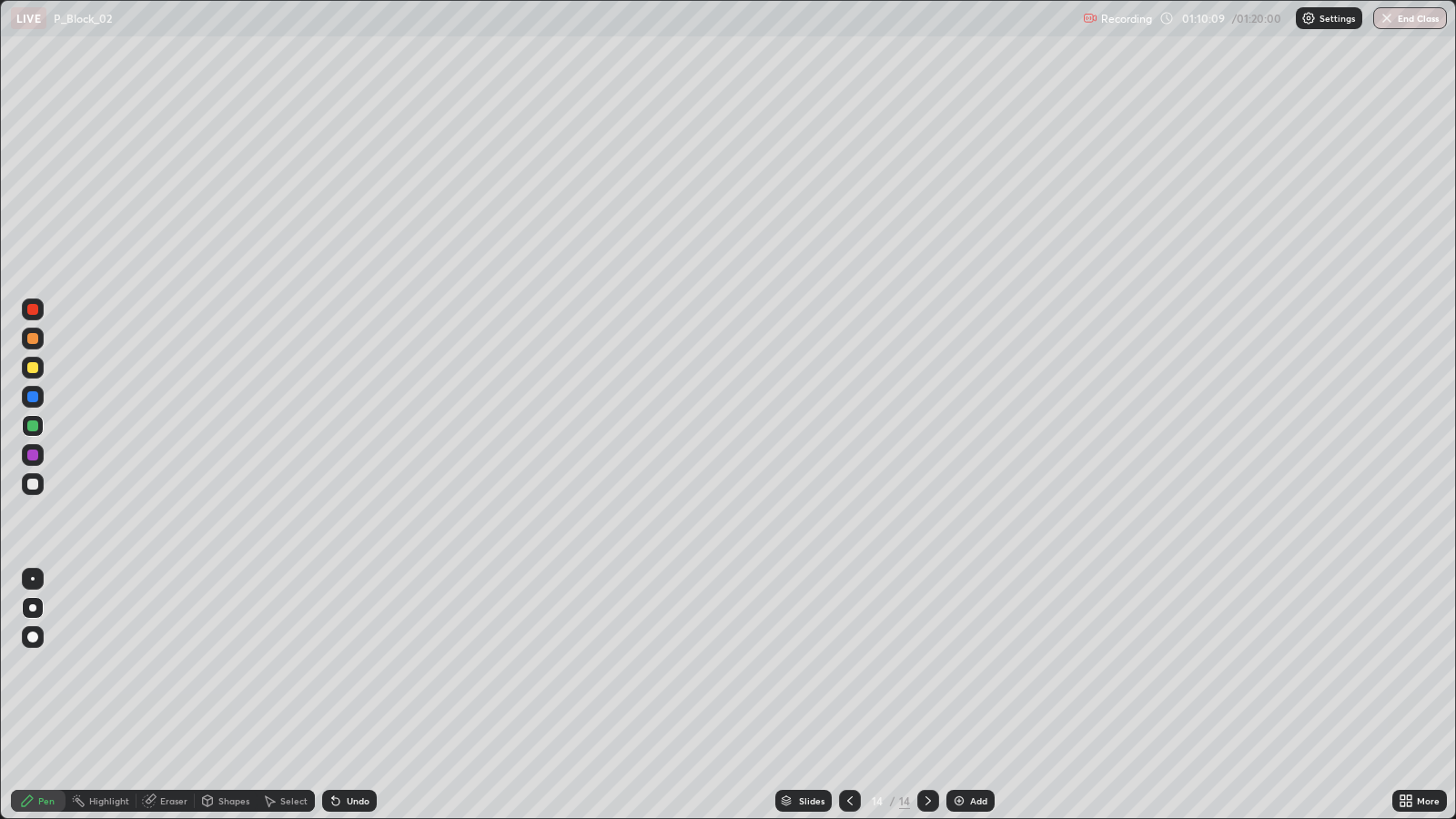
click at [973, 665] on div "Add" at bounding box center [979, 801] width 17 height 9
click at [350, 665] on div "Undo" at bounding box center [357, 801] width 22 height 9
click at [354, 665] on div "Undo" at bounding box center [357, 801] width 22 height 9
click at [351, 665] on div "Undo" at bounding box center [357, 801] width 22 height 9
click at [356, 665] on div "Undo" at bounding box center [357, 801] width 22 height 9
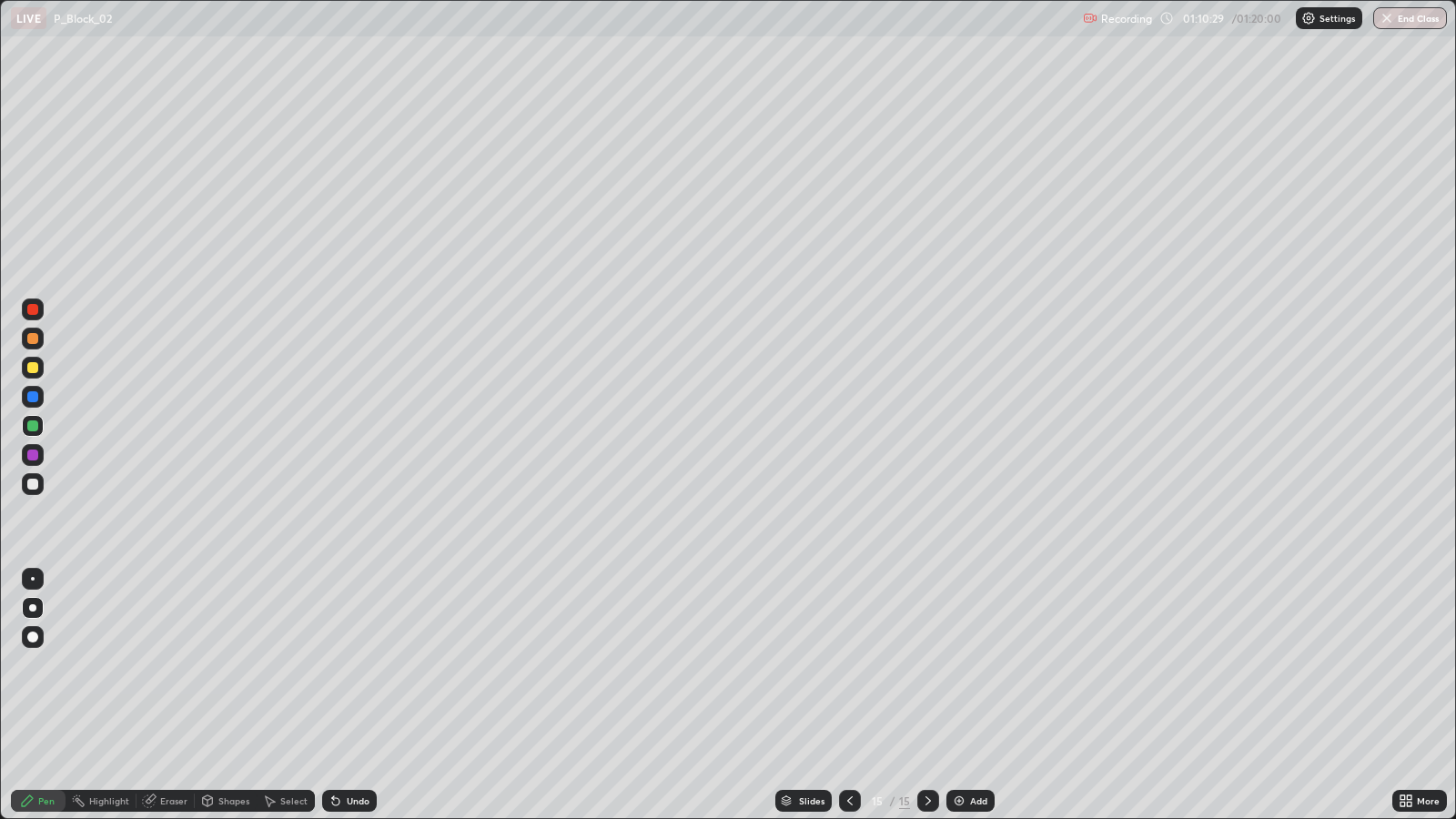
click at [353, 665] on div "Undo" at bounding box center [357, 801] width 22 height 9
click at [351, 665] on div "Undo" at bounding box center [357, 801] width 22 height 9
click at [355, 665] on div "Undo" at bounding box center [357, 801] width 22 height 9
click at [164, 665] on div "Eraser" at bounding box center [166, 801] width 58 height 21
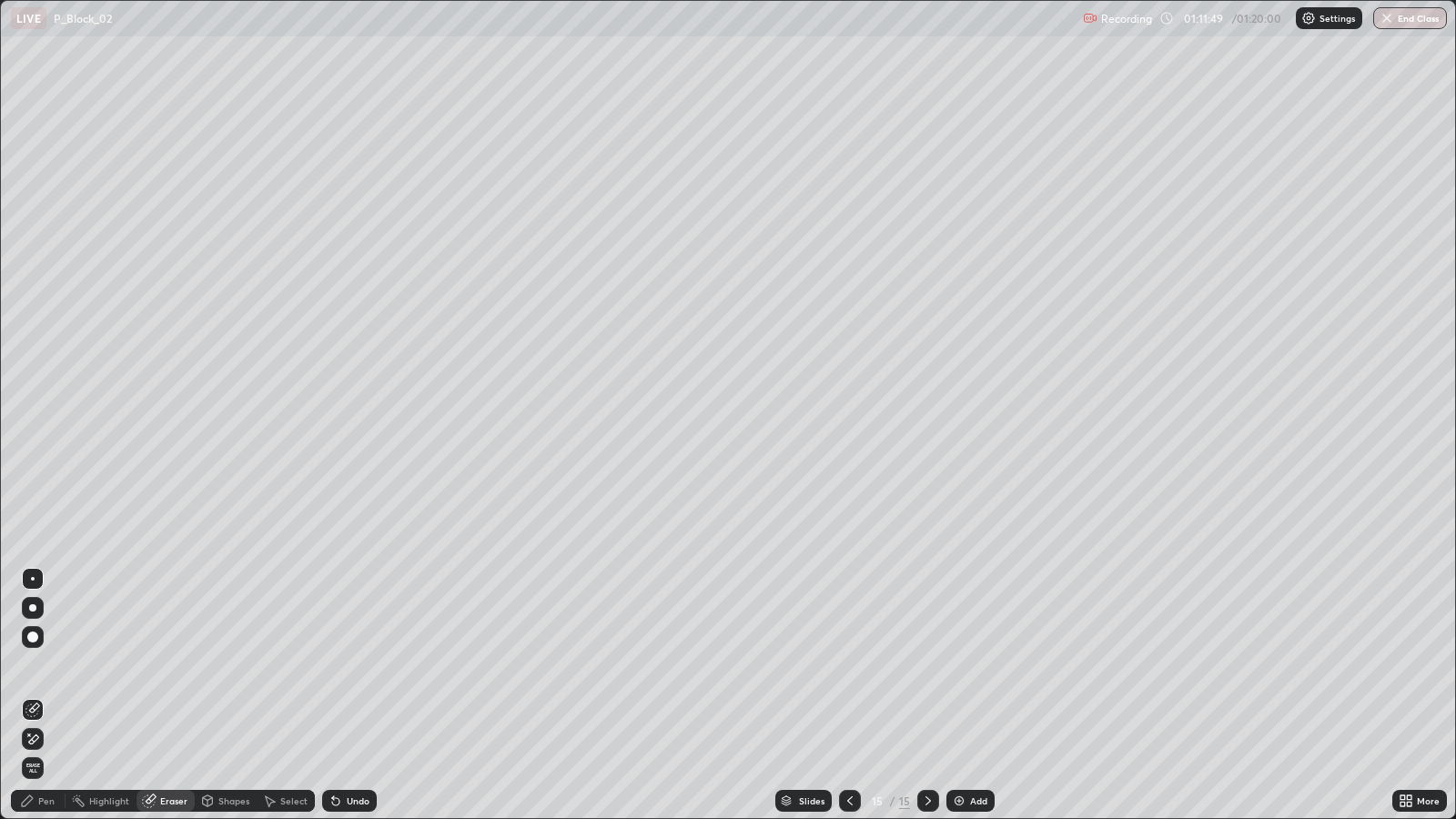
click at [51, 665] on div "Pen" at bounding box center [46, 801] width 17 height 9
click at [173, 665] on div "Eraser" at bounding box center [174, 801] width 27 height 9
click at [43, 665] on div "Pen" at bounding box center [38, 801] width 54 height 21
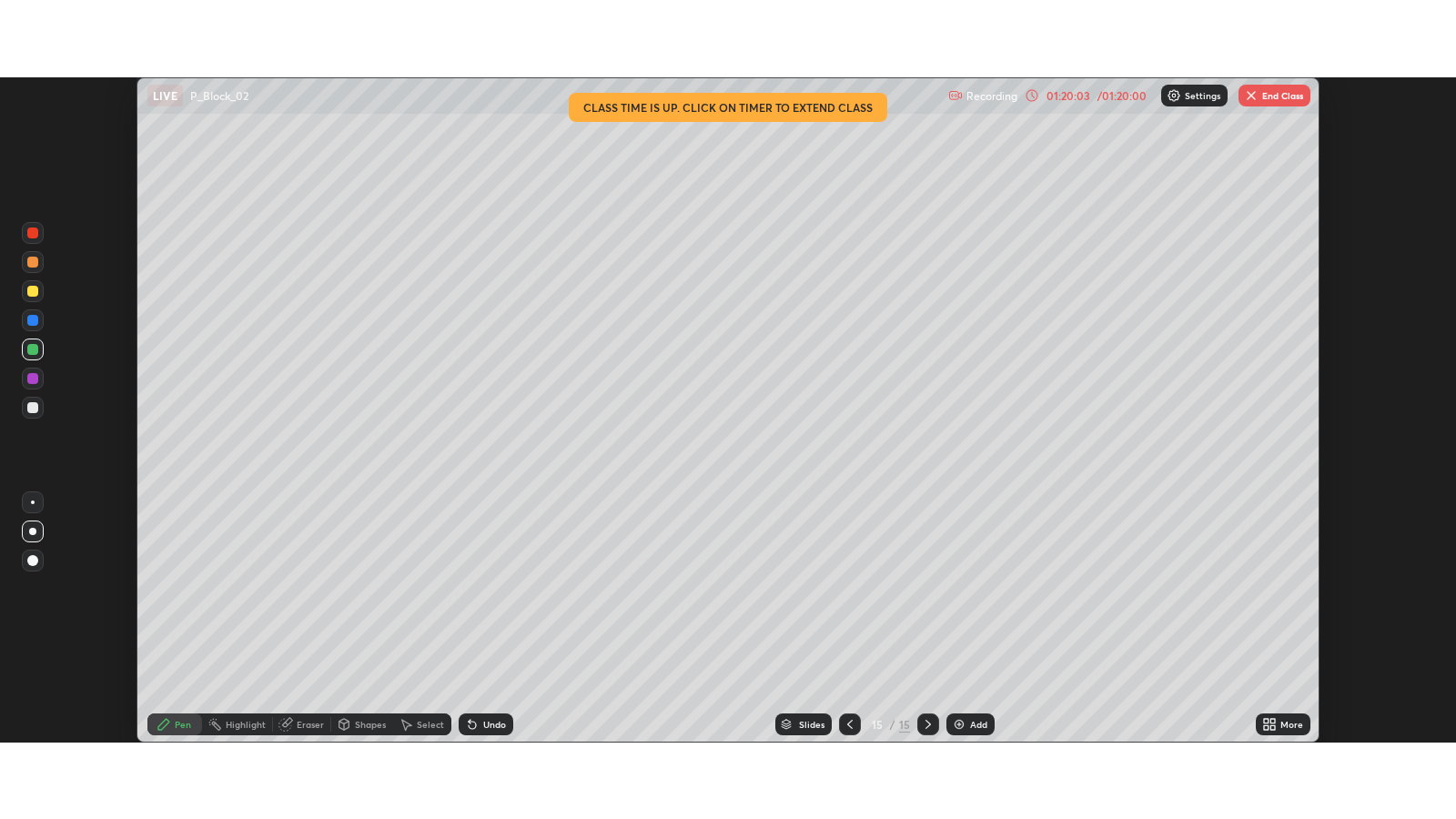
scroll to position [90361, 89550]
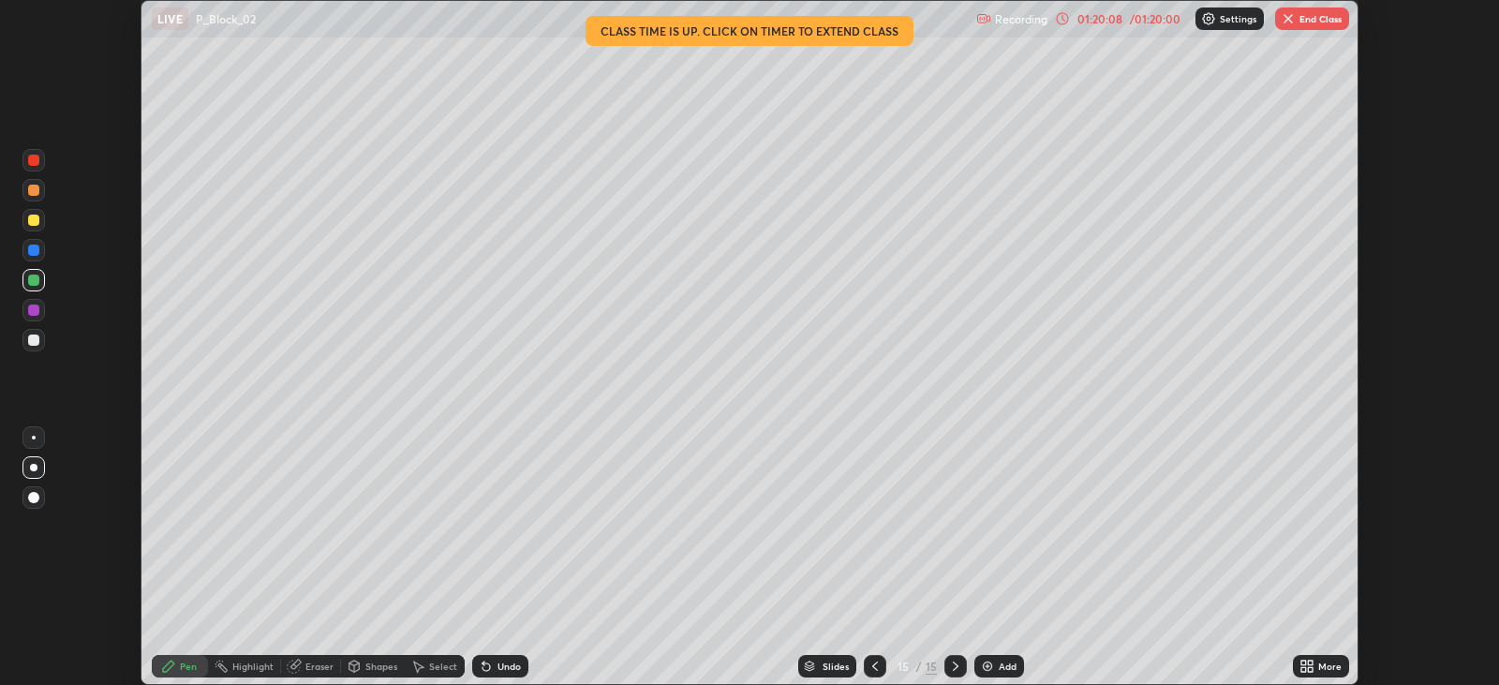
click at [1130, 16] on div "/ 01:20:00" at bounding box center [1155, 18] width 58 height 11
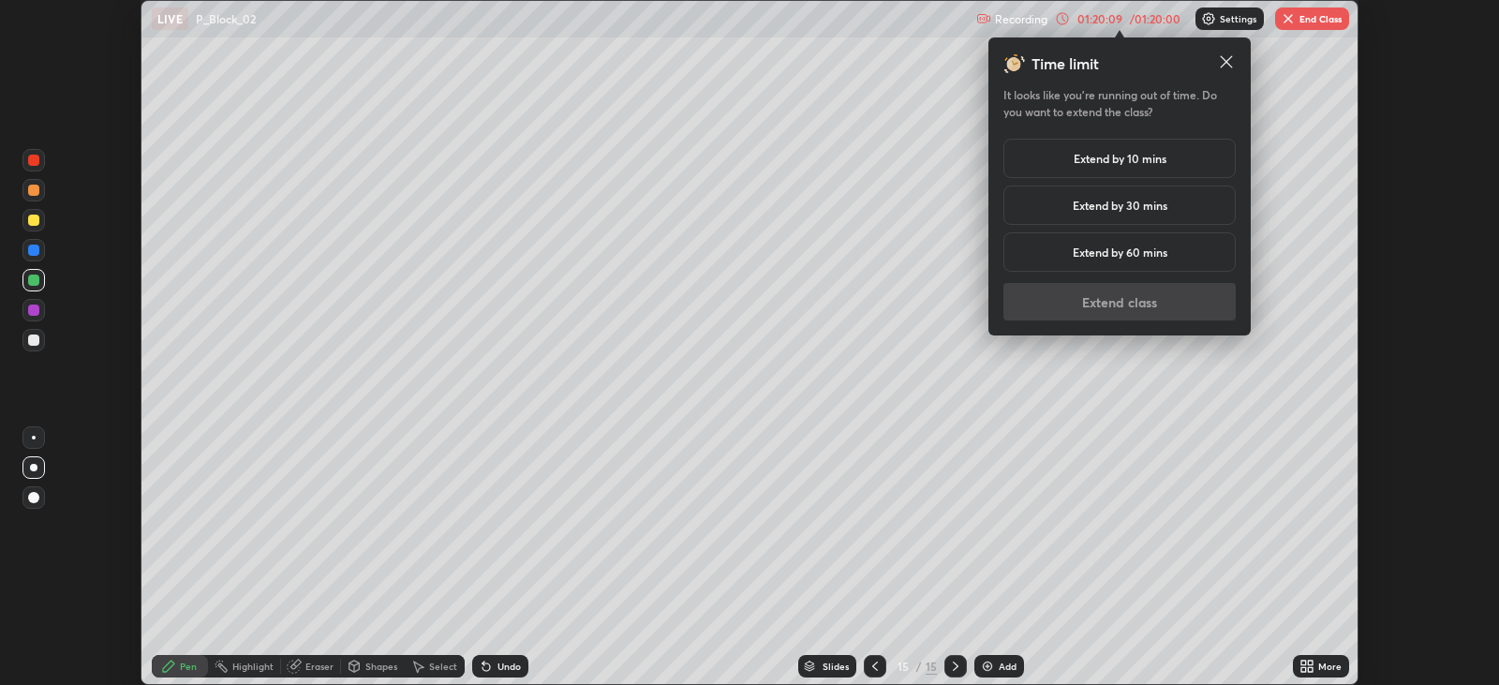
click at [1154, 156] on h5 "Extend by 10 mins" at bounding box center [1120, 158] width 93 height 17
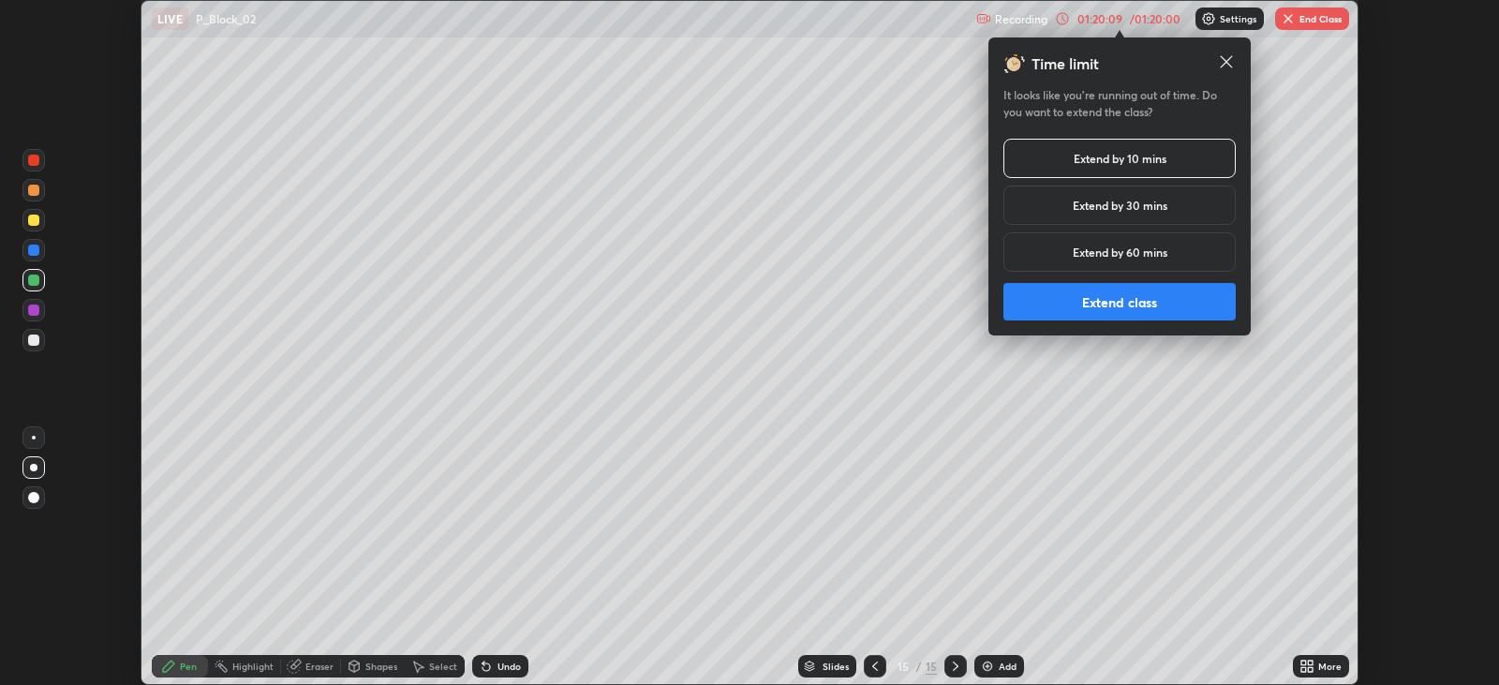
click at [1112, 301] on button "Extend class" at bounding box center [1119, 301] width 232 height 37
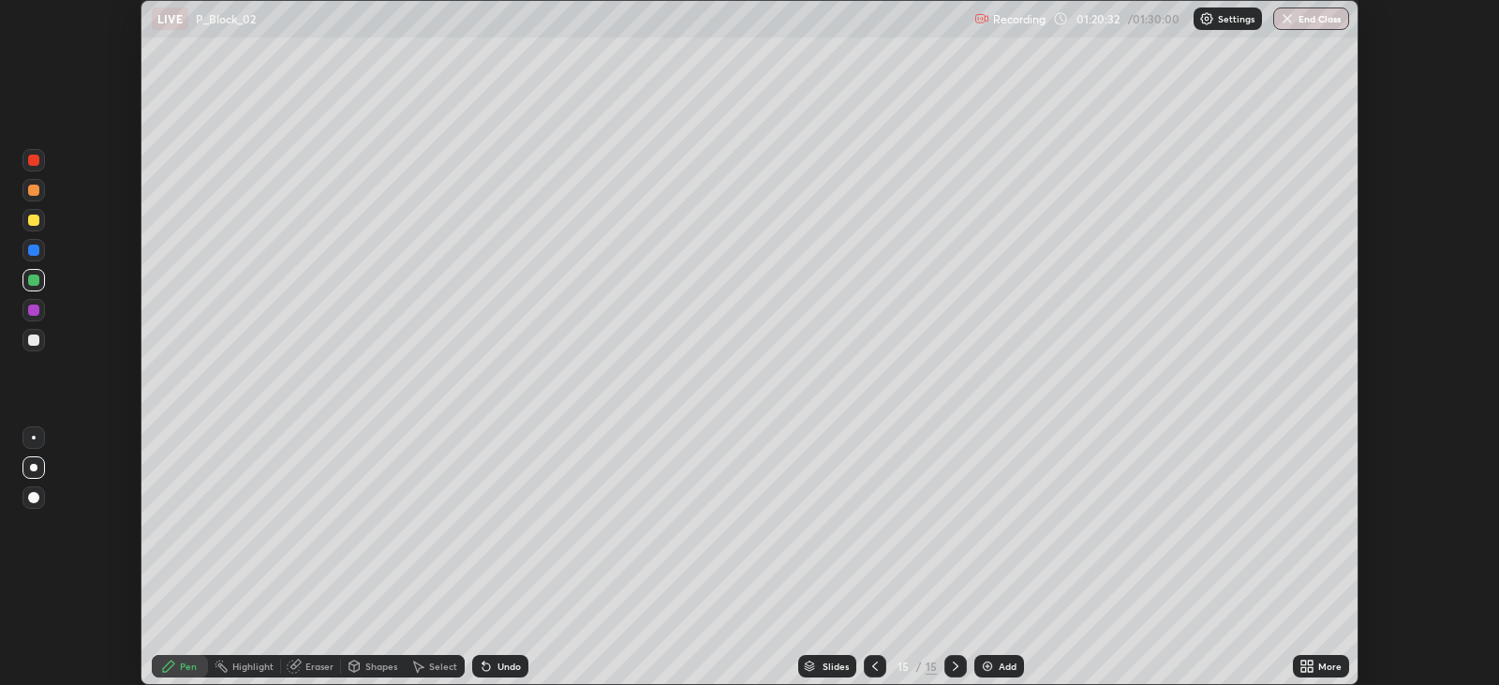
click at [1308, 663] on icon at bounding box center [1310, 663] width 5 height 5
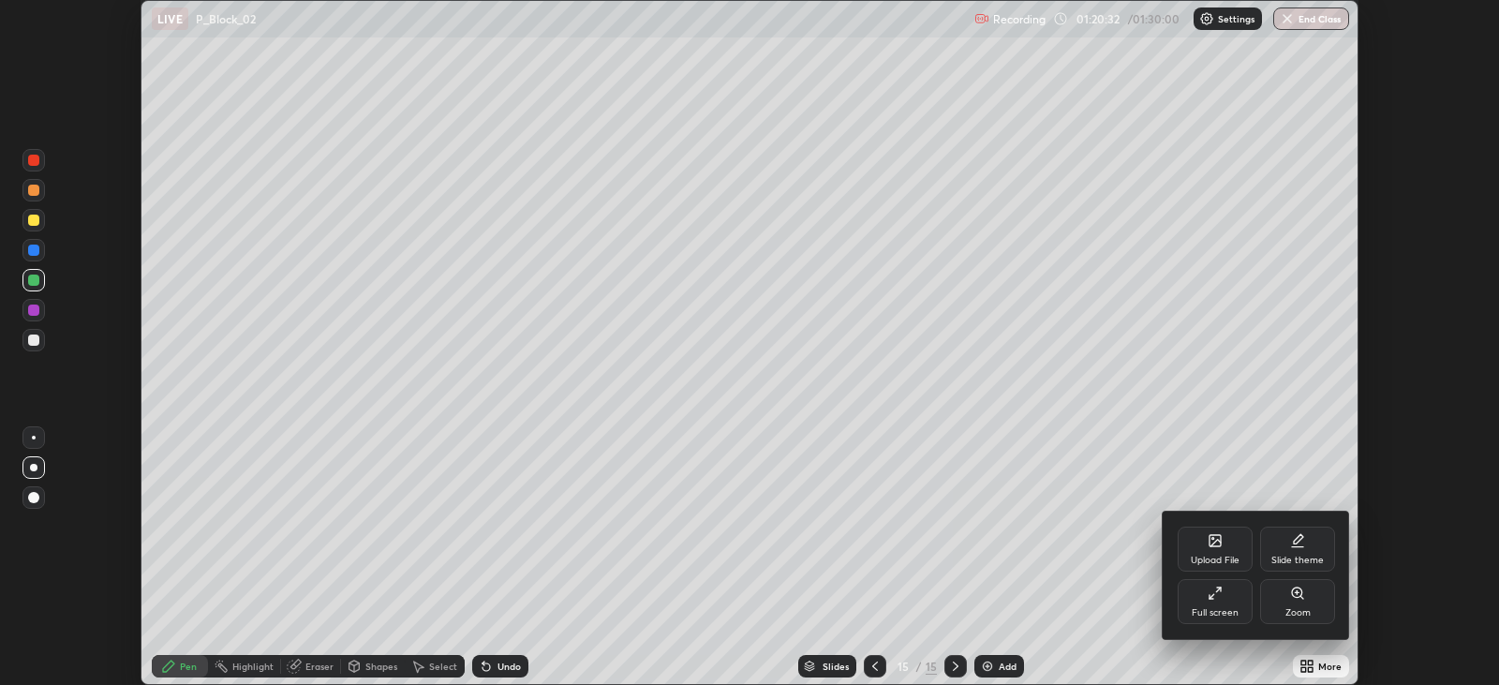
click at [1225, 613] on div "Full screen" at bounding box center [1215, 612] width 47 height 9
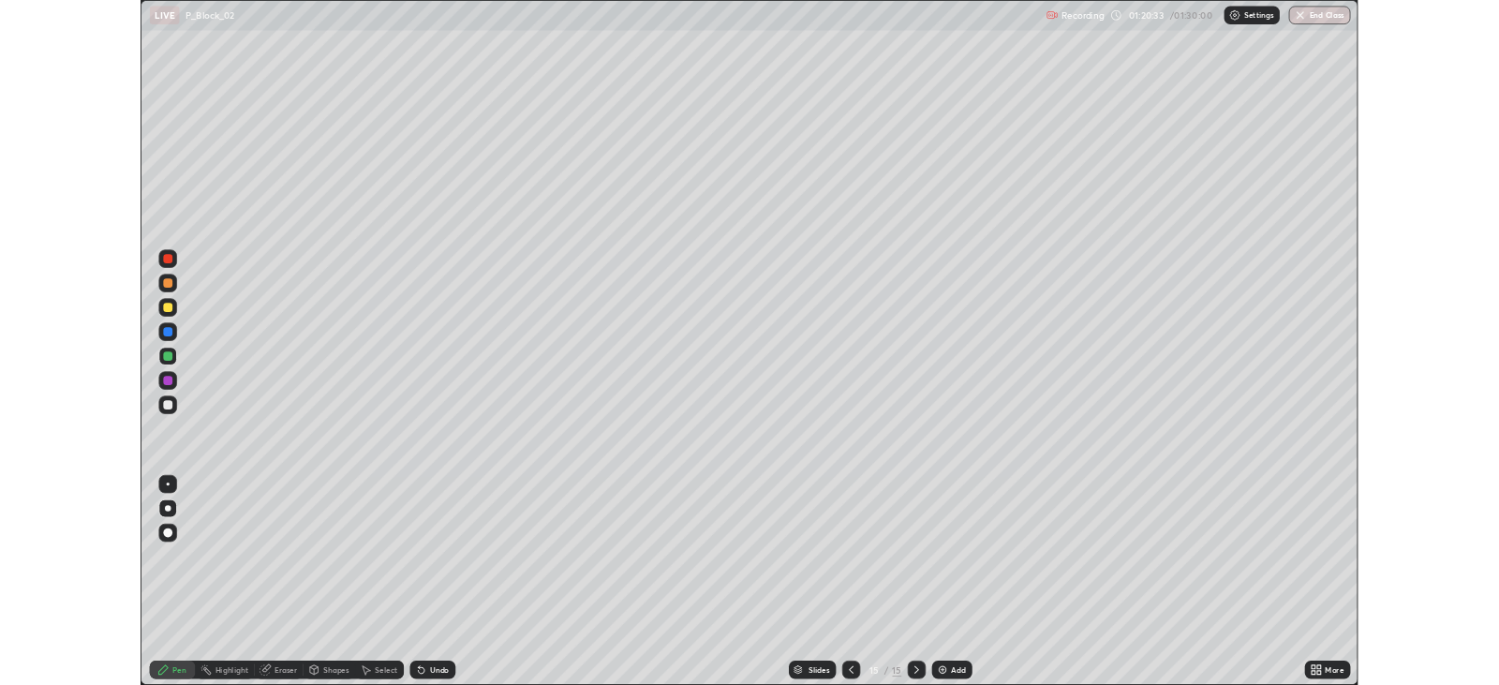
scroll to position [842, 1498]
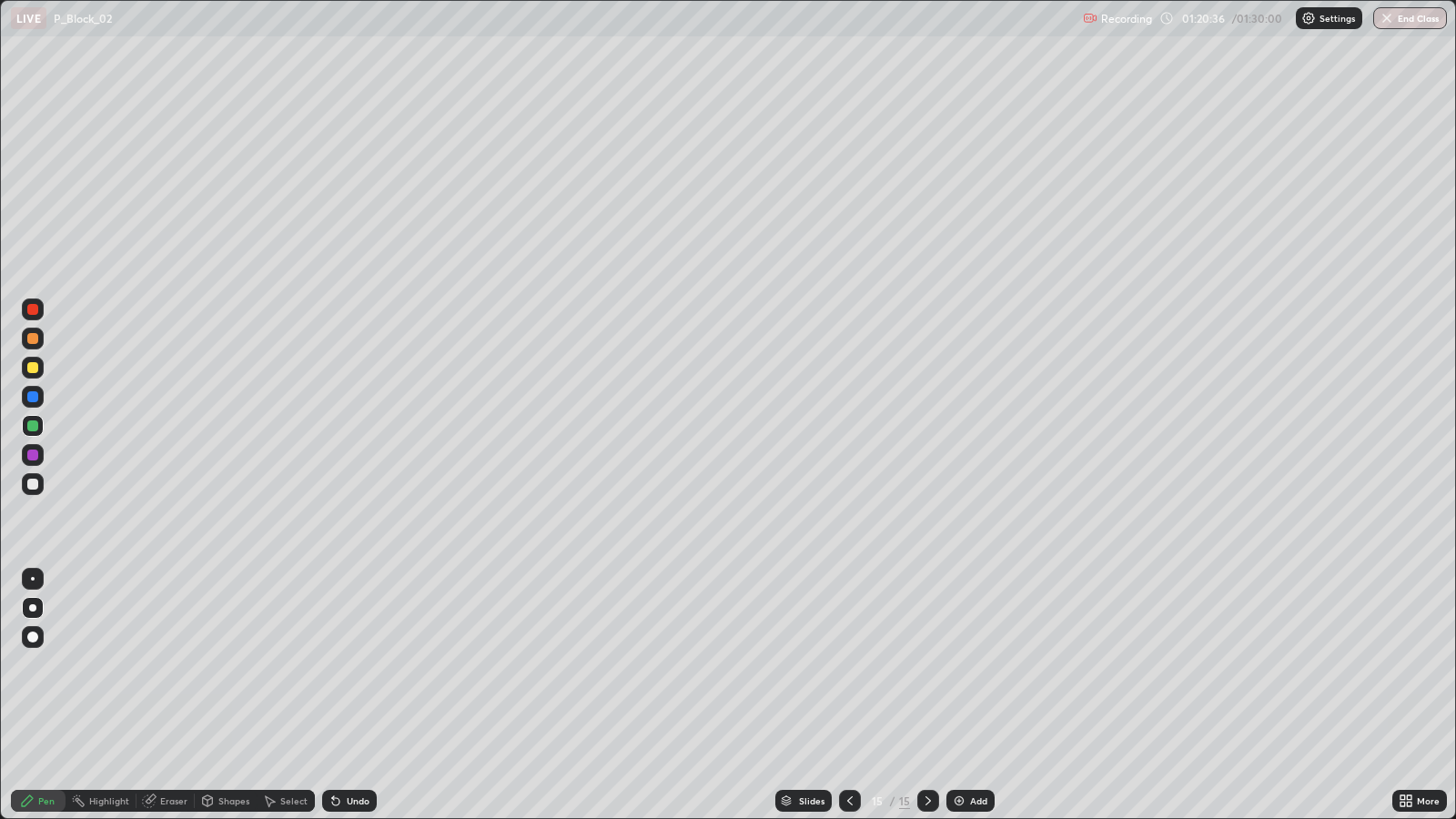
click at [1399, 13] on button "End Class" at bounding box center [1410, 17] width 74 height 21
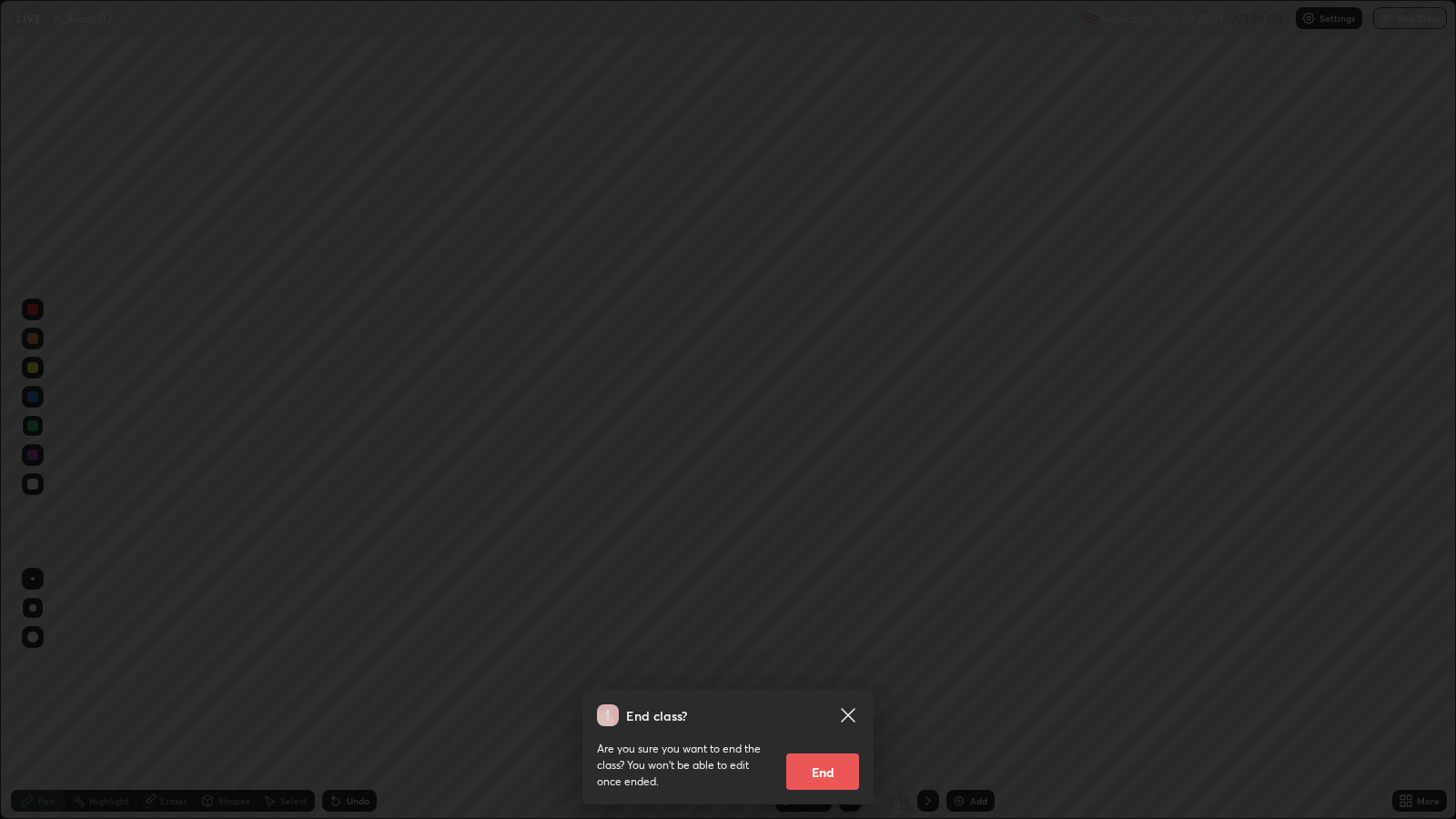
click at [845, 665] on button "End" at bounding box center [823, 771] width 73 height 36
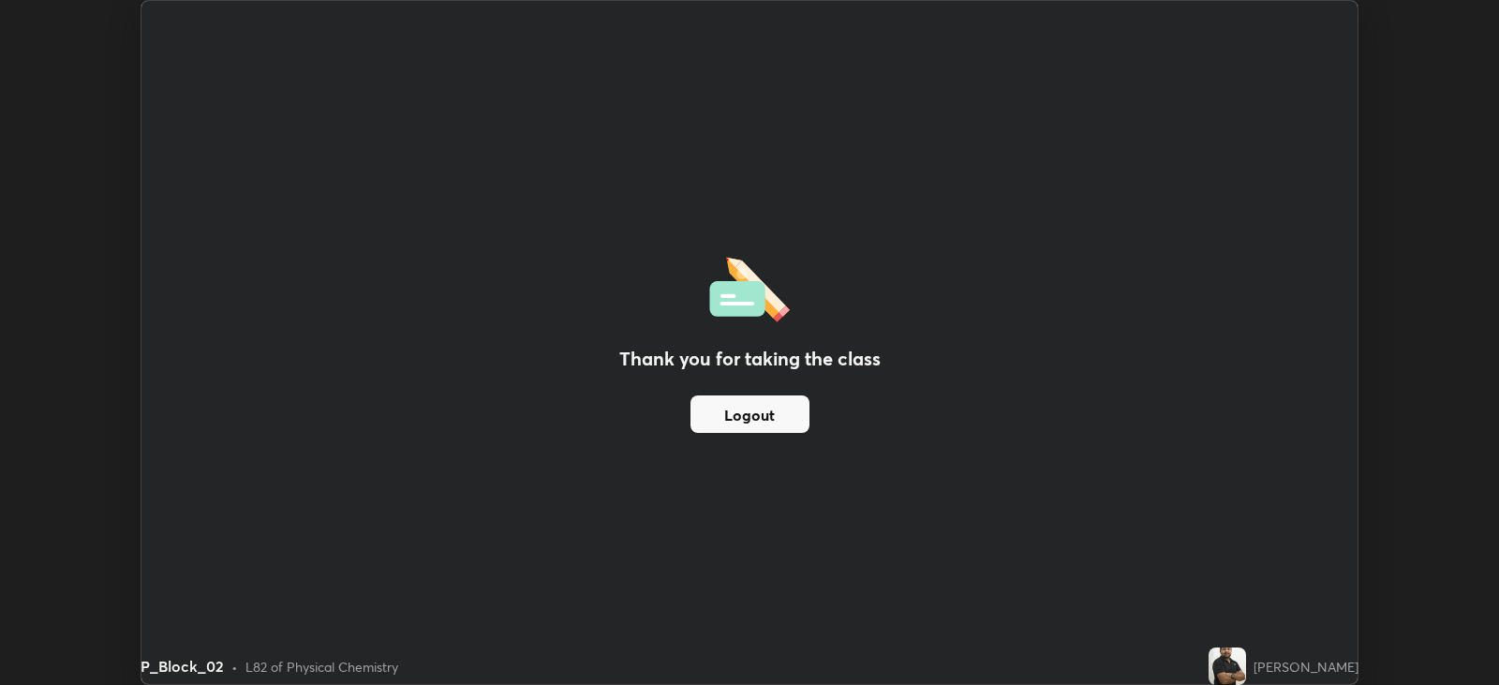
scroll to position [93009, 92195]
